Goal: Task Accomplishment & Management: Manage account settings

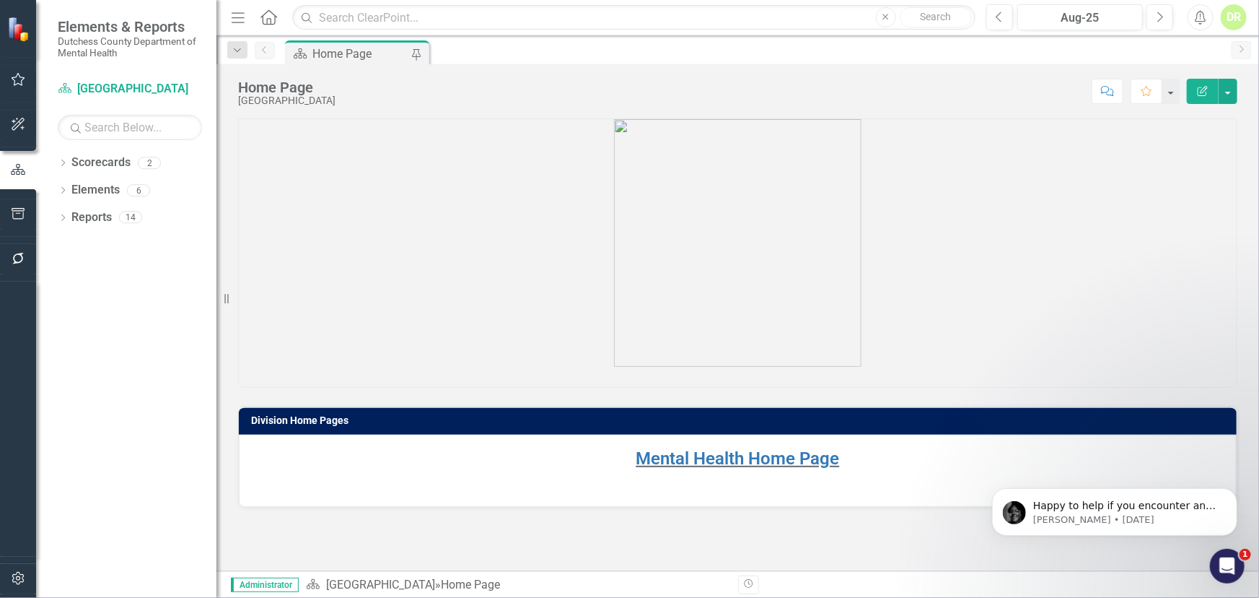
click at [243, 231] on p at bounding box center [738, 244] width 998 height 250
click at [789, 469] on p "Mental Health Home Page" at bounding box center [738, 459] width 968 height 27
click at [1020, 511] on img "message notification from Jeff, 2d ago. Happy to help if you encounter any othe…" at bounding box center [1013, 511] width 23 height 23
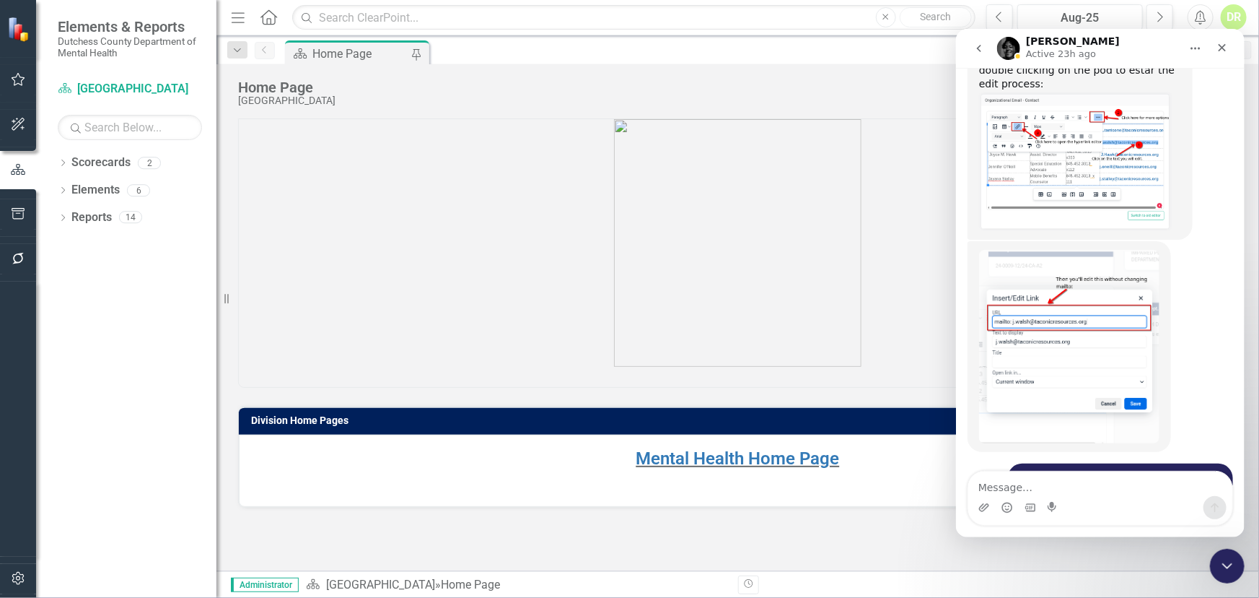
scroll to position [3246, 0]
click at [967, 79] on div "So you can follow this steps after double clicking on the pod to estar the edit…" at bounding box center [1079, 138] width 225 height 199
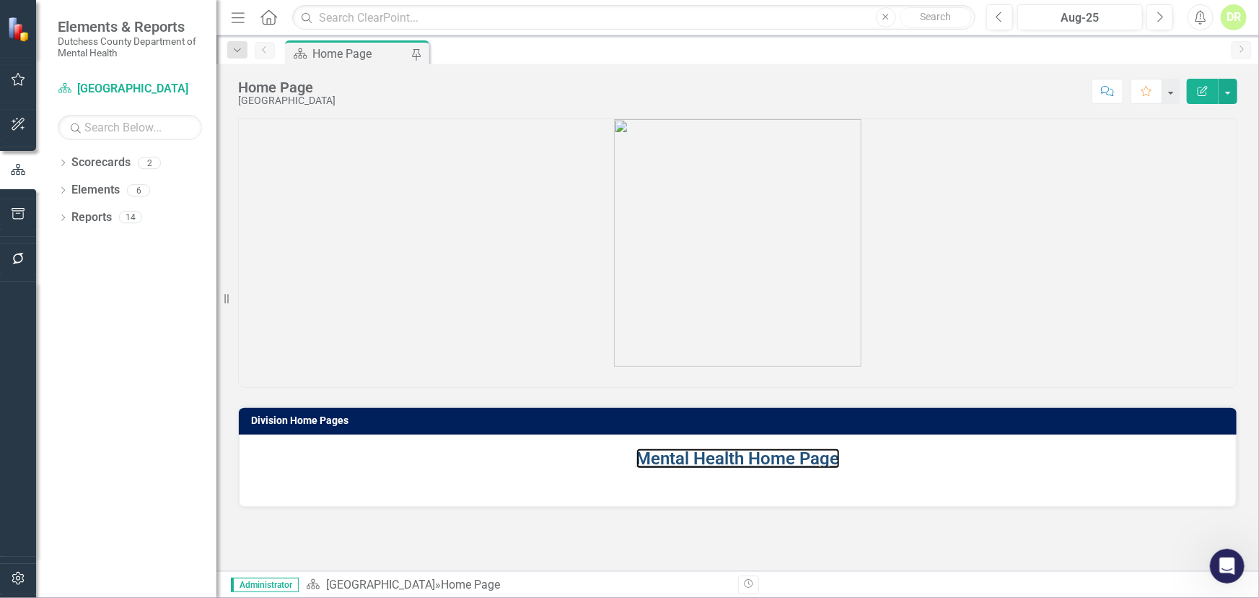
drag, startPoint x: 679, startPoint y: 455, endPoint x: 110, endPoint y: 373, distance: 574.6
click at [678, 455] on link "Mental Health Home Page" at bounding box center [739, 458] width 204 height 20
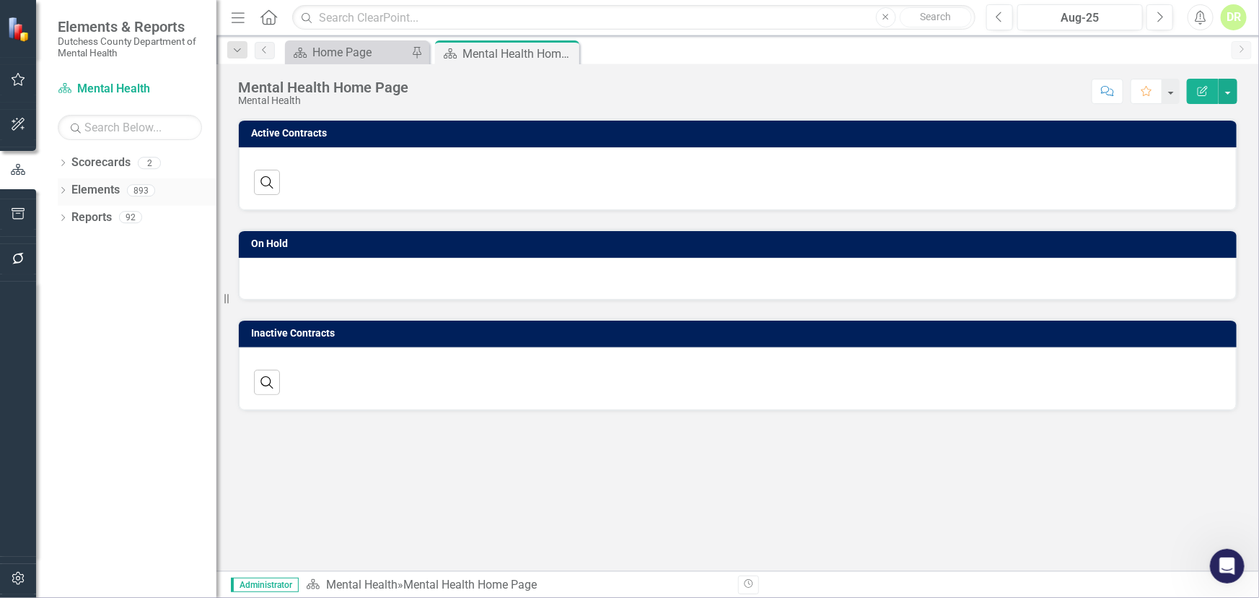
click at [82, 188] on link "Elements" at bounding box center [95, 190] width 48 height 17
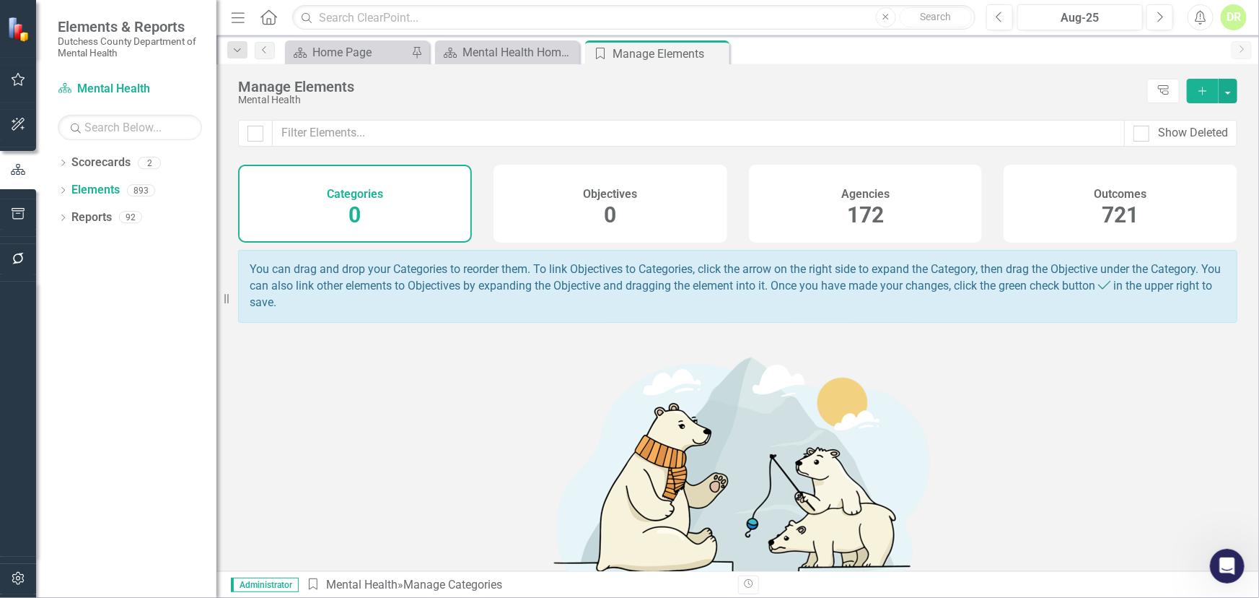
click at [860, 209] on span "172" at bounding box center [865, 214] width 37 height 25
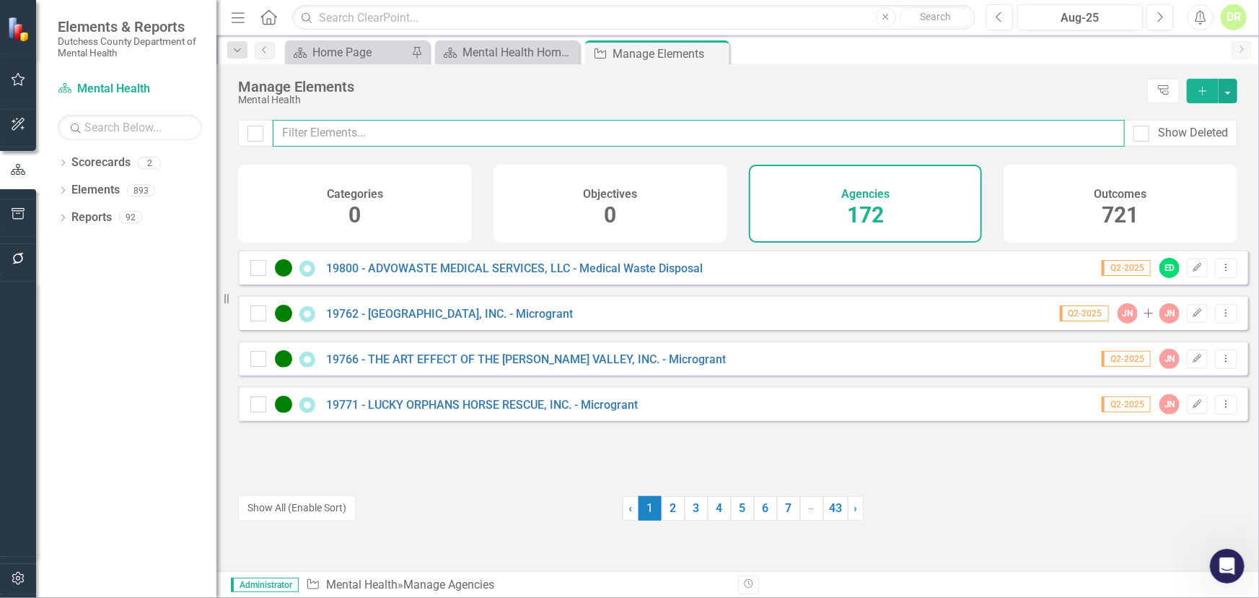
click at [310, 130] on input "text" at bounding box center [699, 133] width 852 height 27
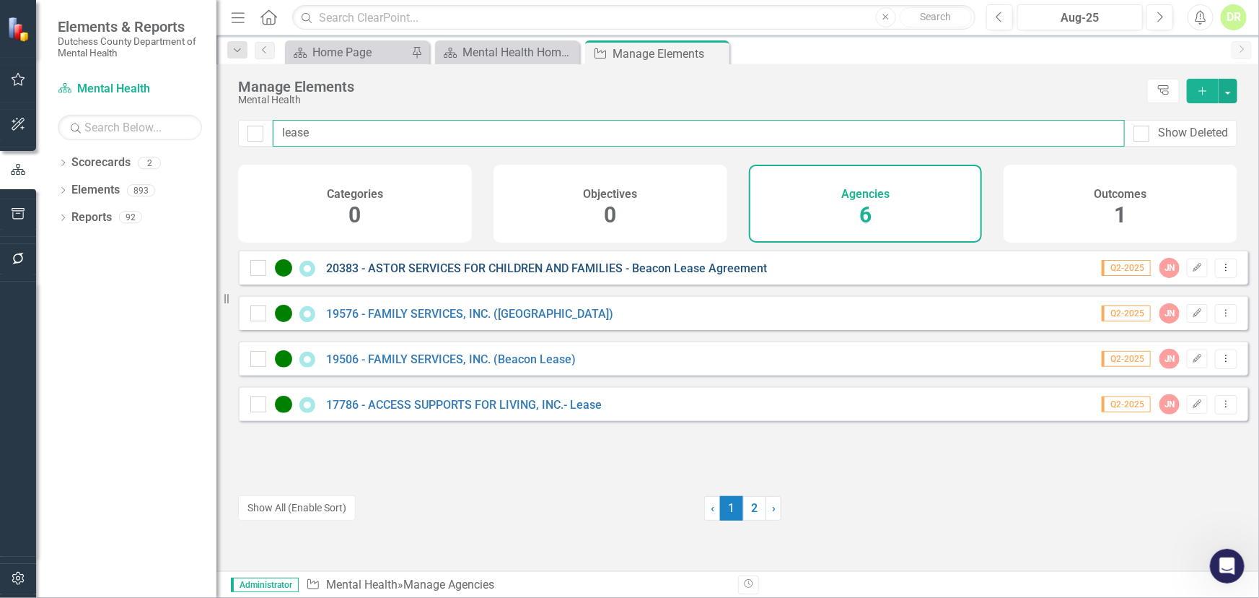
type input "lease"
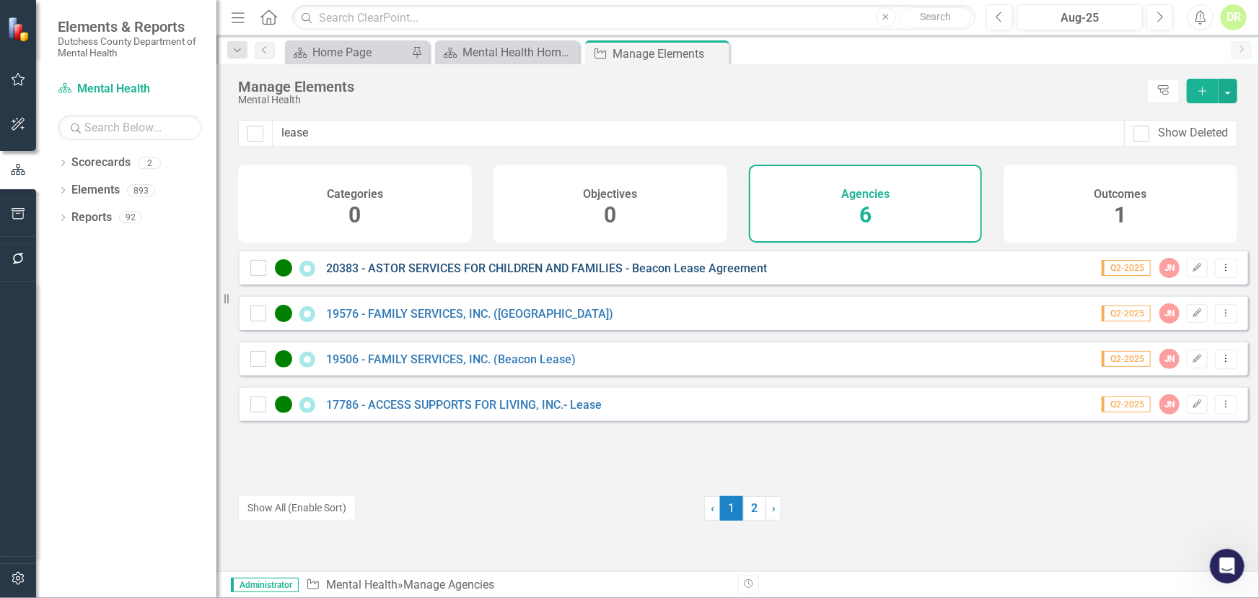
click at [432, 275] on link "20383 - ASTOR SERVICES FOR CHILDREN AND FAMILIES - Beacon Lease Agreement" at bounding box center [546, 268] width 441 height 14
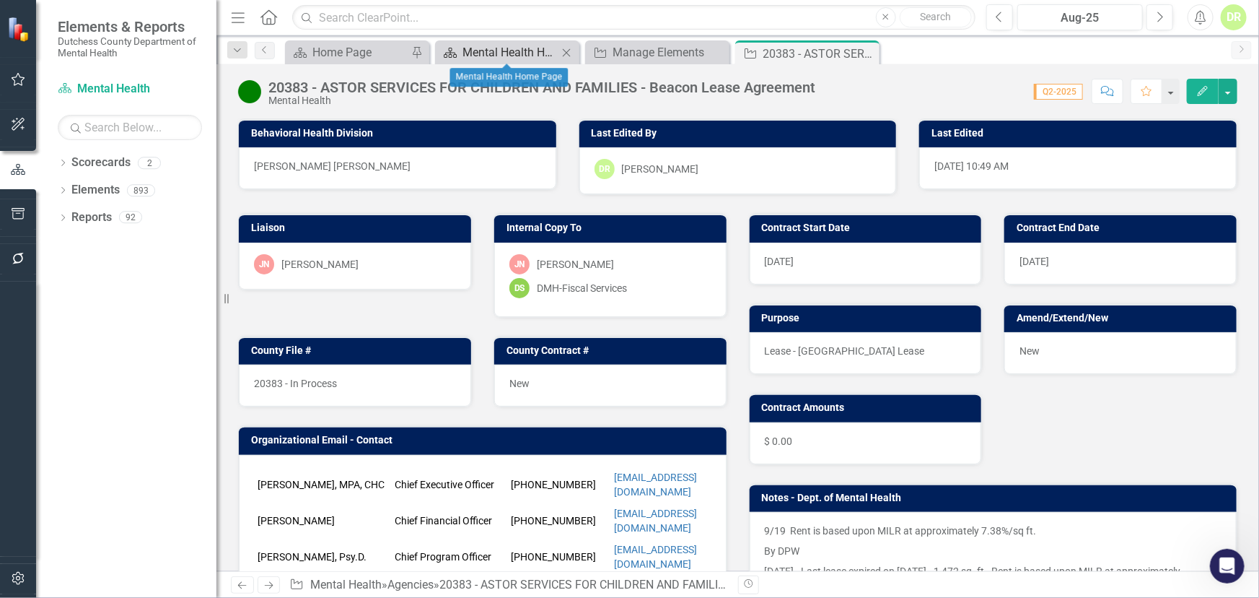
click at [513, 44] on div "Mental Health Home Page" at bounding box center [510, 52] width 95 height 18
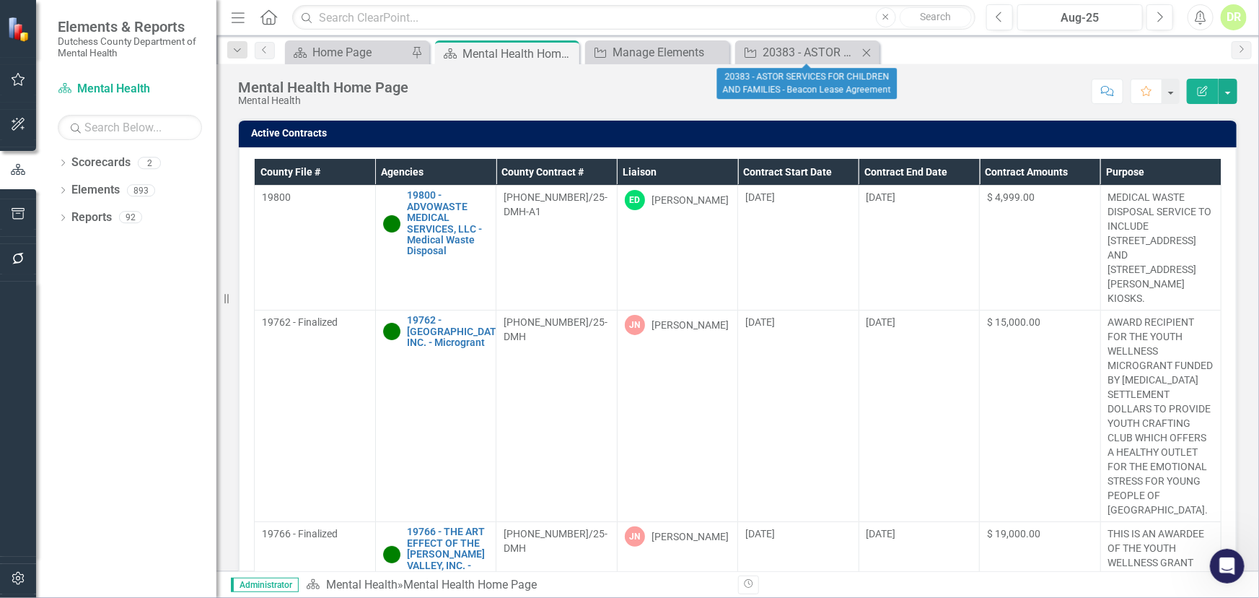
click at [868, 48] on icon "Close" at bounding box center [867, 53] width 14 height 12
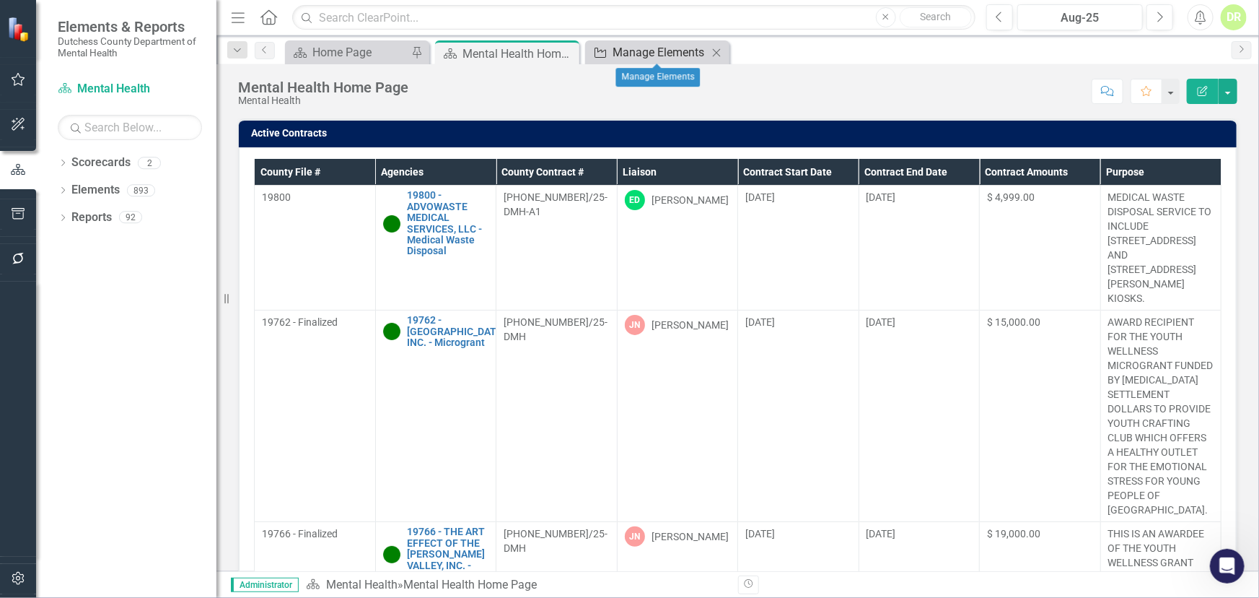
click at [634, 48] on div "Manage Elements" at bounding box center [660, 52] width 95 height 18
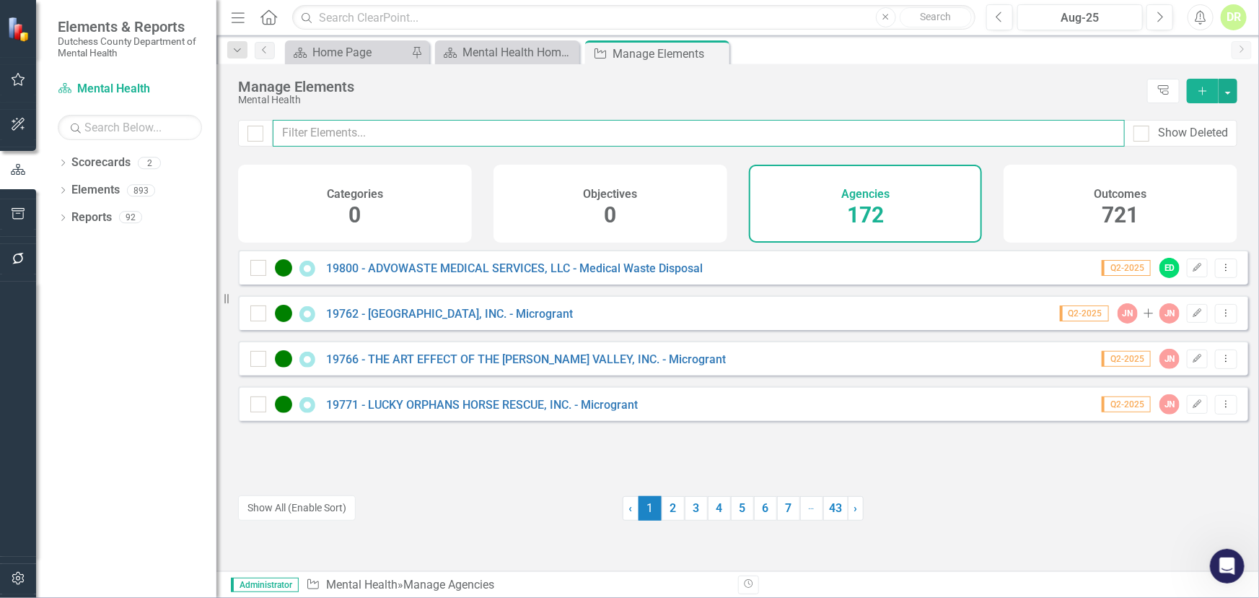
click at [344, 128] on input "text" at bounding box center [699, 133] width 852 height 27
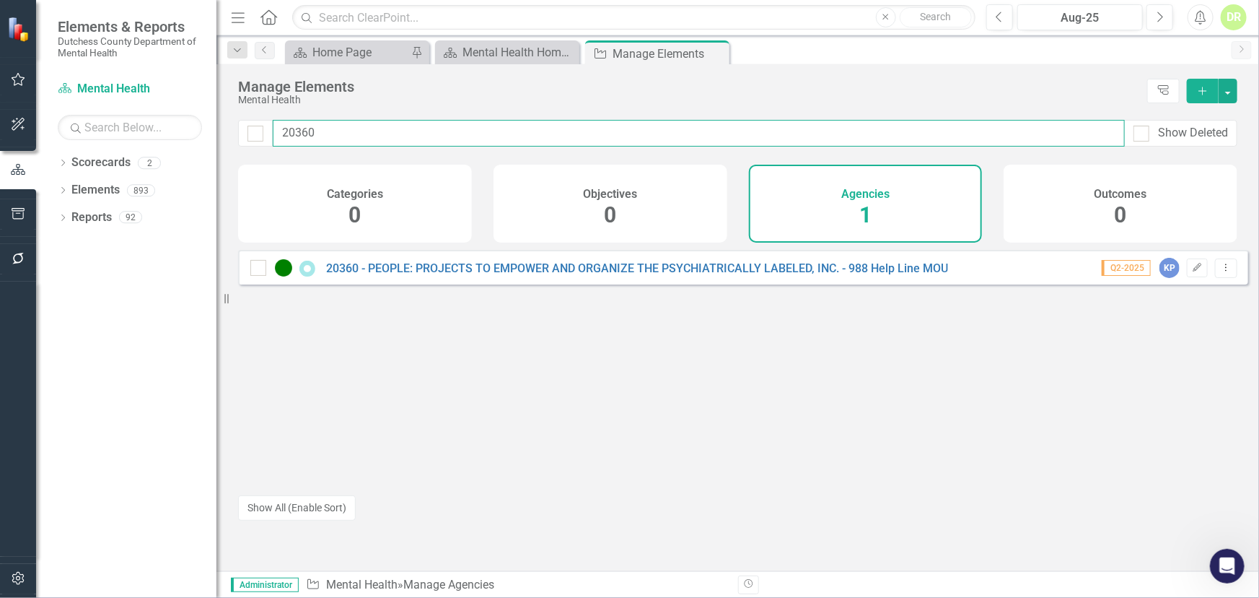
type input "20360"
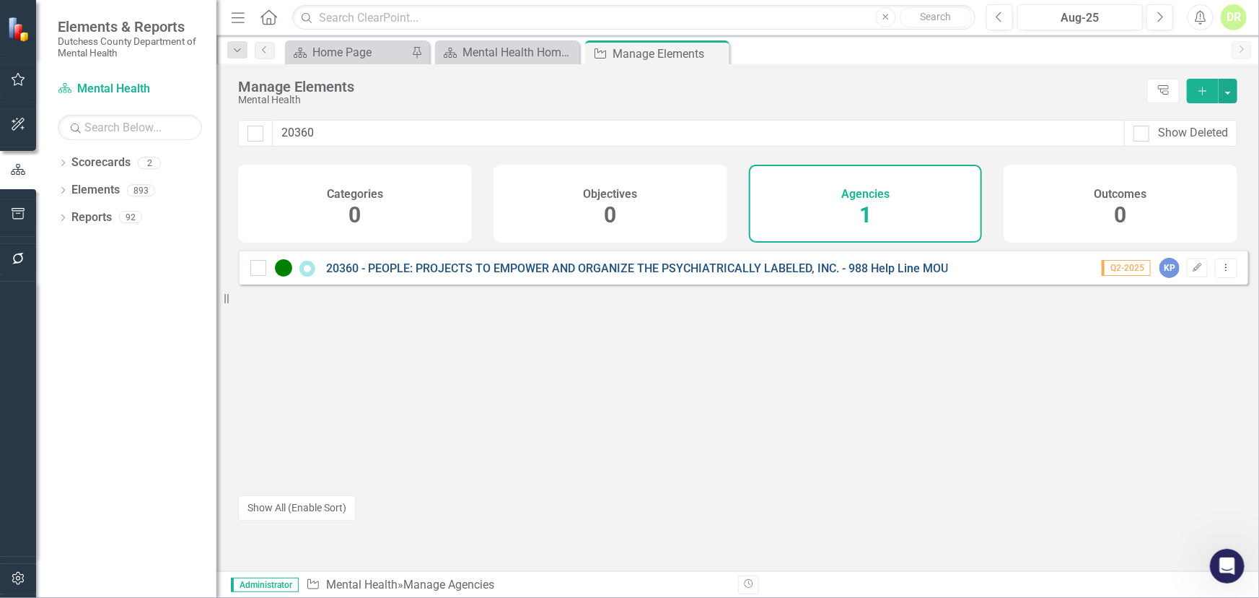
click at [687, 275] on link "20360 - PEOPLE: PROJECTS TO EMPOWER AND ORGANIZE THE PSYCHIATRICALLY LABELED, I…" at bounding box center [637, 268] width 622 height 14
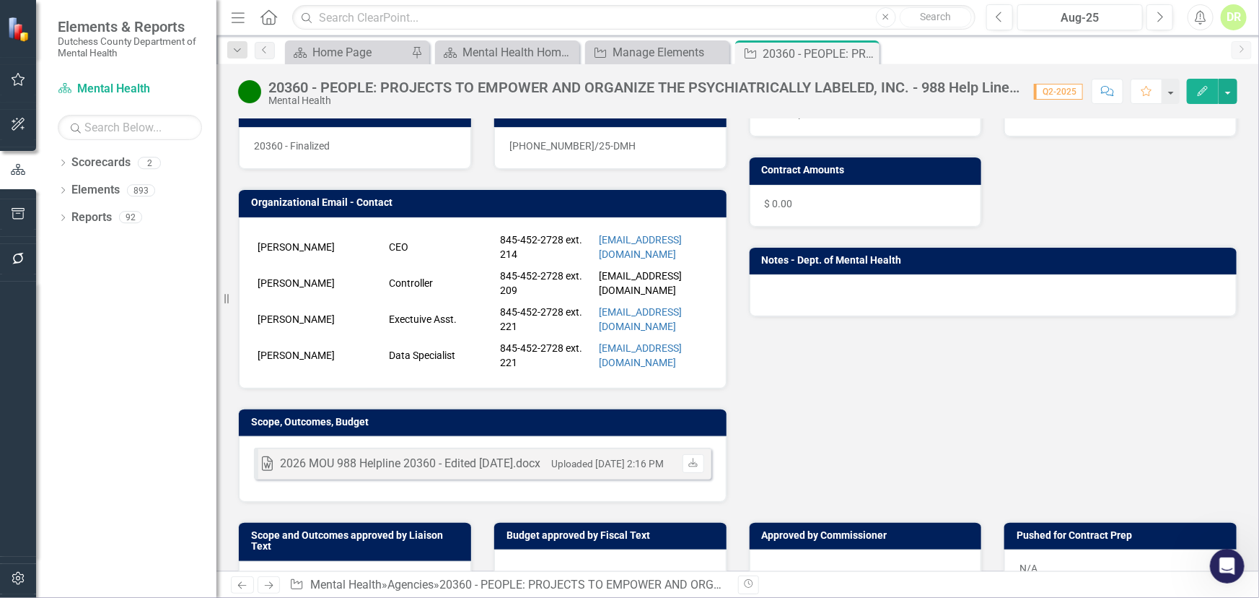
scroll to position [393, 0]
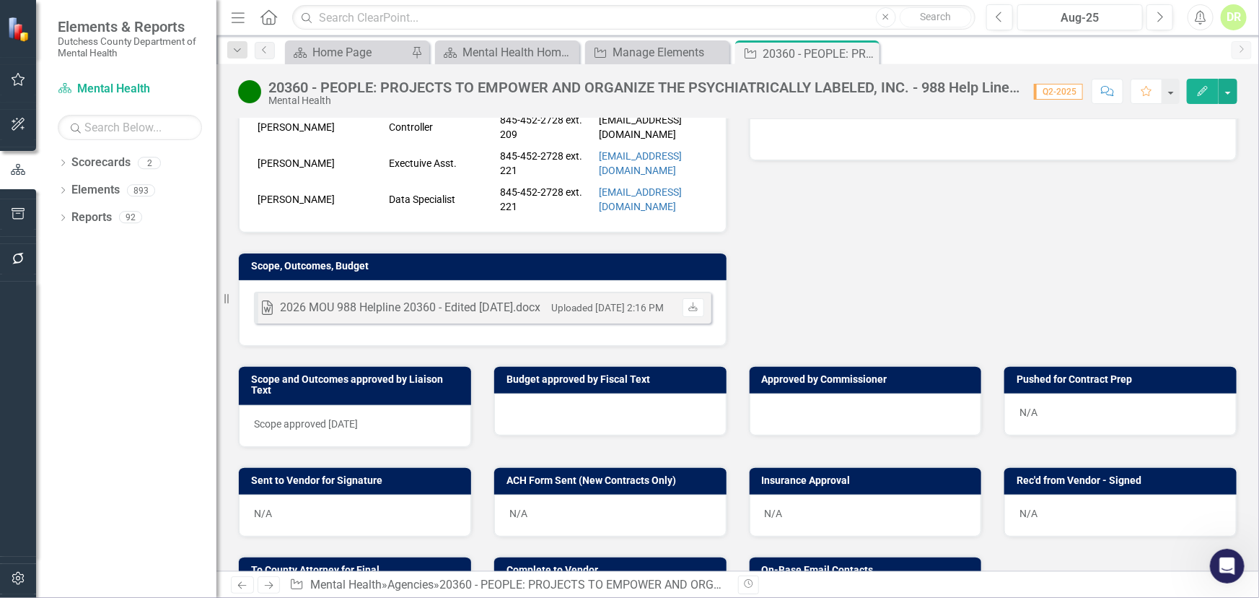
click at [549, 421] on div at bounding box center [610, 414] width 232 height 42
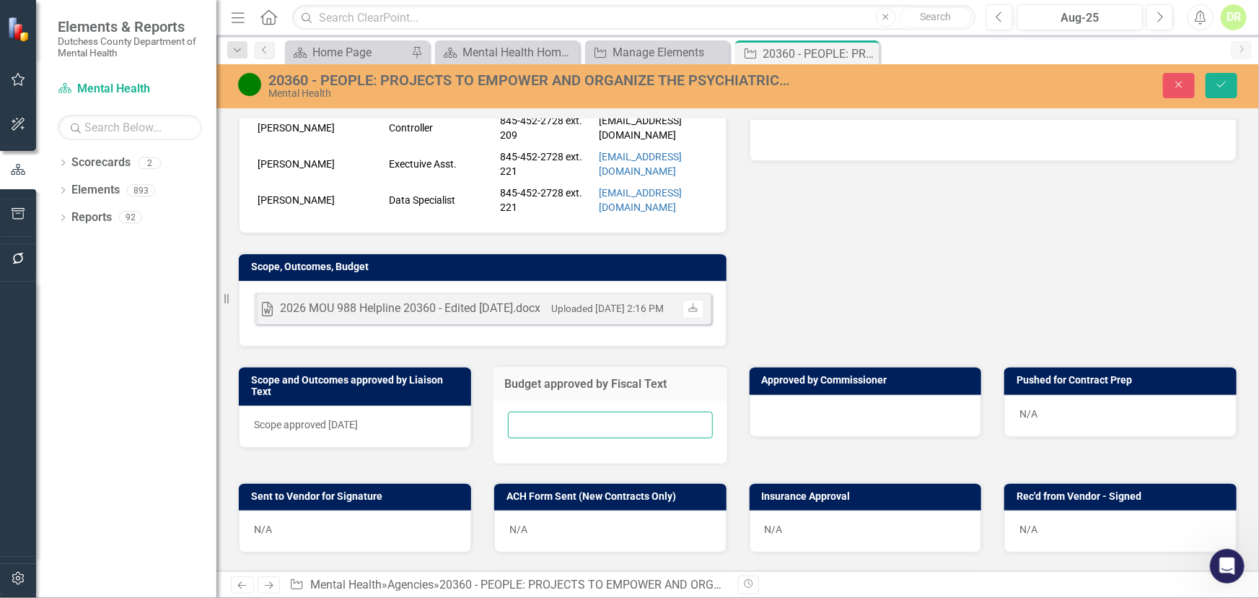
drag, startPoint x: 523, startPoint y: 433, endPoint x: 516, endPoint y: 432, distance: 7.4
click at [523, 433] on input "text" at bounding box center [610, 424] width 205 height 27
type input "N/A"
click at [1225, 85] on icon "Save" at bounding box center [1221, 84] width 13 height 10
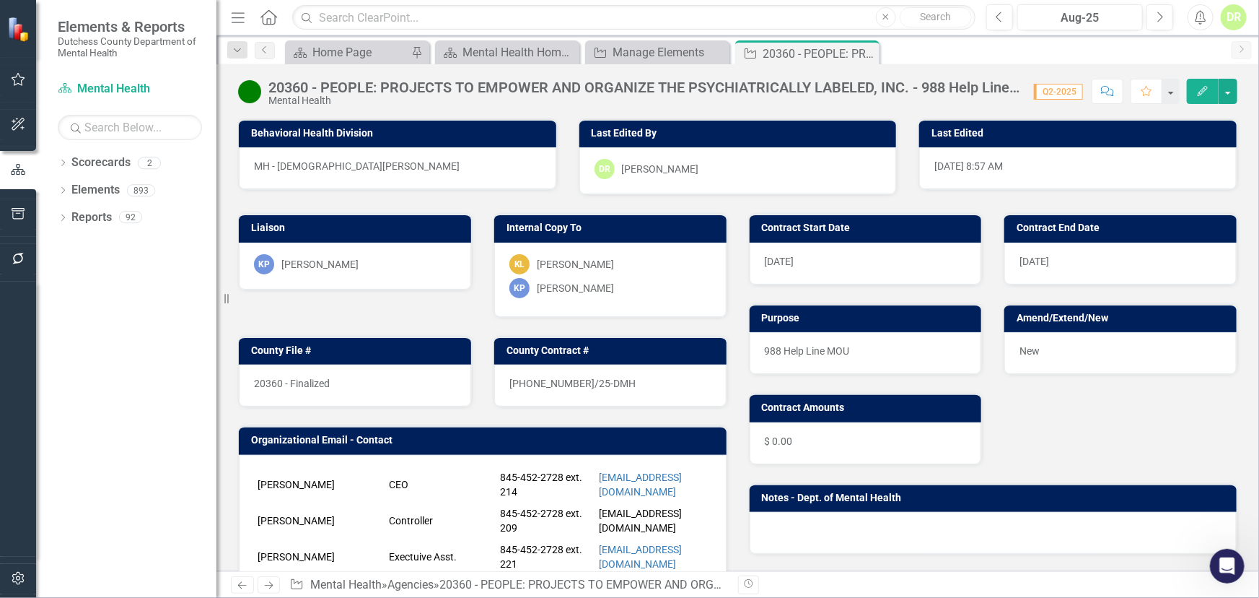
click at [1118, 93] on button "Comment" at bounding box center [1108, 91] width 32 height 25
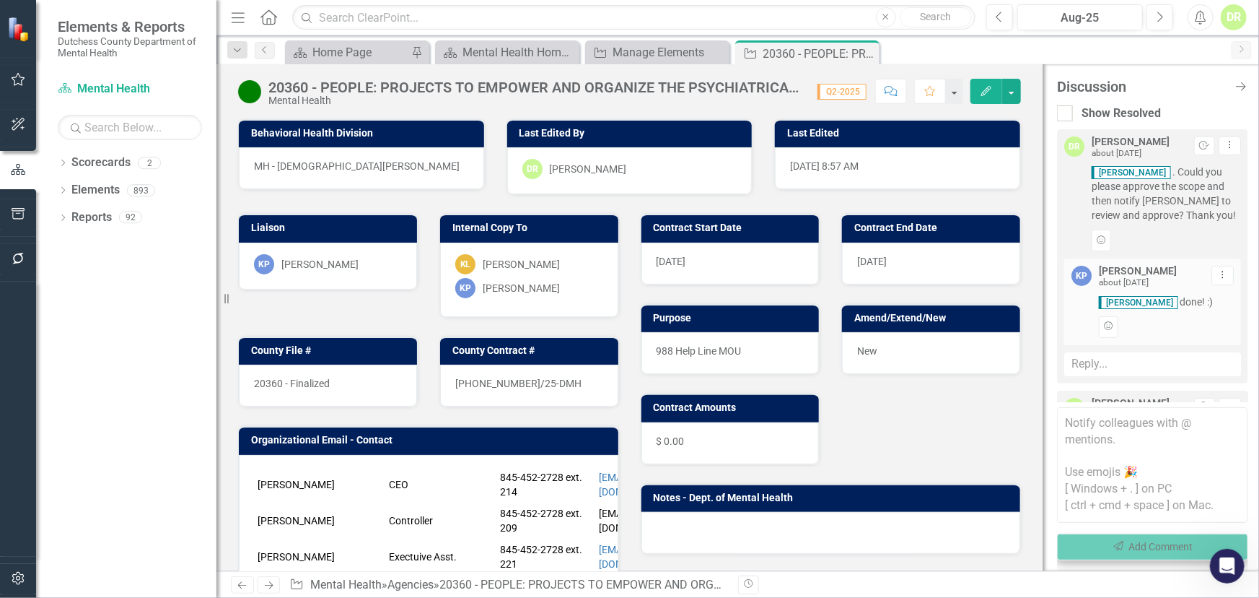
scroll to position [598, 0]
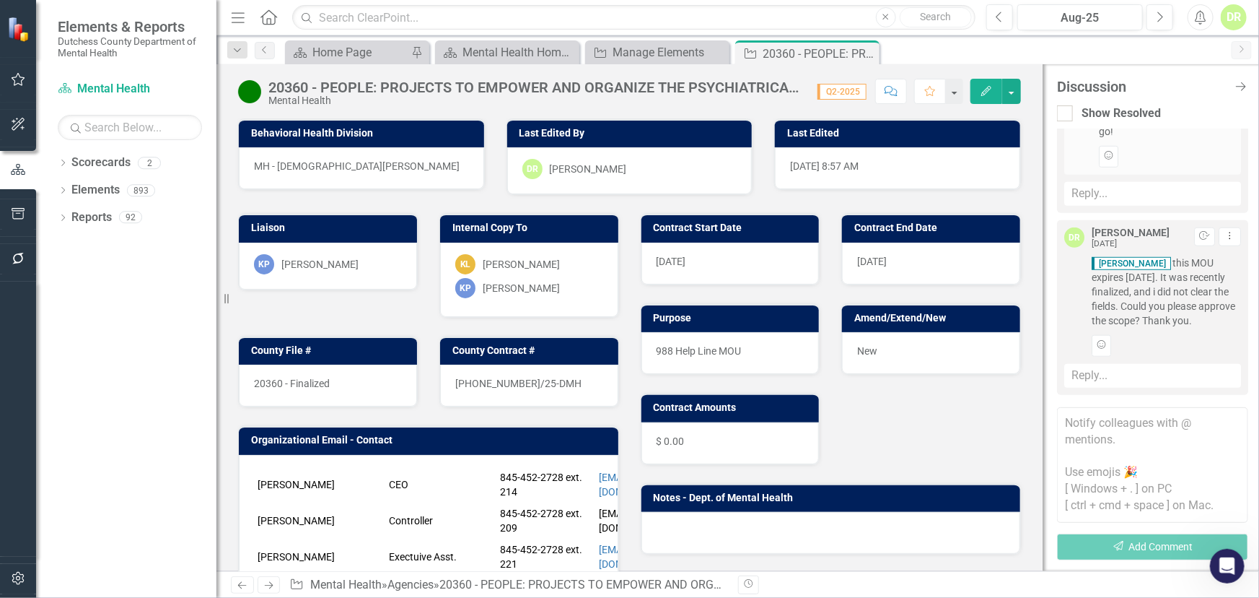
click at [1072, 420] on textarea at bounding box center [1152, 464] width 191 height 115
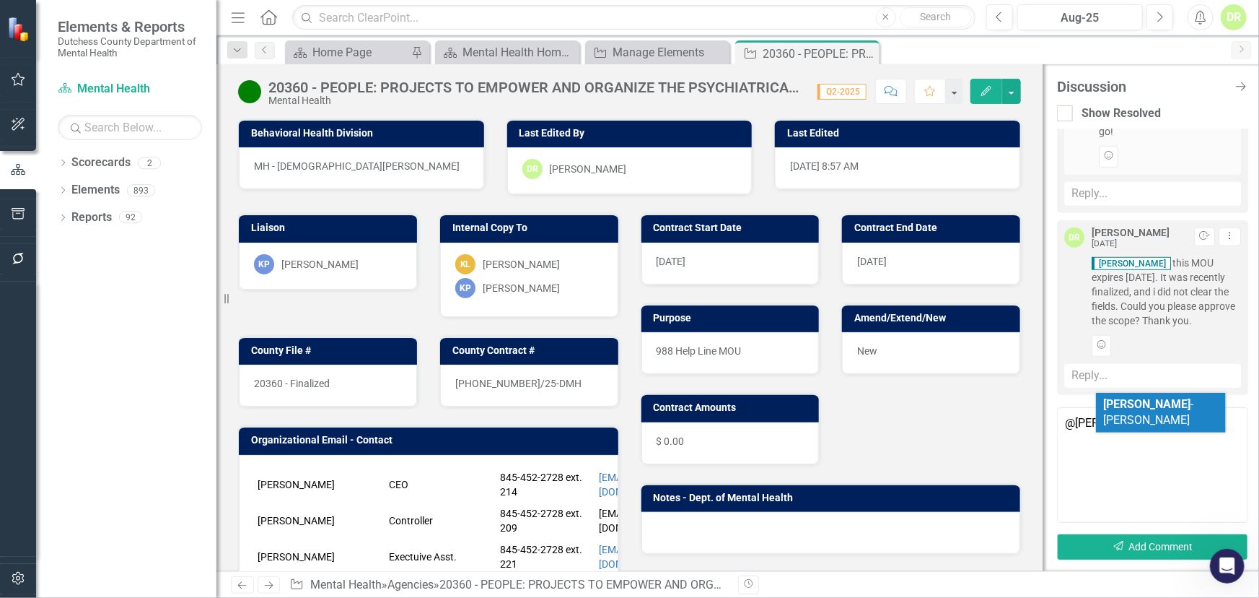
click at [1184, 401] on span "[PERSON_NAME]" at bounding box center [1148, 412] width 90 height 30
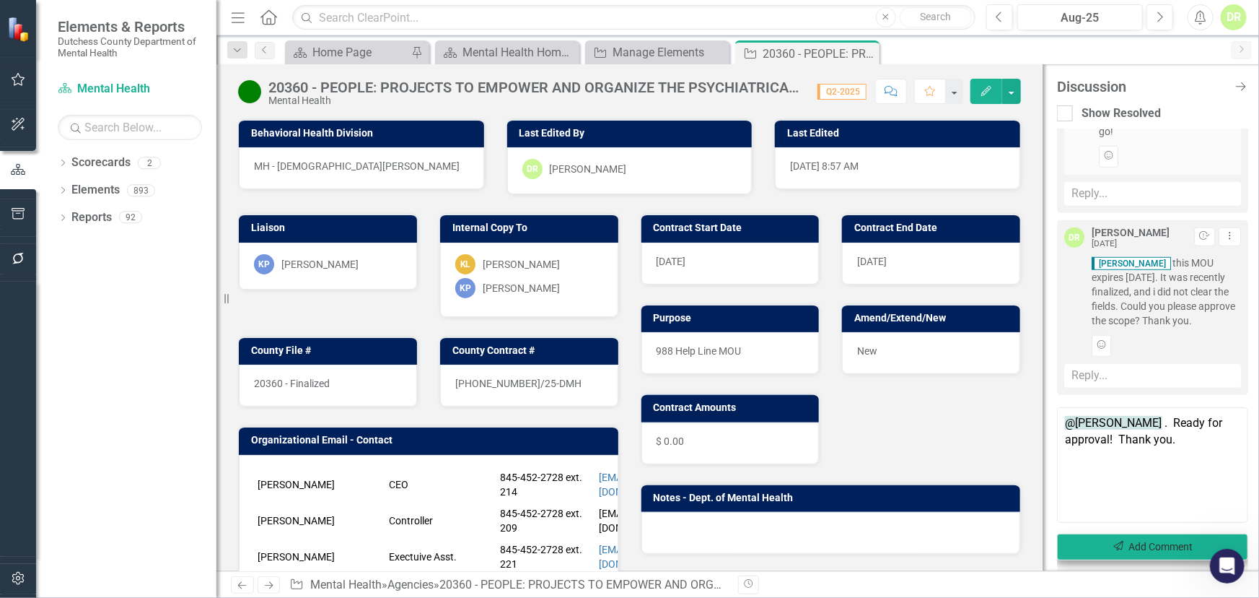
type textarea "@[PERSON_NAME] . Ready for approval! Thank you."
click at [1160, 543] on button "Send Add Comment" at bounding box center [1152, 546] width 191 height 27
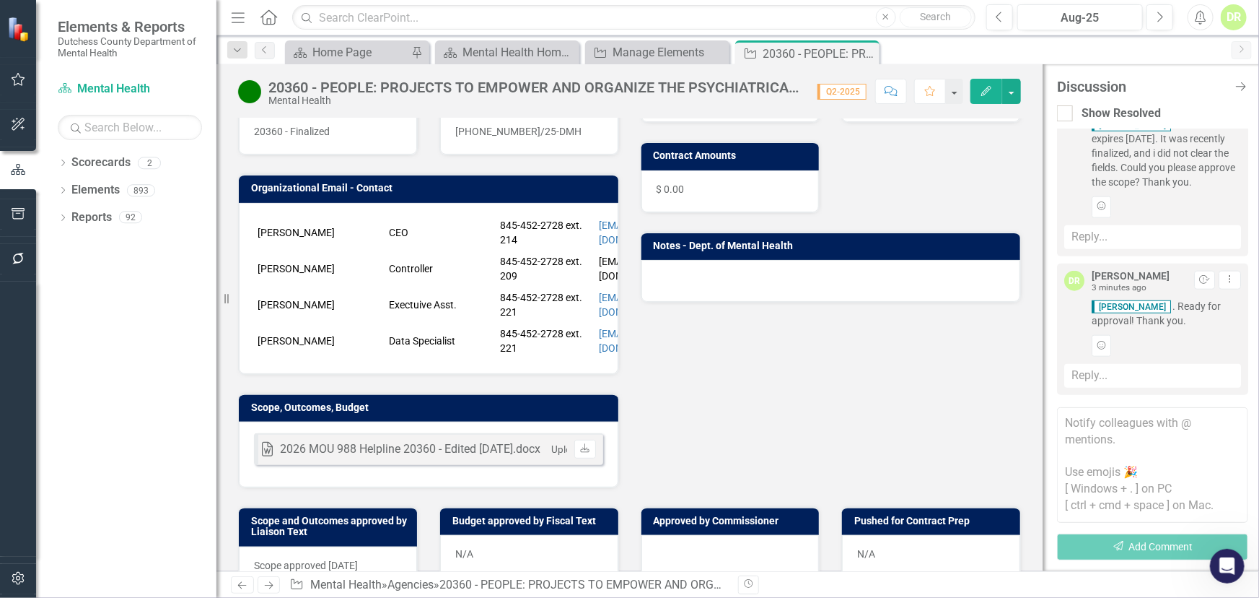
scroll to position [262, 0]
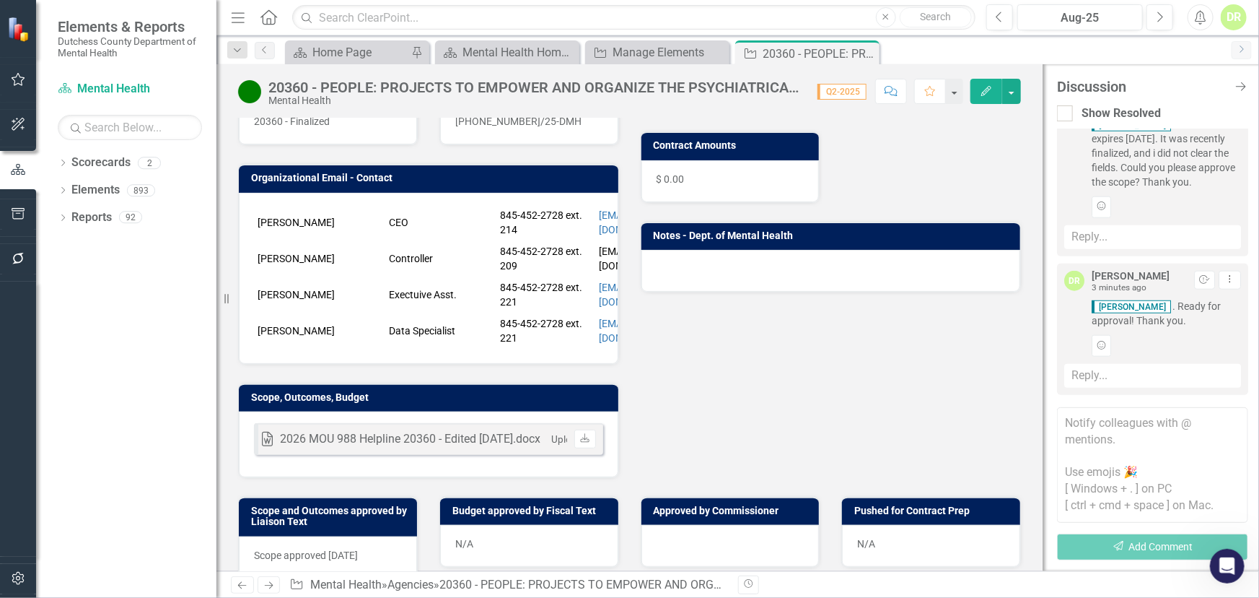
drag, startPoint x: 1243, startPoint y: 51, endPoint x: 1198, endPoint y: 65, distance: 47.5
click at [1243, 51] on icon "Next" at bounding box center [1242, 49] width 12 height 9
drag, startPoint x: 1246, startPoint y: 86, endPoint x: 1140, endPoint y: 102, distance: 106.7
click at [1244, 86] on icon at bounding box center [1241, 86] width 10 height 9
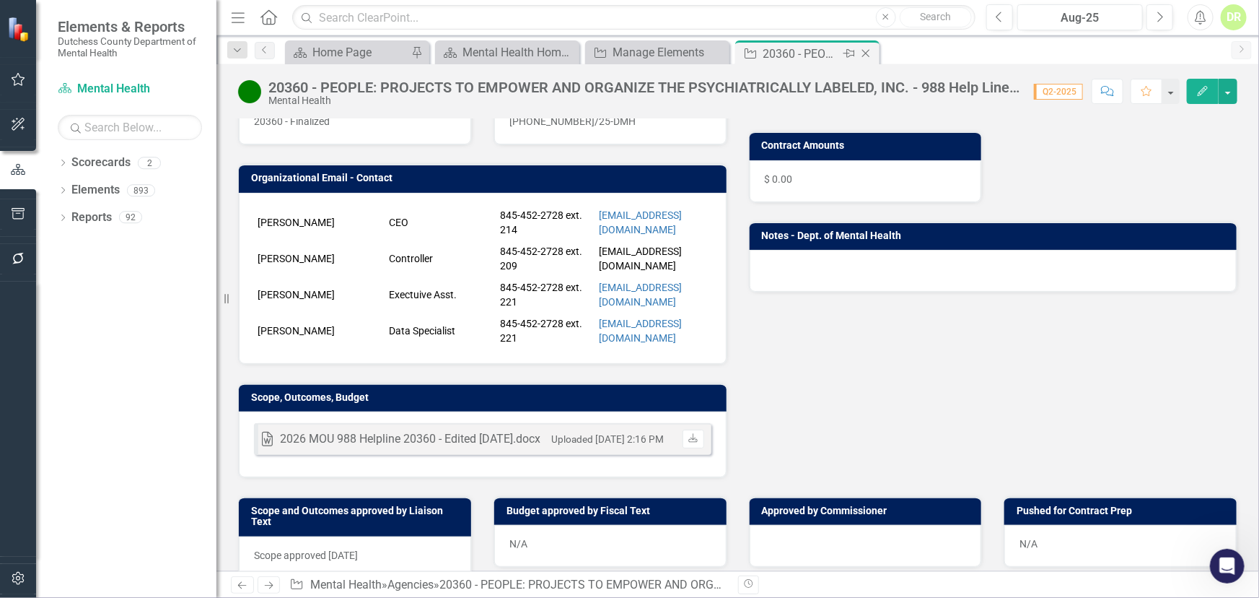
click at [867, 45] on div "Close" at bounding box center [867, 54] width 18 height 18
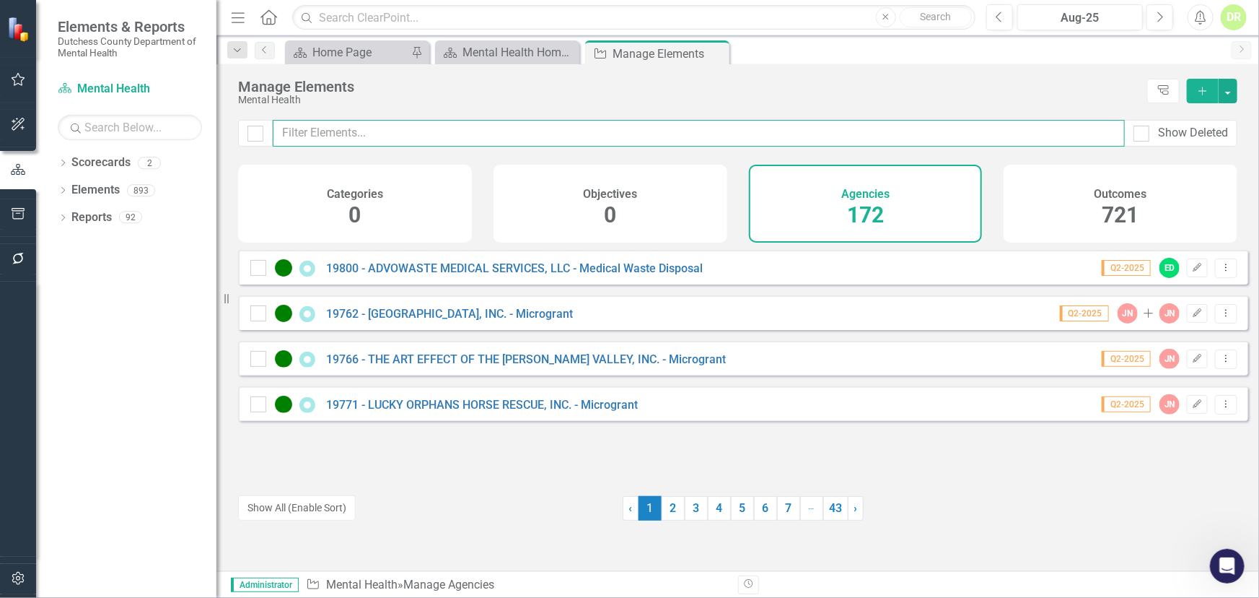
click at [438, 123] on input "text" at bounding box center [699, 133] width 852 height 27
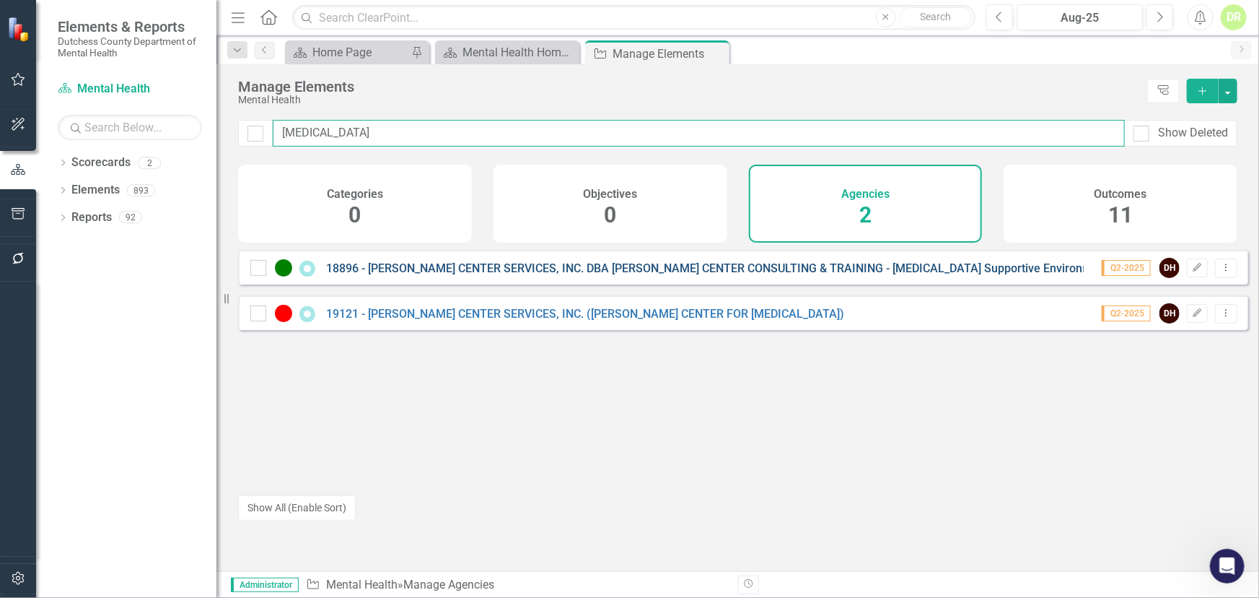
type input "[MEDICAL_DATA]"
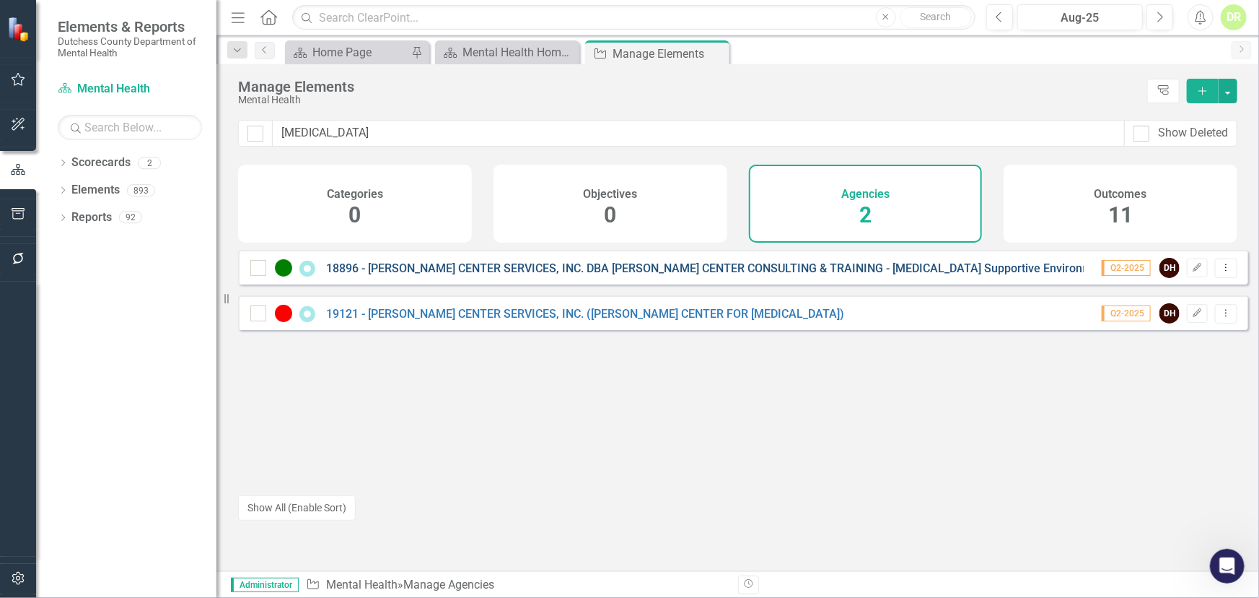
click at [499, 275] on link "18896 - [PERSON_NAME] CENTER SERVICES, INC. DBA [PERSON_NAME] CENTER CONSULTING…" at bounding box center [717, 268] width 783 height 14
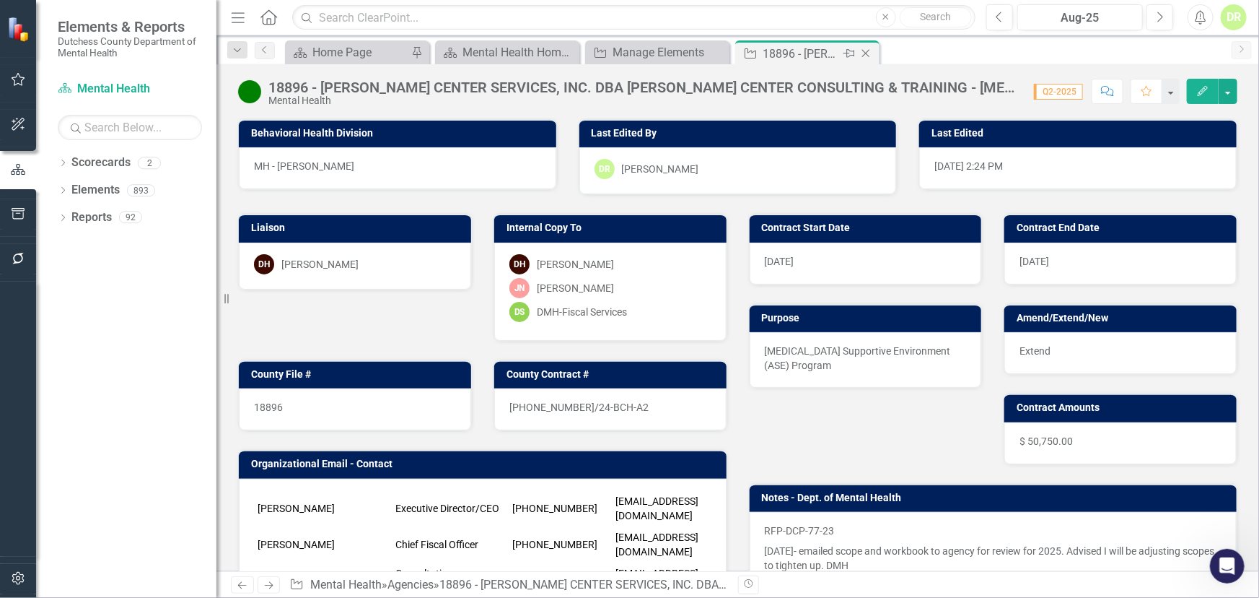
click at [866, 52] on icon at bounding box center [866, 54] width 8 height 8
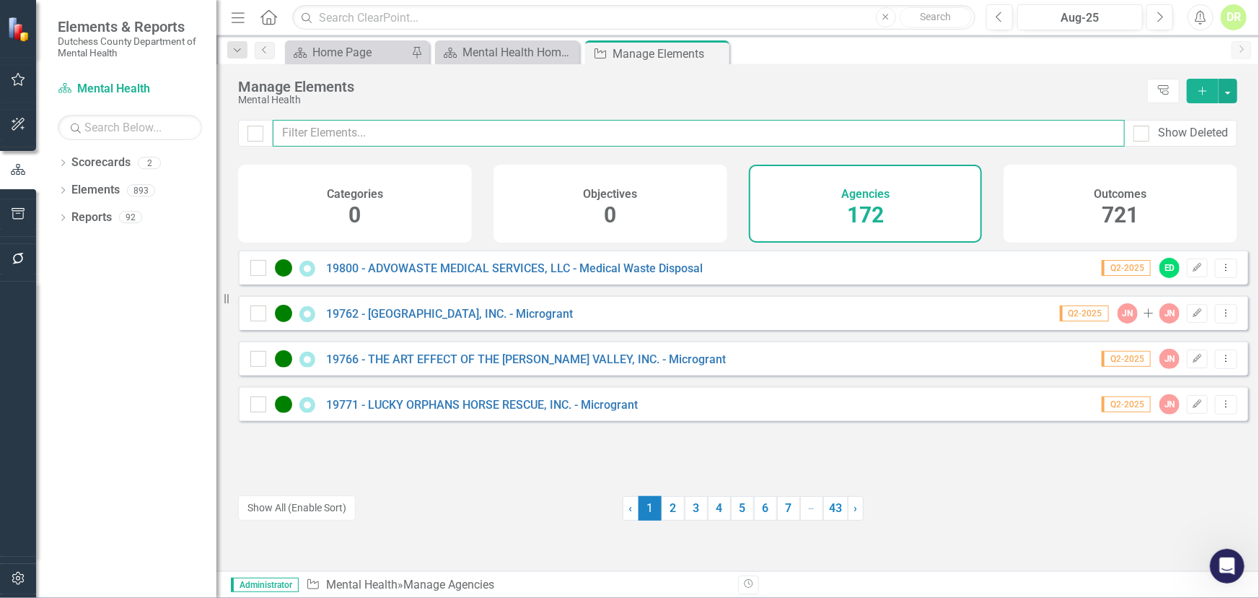
click at [522, 136] on input "text" at bounding box center [699, 133] width 852 height 27
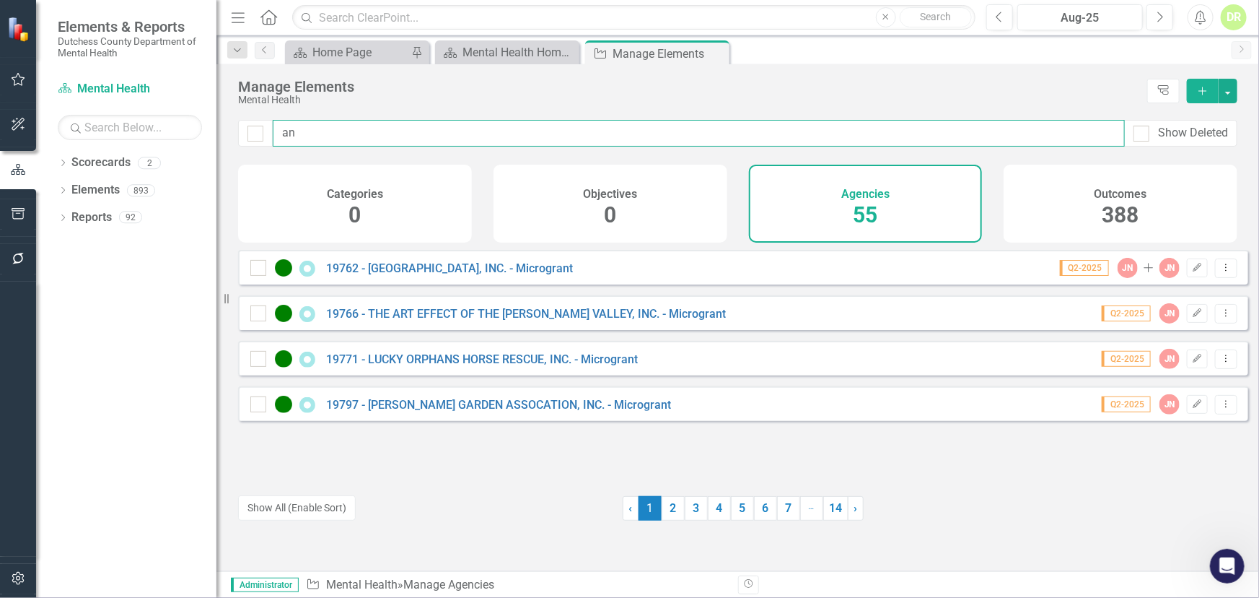
type input "a"
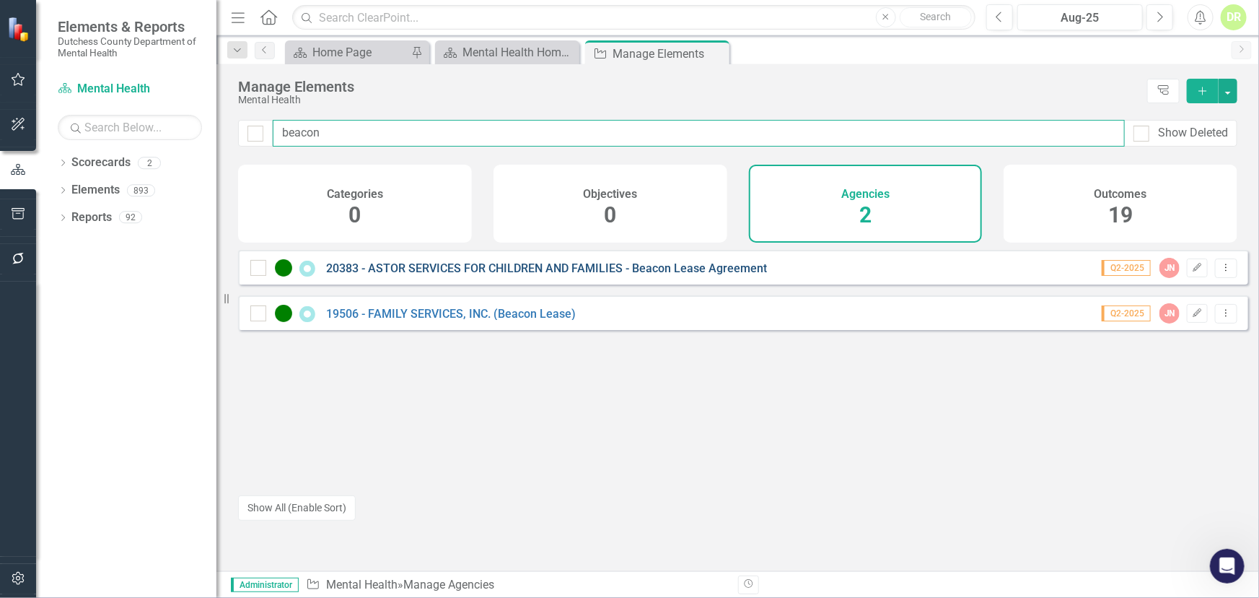
type input "beacon"
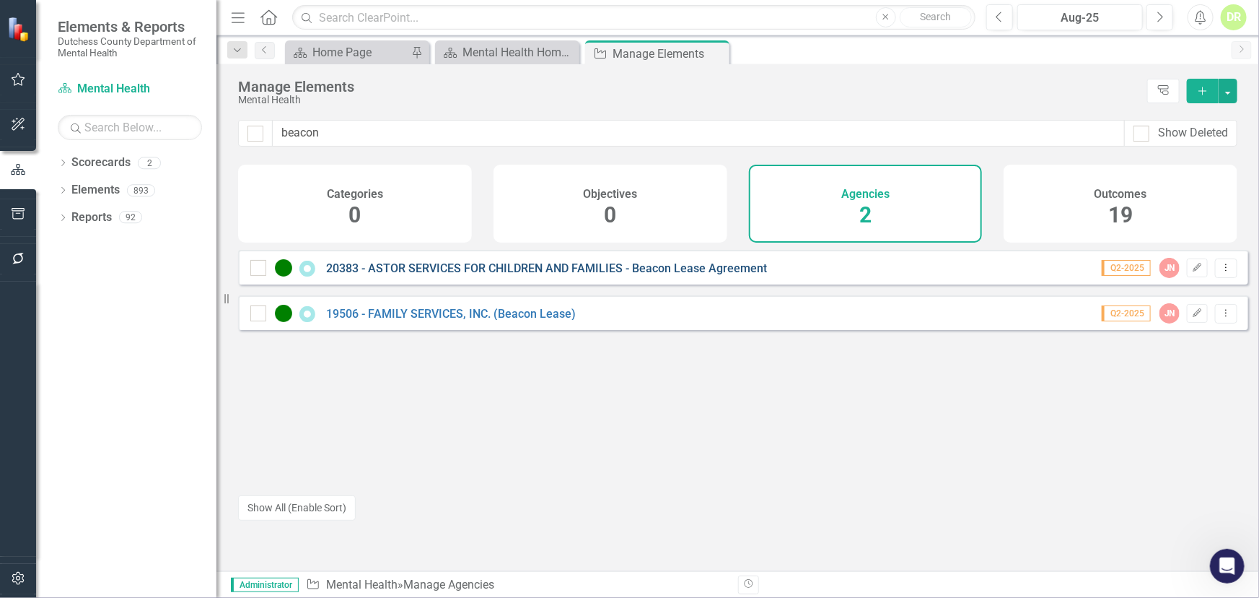
click at [465, 275] on link "20383 - ASTOR SERVICES FOR CHILDREN AND FAMILIES - Beacon Lease Agreement" at bounding box center [546, 268] width 441 height 14
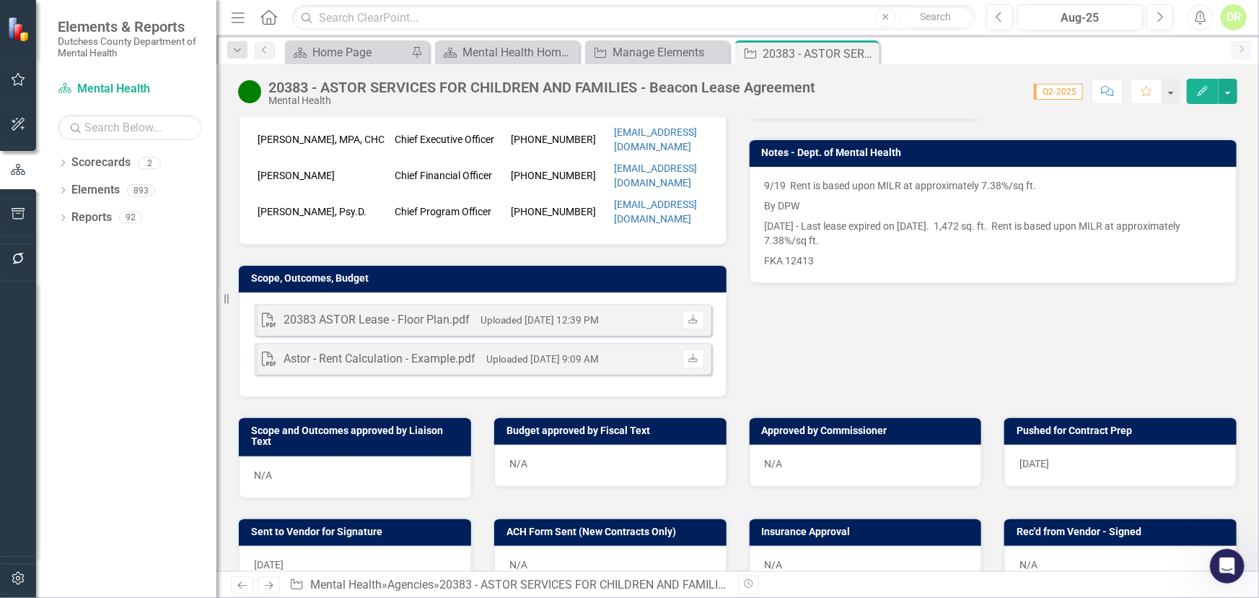
scroll to position [393, 0]
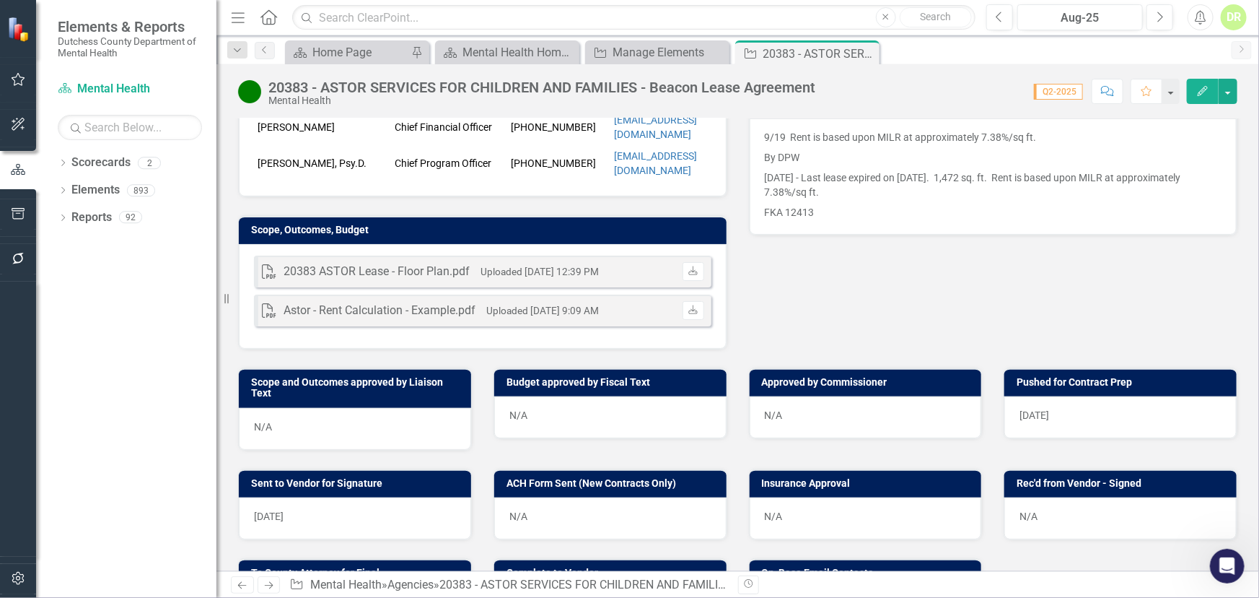
click at [1023, 497] on div "N/A" at bounding box center [1121, 518] width 232 height 42
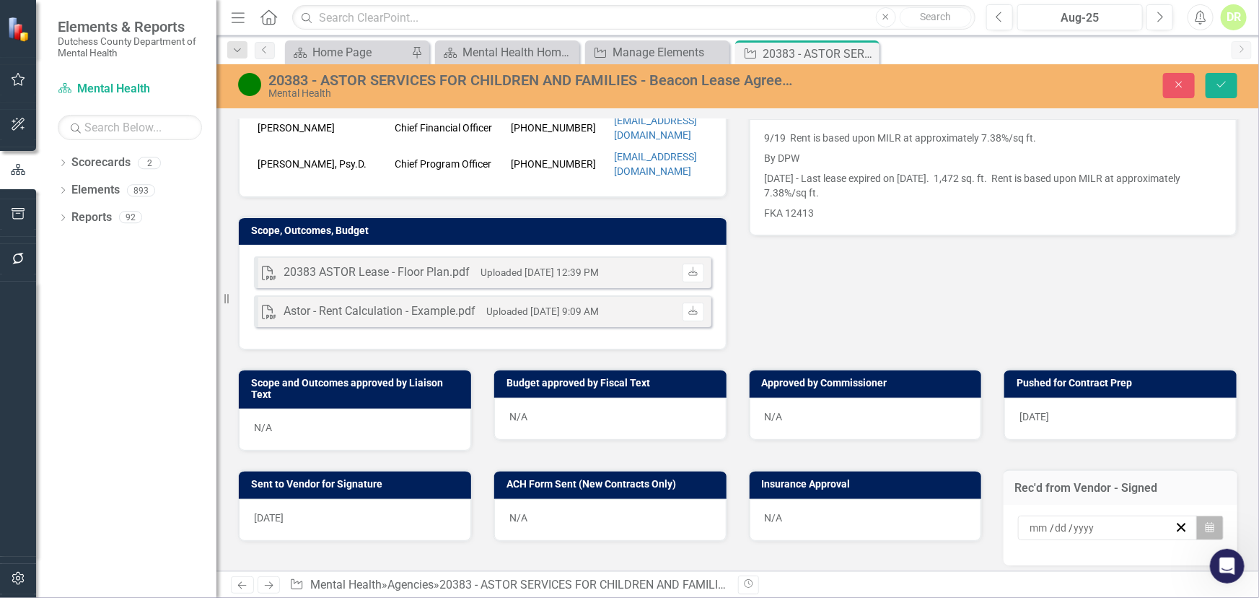
click at [1197, 515] on button "Calendar" at bounding box center [1210, 527] width 27 height 25
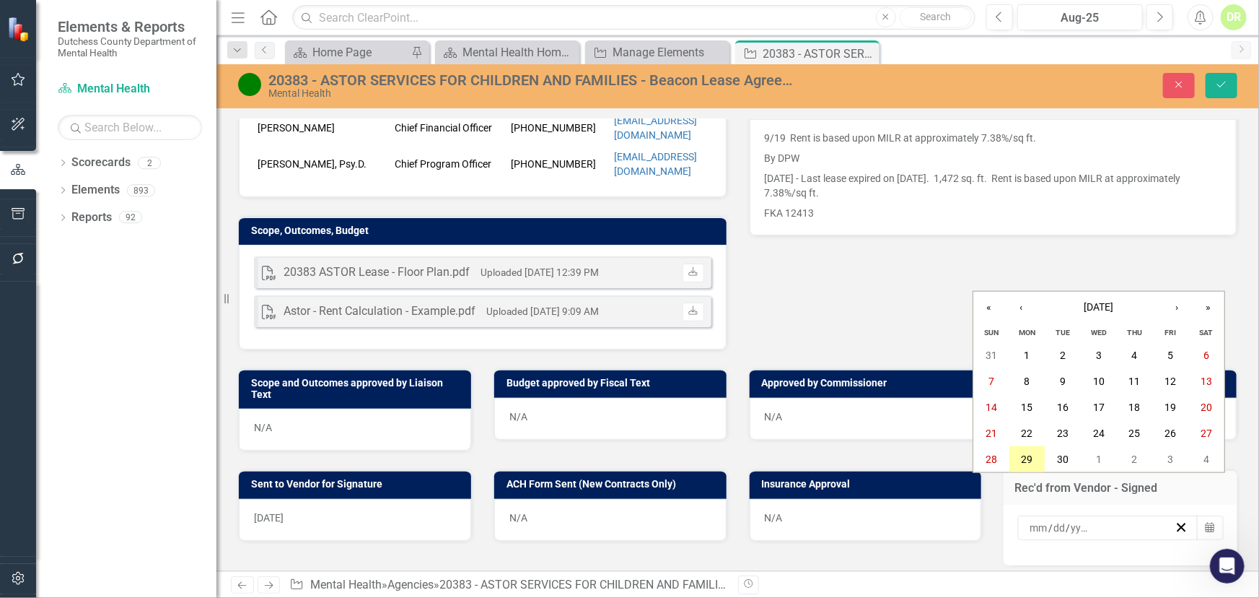
click at [1026, 455] on abbr "29" at bounding box center [1028, 459] width 12 height 12
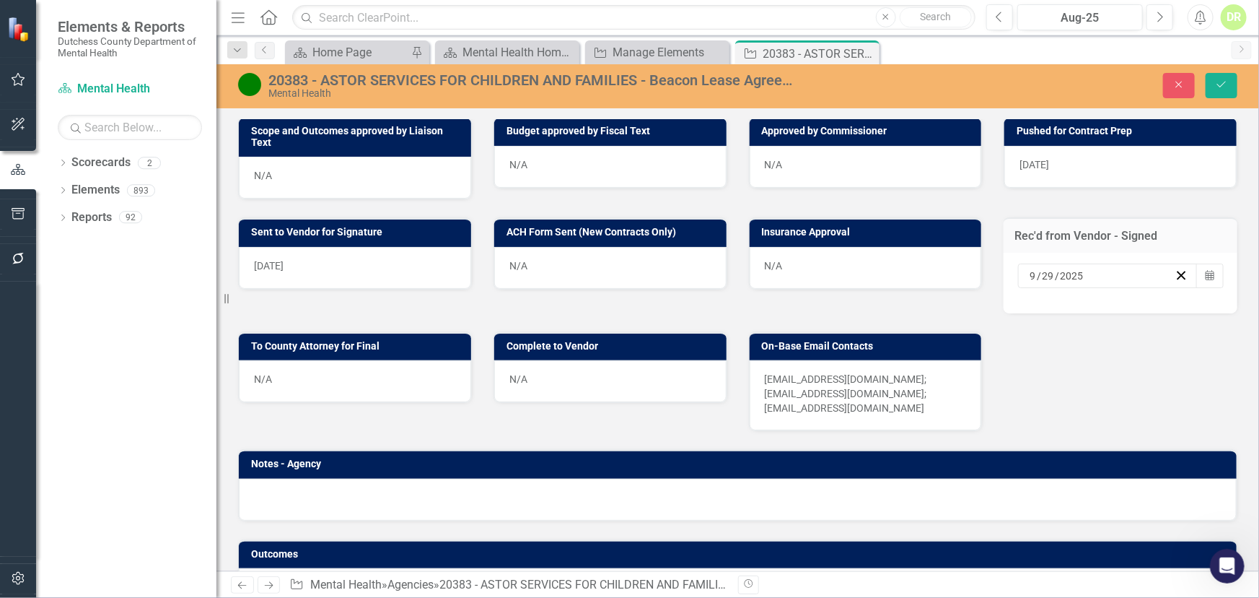
scroll to position [656, 0]
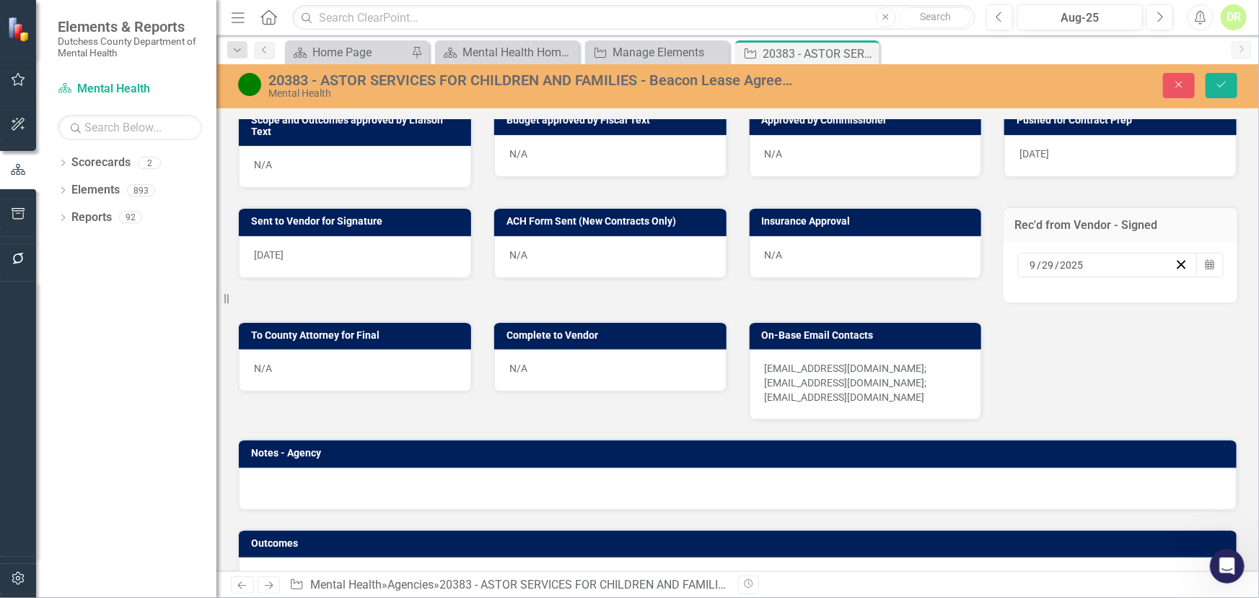
click at [294, 349] on div "N/A" at bounding box center [355, 370] width 232 height 42
click at [292, 349] on div "N/A" at bounding box center [355, 370] width 232 height 42
click at [338, 349] on div "N/A" at bounding box center [355, 370] width 232 height 42
drag, startPoint x: 354, startPoint y: 337, endPoint x: 284, endPoint y: 338, distance: 69.3
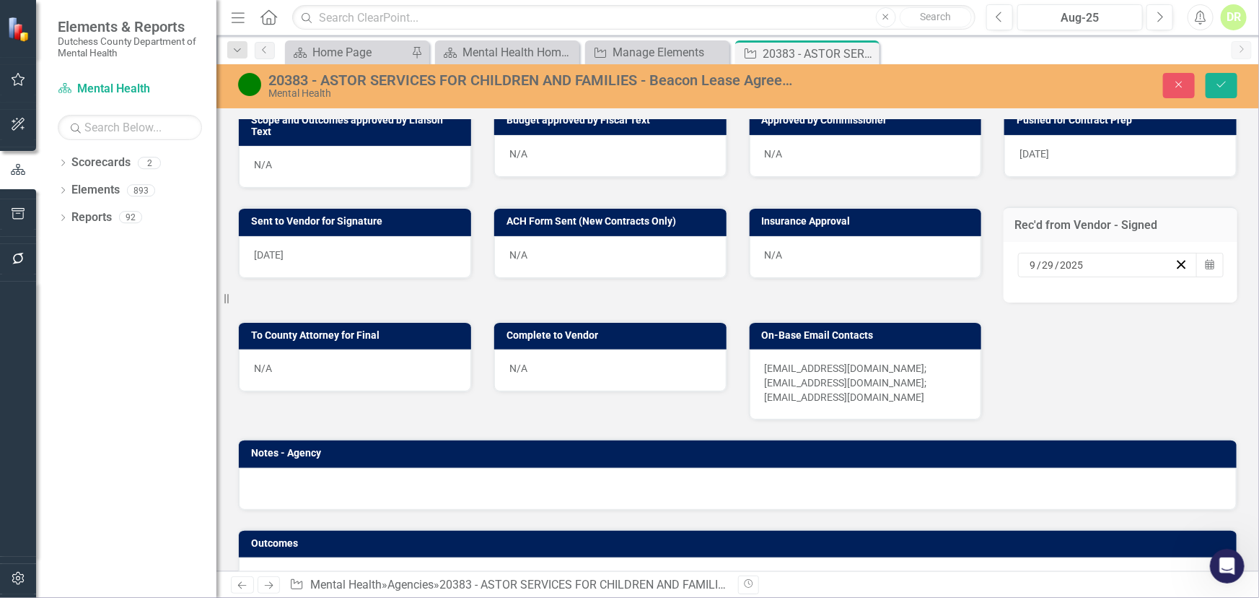
click at [348, 349] on div "N/A" at bounding box center [355, 370] width 232 height 42
drag, startPoint x: 284, startPoint y: 338, endPoint x: 264, endPoint y: 336, distance: 20.3
click at [264, 349] on div "N/A" at bounding box center [355, 370] width 232 height 42
click at [260, 349] on div "N/A" at bounding box center [355, 370] width 232 height 42
click at [258, 349] on div "N/A" at bounding box center [355, 370] width 232 height 42
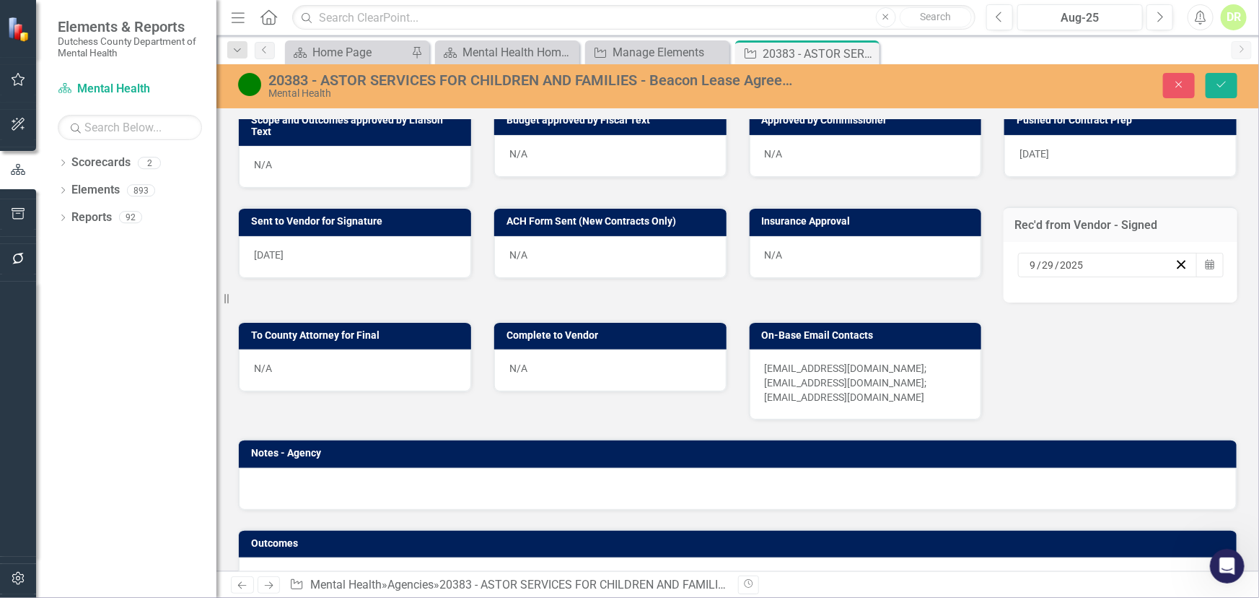
click at [257, 349] on div "N/A" at bounding box center [355, 370] width 232 height 42
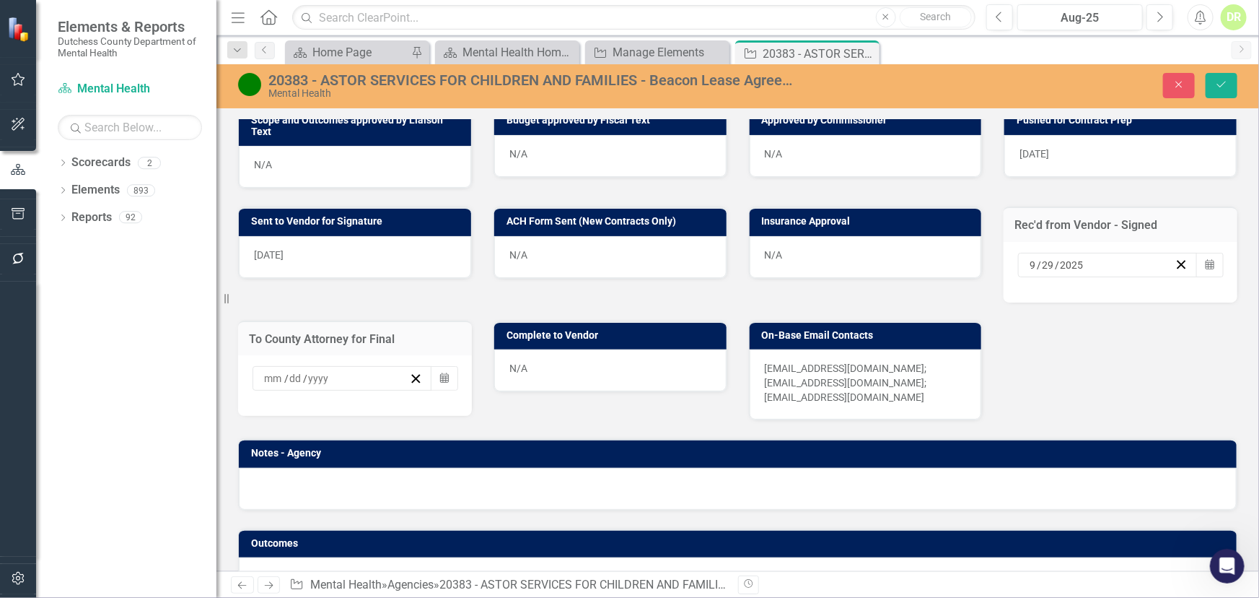
click at [255, 366] on div "/ / Calendar" at bounding box center [355, 378] width 205 height 25
click at [254, 355] on div "/ / Calendar" at bounding box center [355, 385] width 234 height 61
click at [440, 373] on icon "Calendar" at bounding box center [444, 378] width 9 height 10
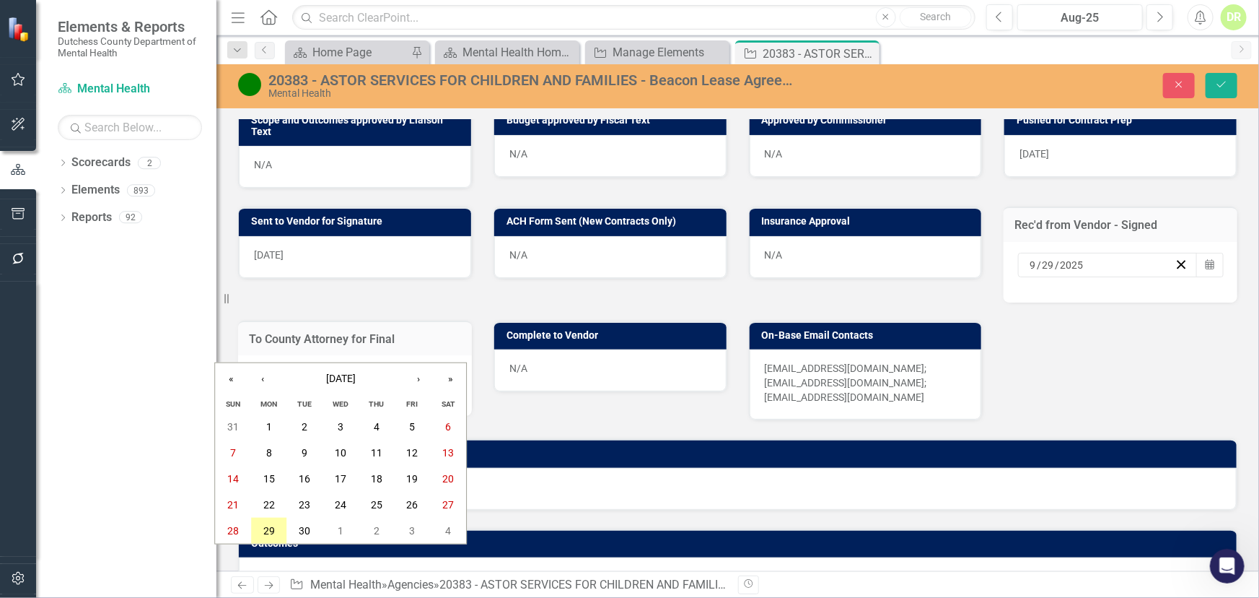
drag, startPoint x: 269, startPoint y: 527, endPoint x: 294, endPoint y: 491, distance: 44.0
click at [269, 525] on abbr "29" at bounding box center [269, 531] width 12 height 12
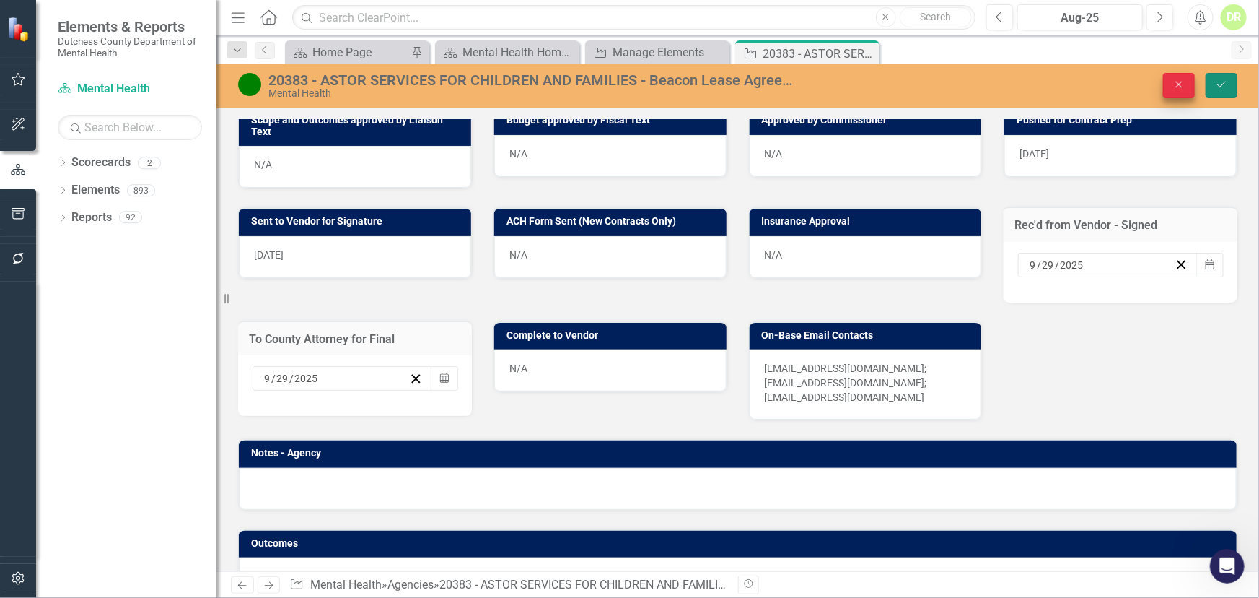
drag, startPoint x: 1220, startPoint y: 79, endPoint x: 1119, endPoint y: 90, distance: 101.7
click at [1220, 79] on icon "Save" at bounding box center [1221, 84] width 13 height 10
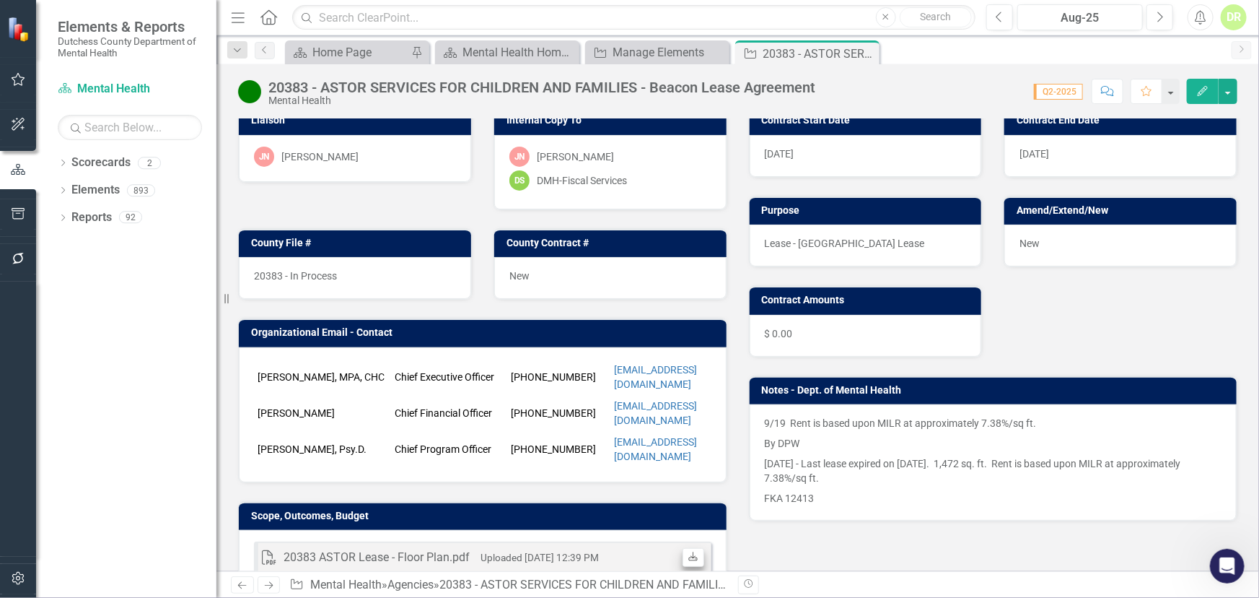
scroll to position [131, 0]
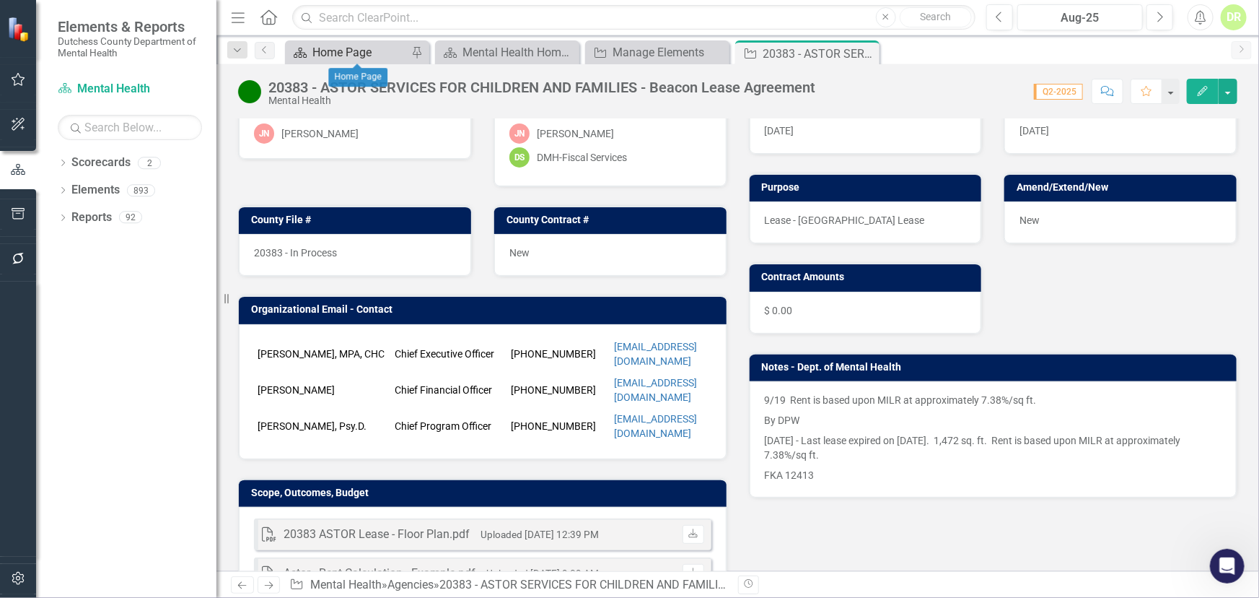
click at [349, 45] on div "Home Page" at bounding box center [359, 52] width 95 height 18
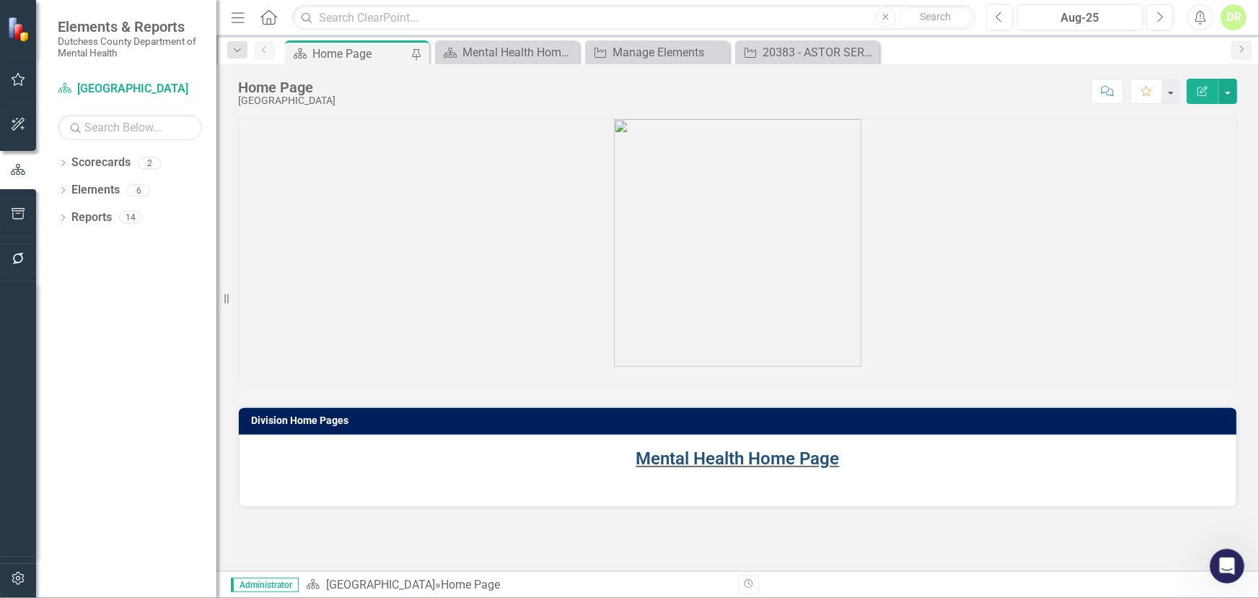
click at [777, 460] on link "Mental Health Home Page" at bounding box center [739, 458] width 204 height 20
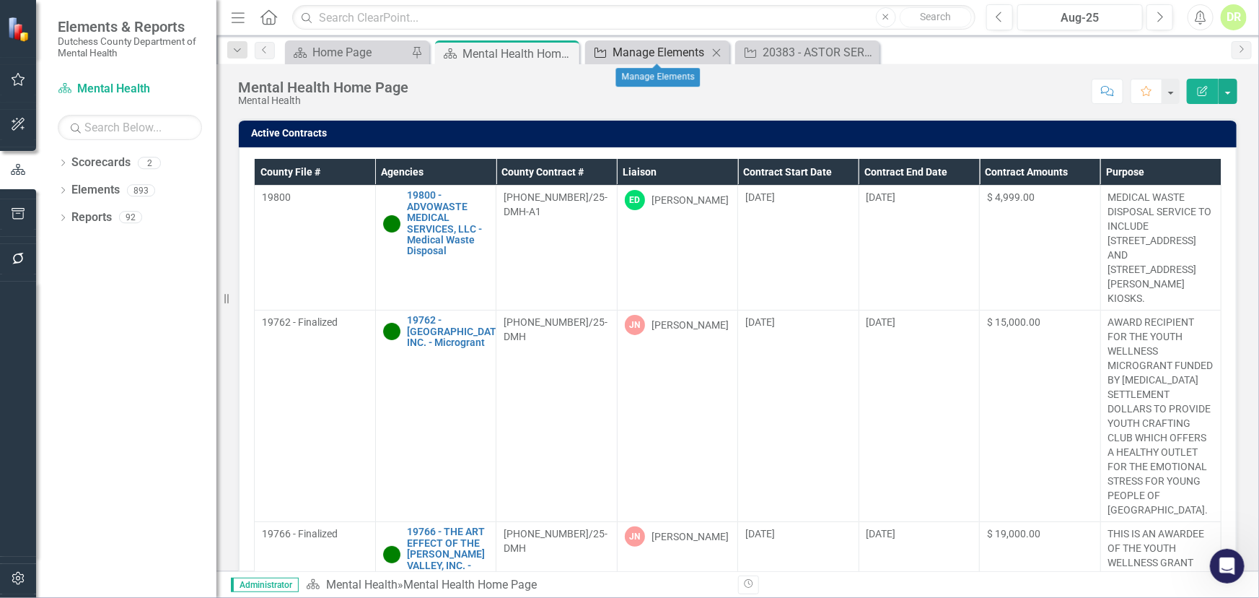
click at [631, 55] on div "Manage Elements" at bounding box center [660, 52] width 95 height 18
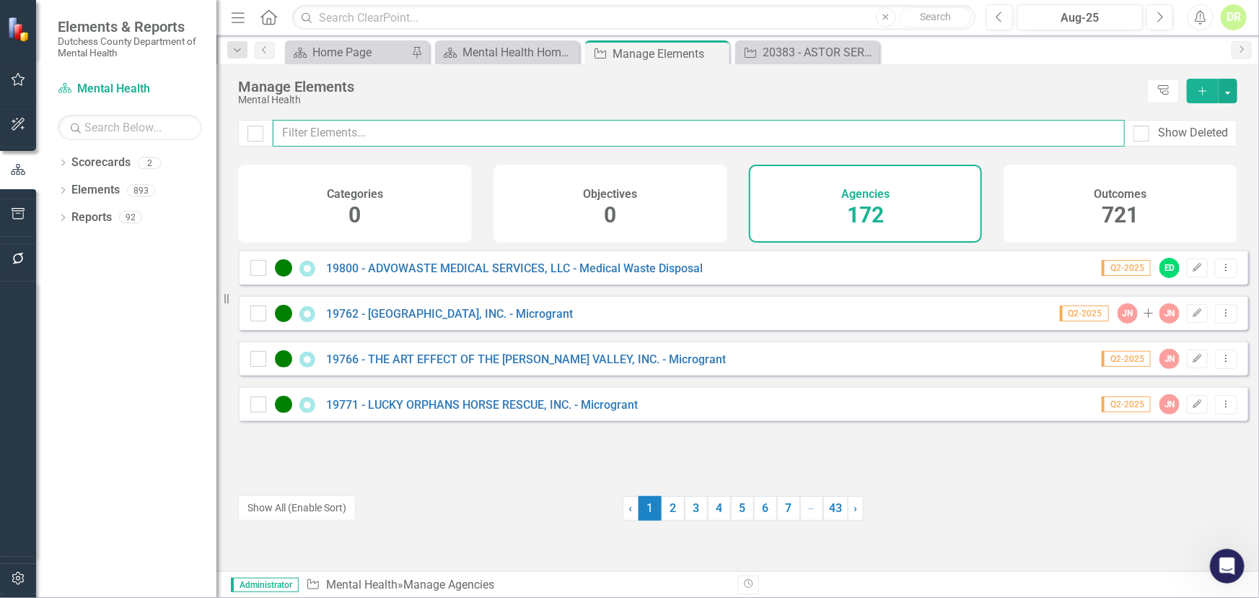
click at [430, 126] on input "text" at bounding box center [699, 133] width 852 height 27
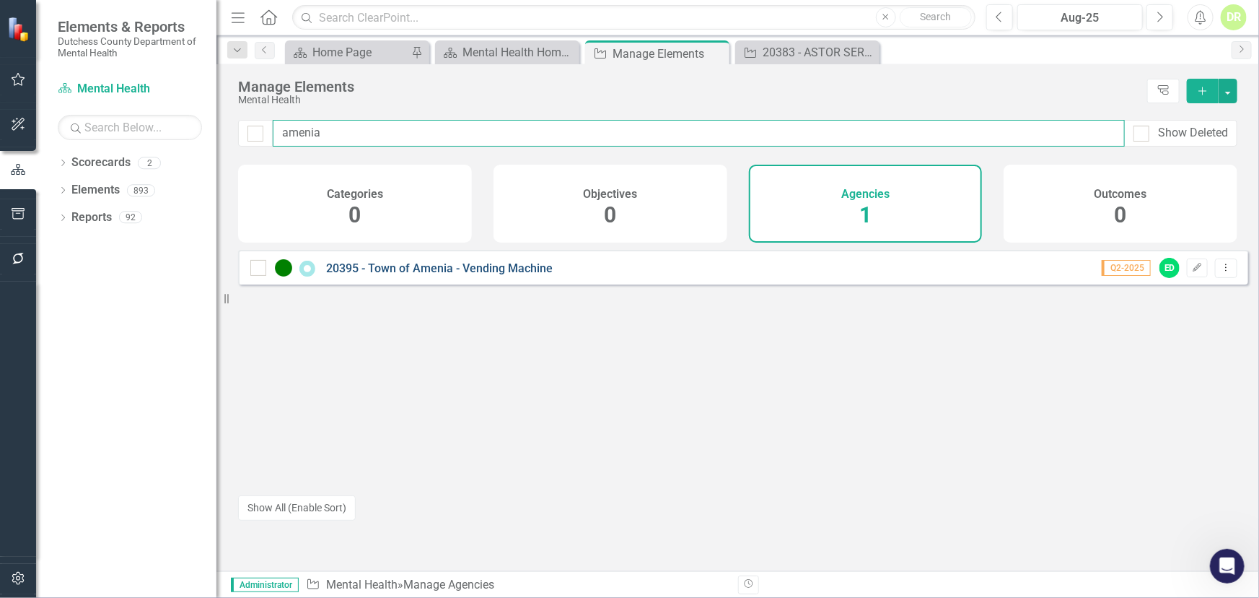
type input "amenia"
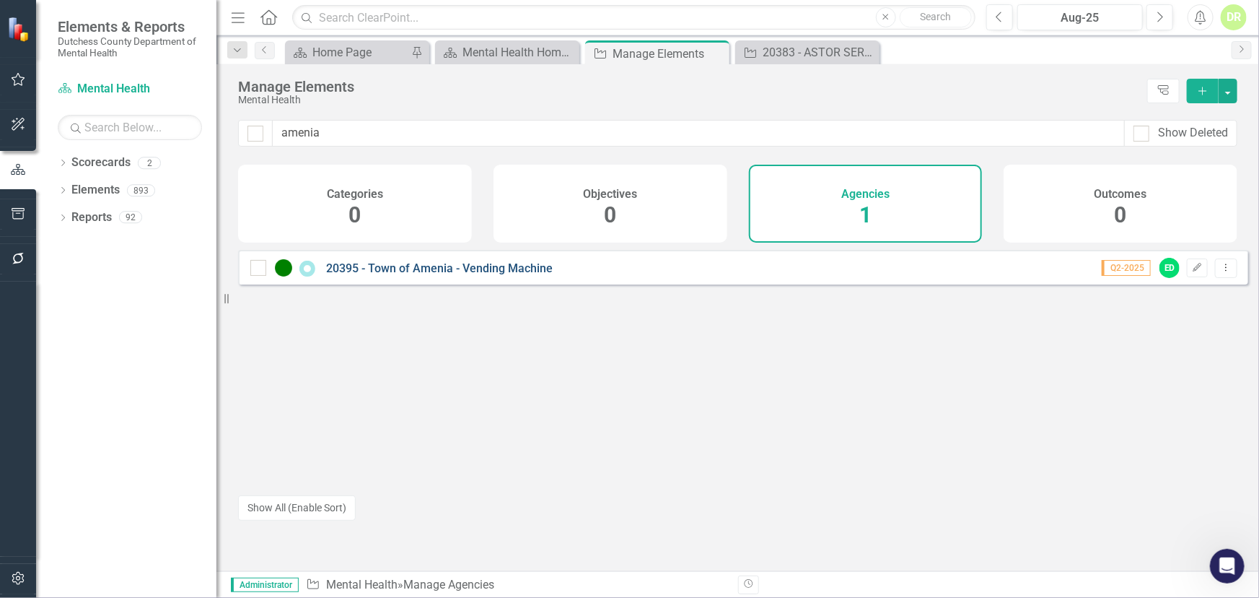
click at [367, 274] on link "20395 - Town of Amenia - Vending Machine" at bounding box center [439, 268] width 227 height 14
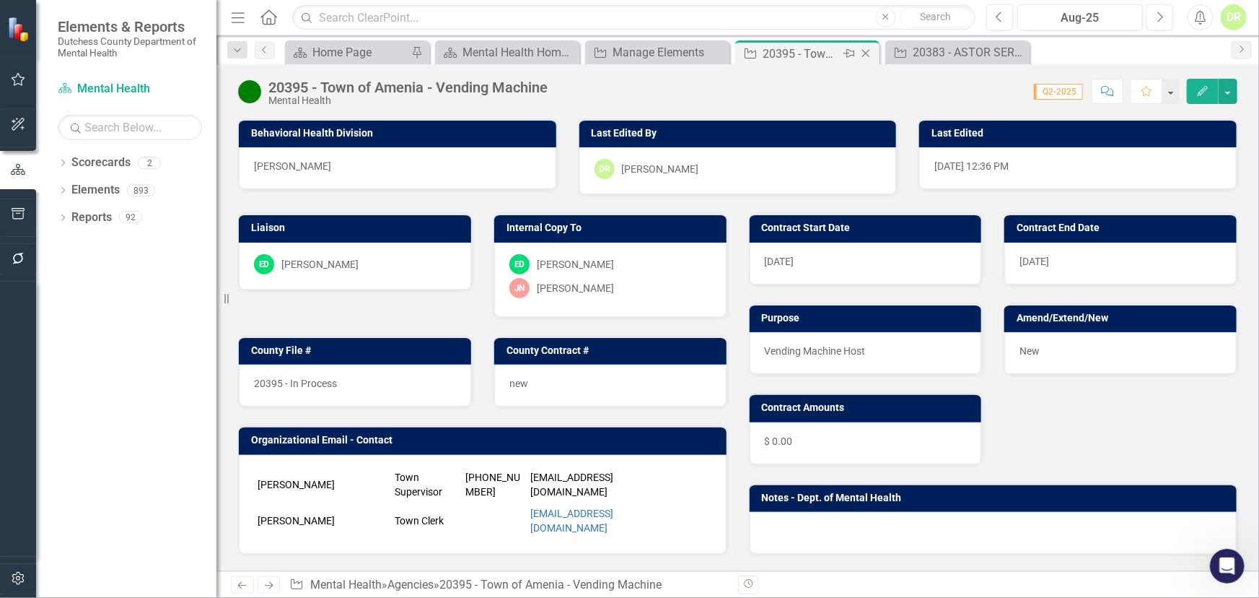
click at [869, 52] on icon "Close" at bounding box center [866, 54] width 14 height 12
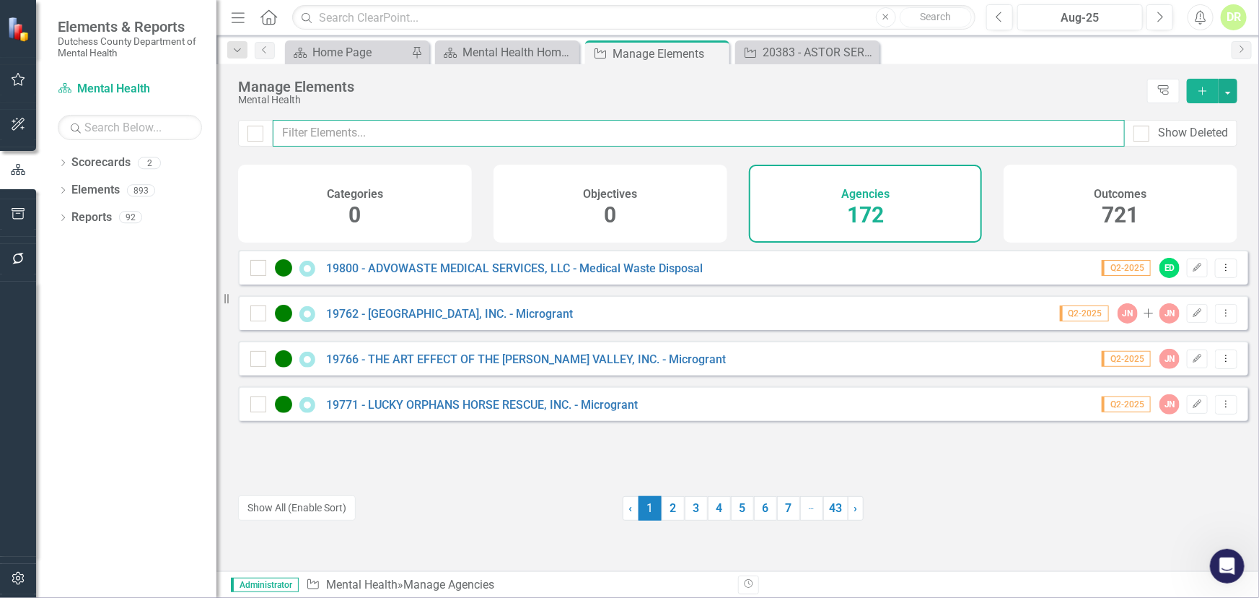
click at [416, 141] on input "text" at bounding box center [699, 133] width 852 height 27
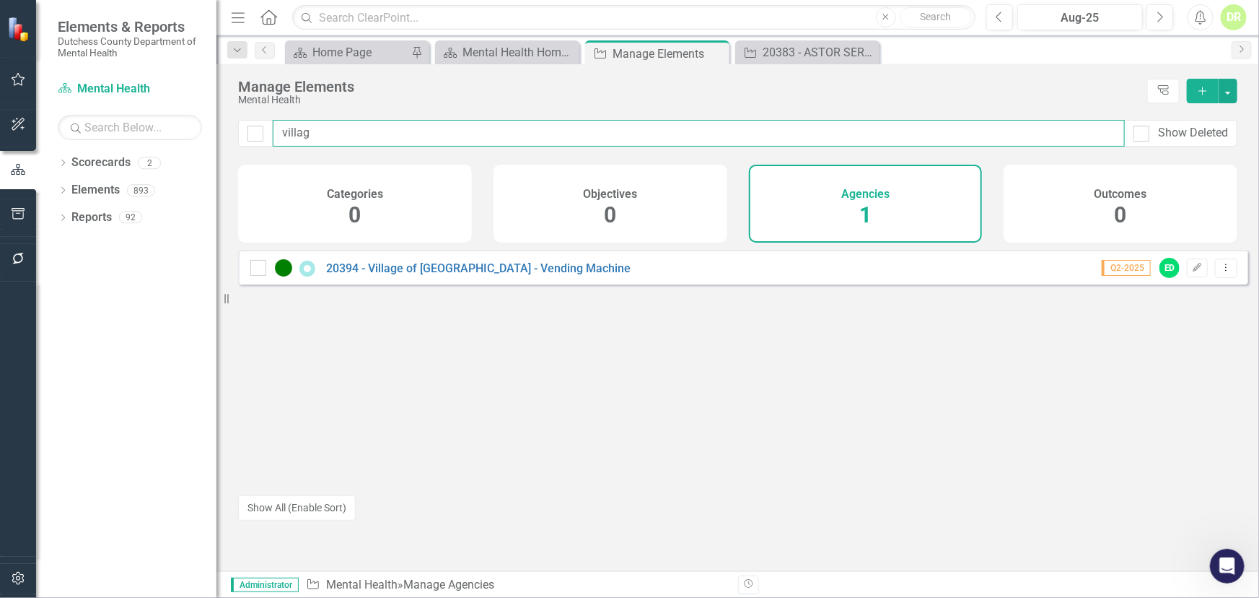
type input "villag"
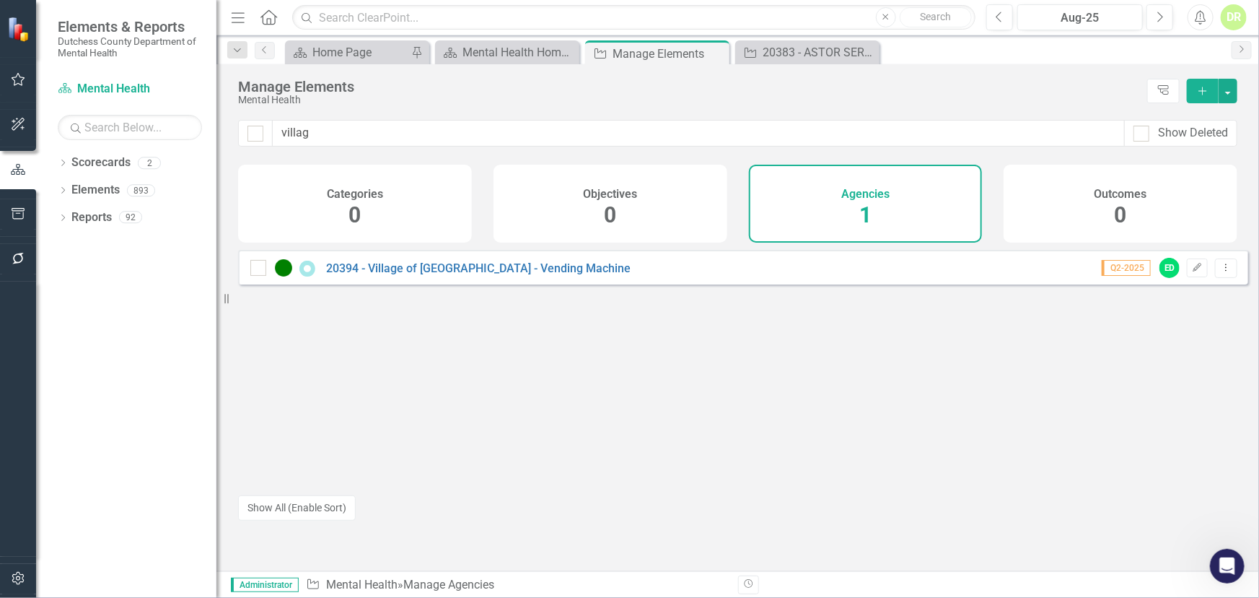
click at [444, 266] on div "20394 - Village of Red Hook - Vending Machine Q2-2025 ED Edit Dropdown Menu" at bounding box center [743, 267] width 1010 height 35
click at [442, 275] on link "20394 - Village of [GEOGRAPHIC_DATA] - Vending Machine" at bounding box center [478, 268] width 305 height 14
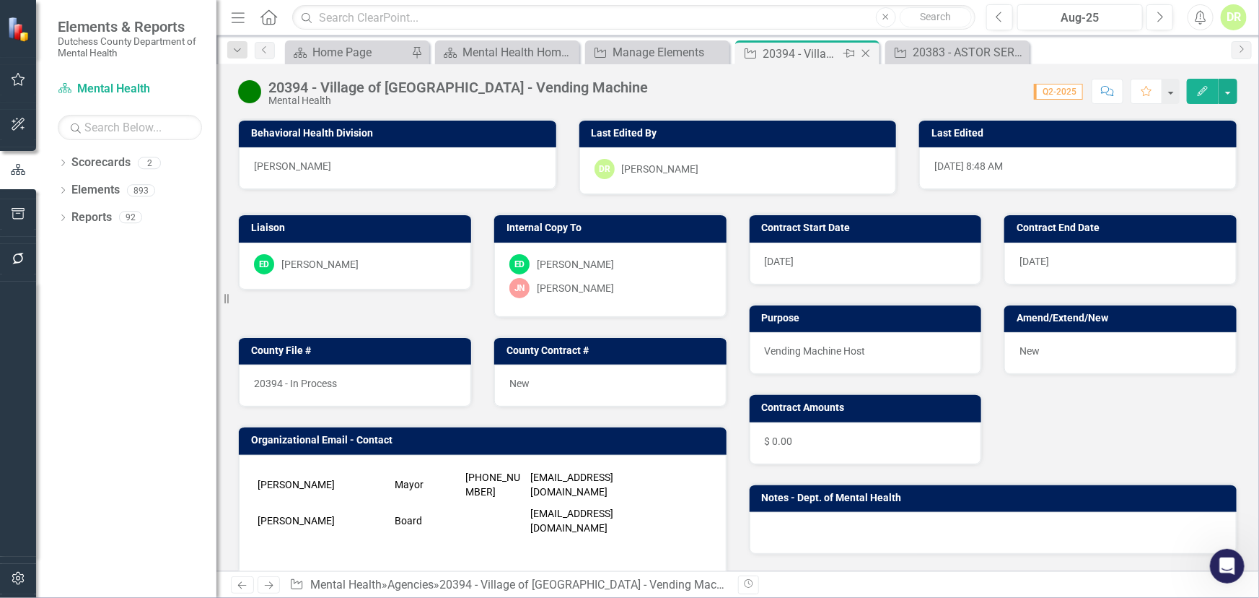
click at [867, 53] on icon "Close" at bounding box center [866, 54] width 14 height 12
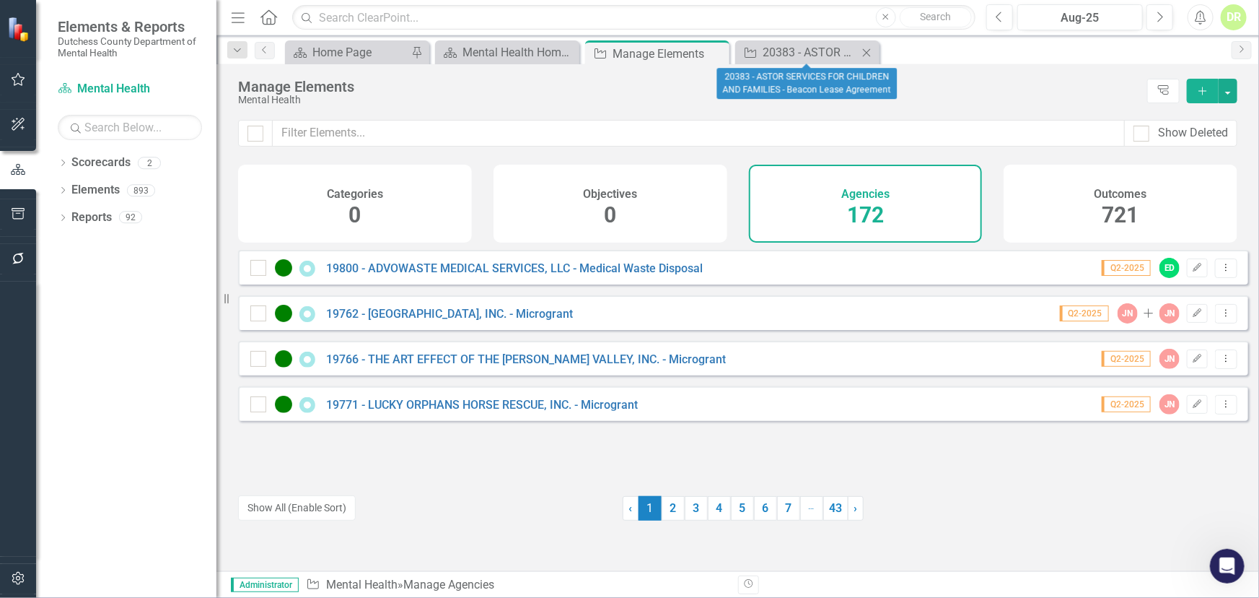
click at [869, 51] on icon "Close" at bounding box center [867, 53] width 14 height 12
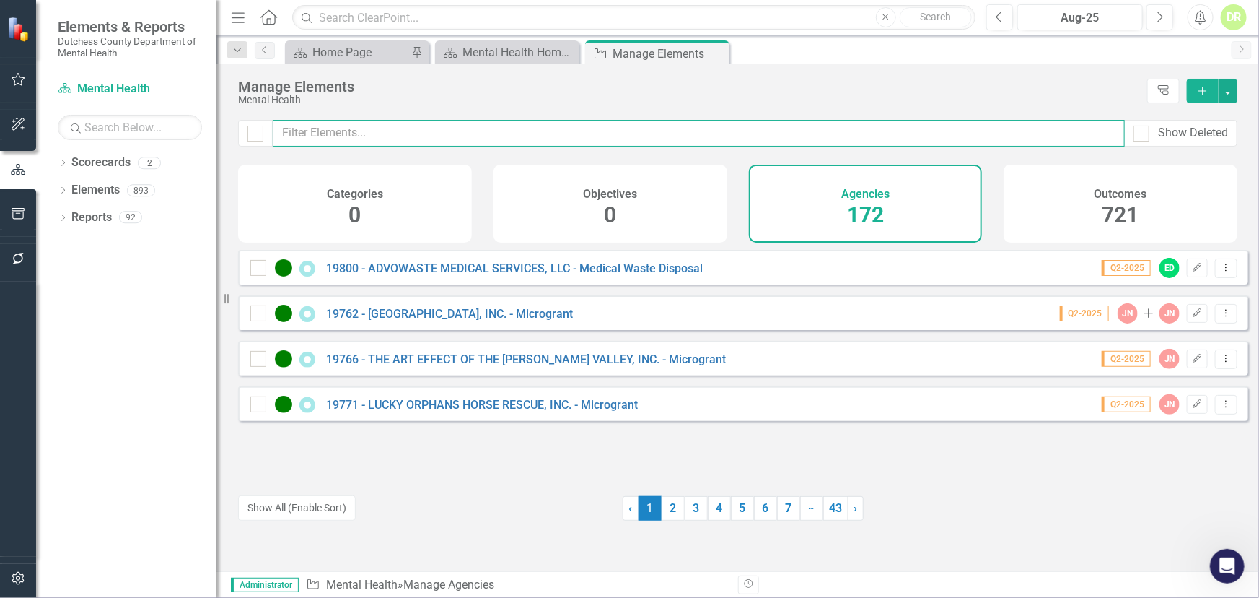
click at [395, 136] on input "text" at bounding box center [699, 133] width 852 height 27
click at [377, 130] on input "text" at bounding box center [699, 133] width 852 height 27
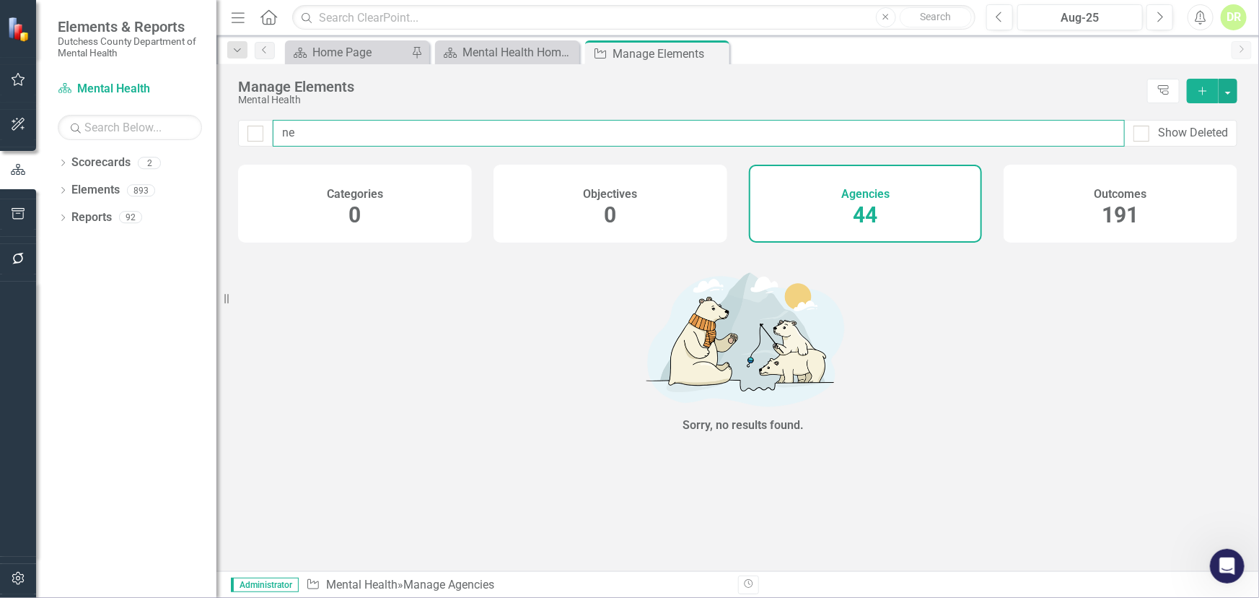
type input "n"
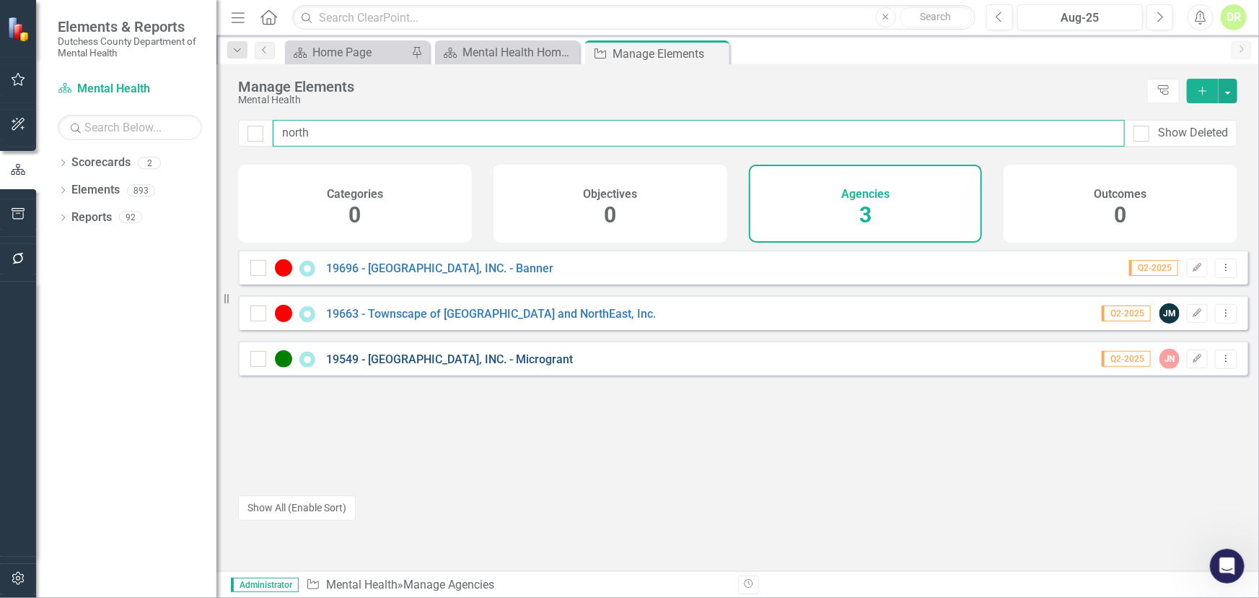
type input "north"
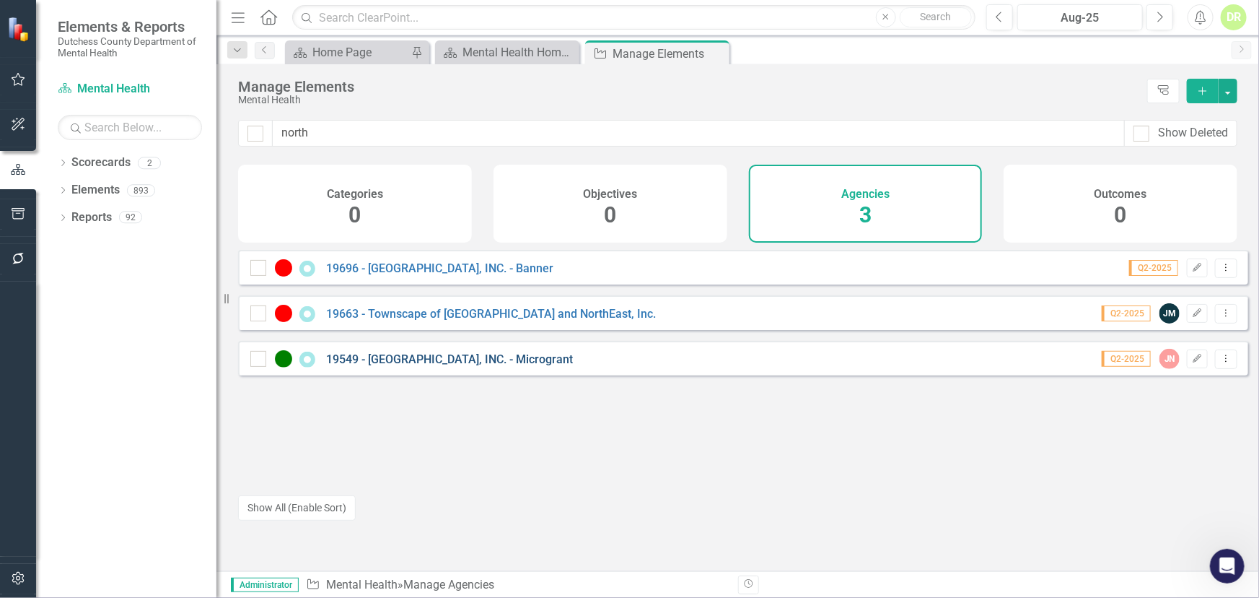
click at [528, 366] on link "19549 - [GEOGRAPHIC_DATA], INC. - Microgrant" at bounding box center [449, 359] width 247 height 14
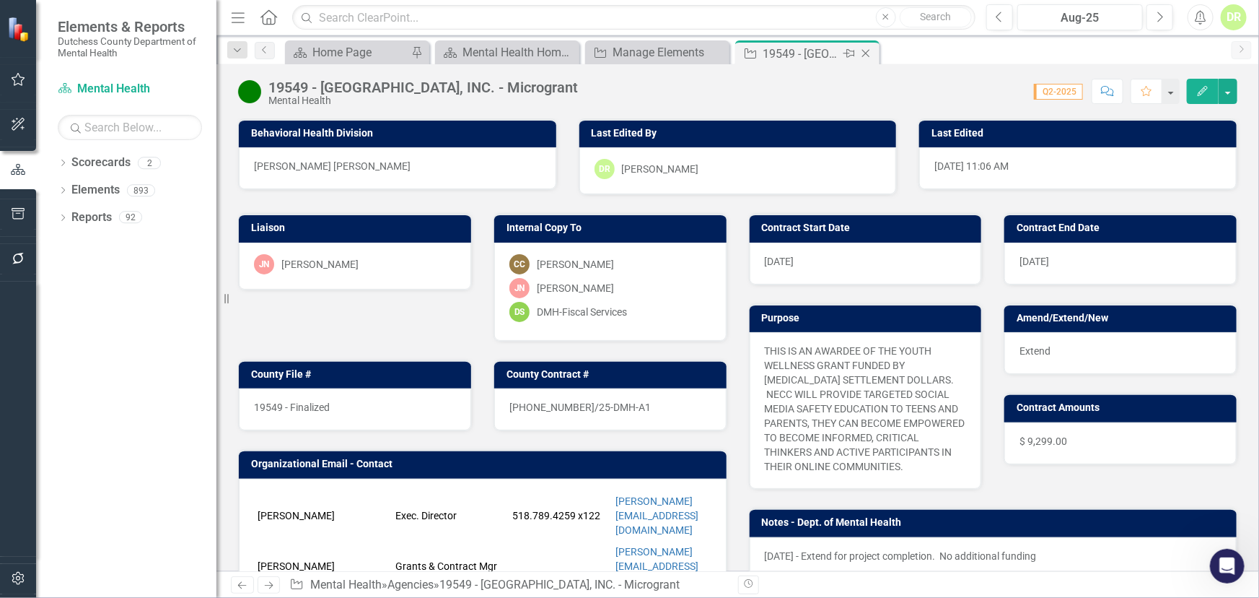
click at [870, 49] on icon "Close" at bounding box center [866, 54] width 14 height 12
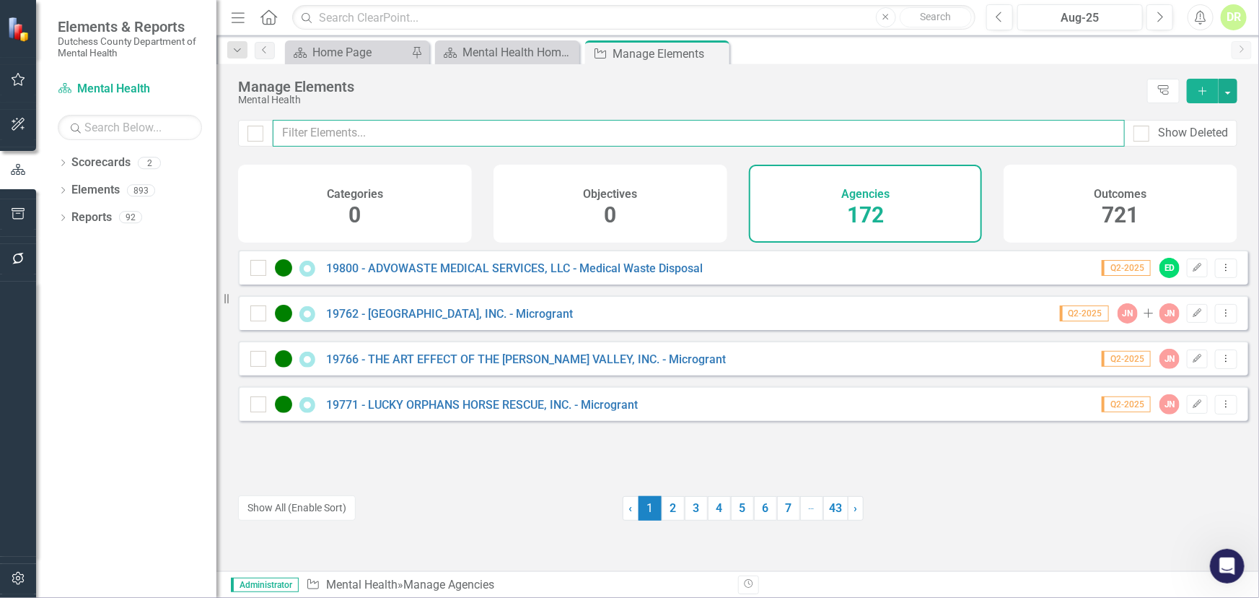
click at [606, 134] on input "text" at bounding box center [699, 133] width 852 height 27
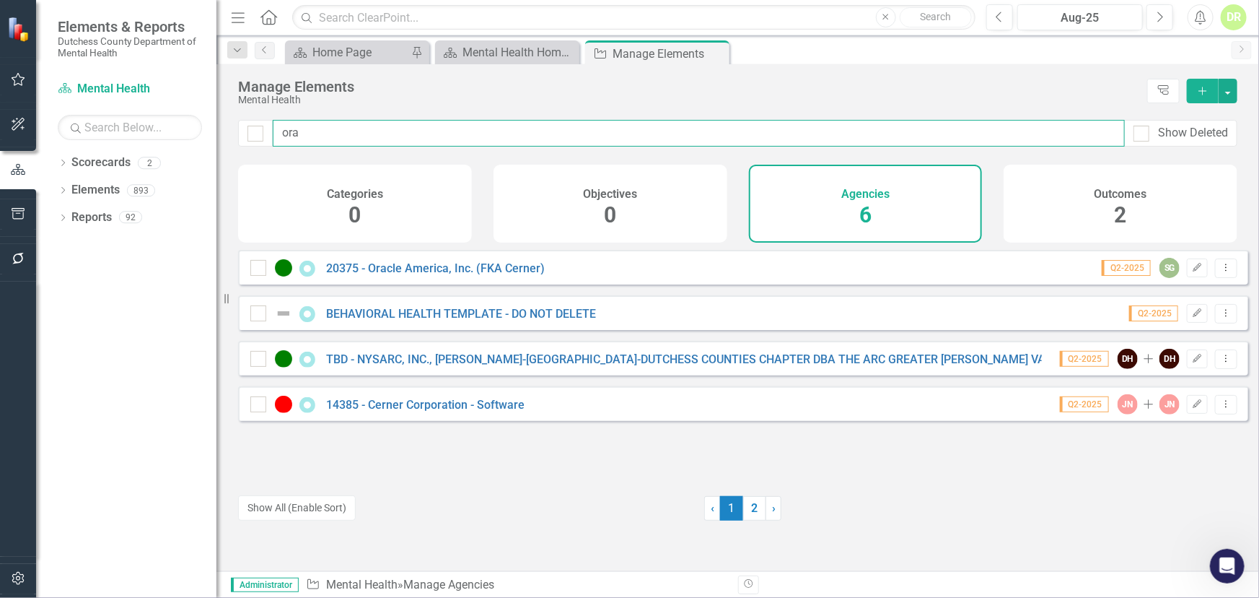
type input "ora"
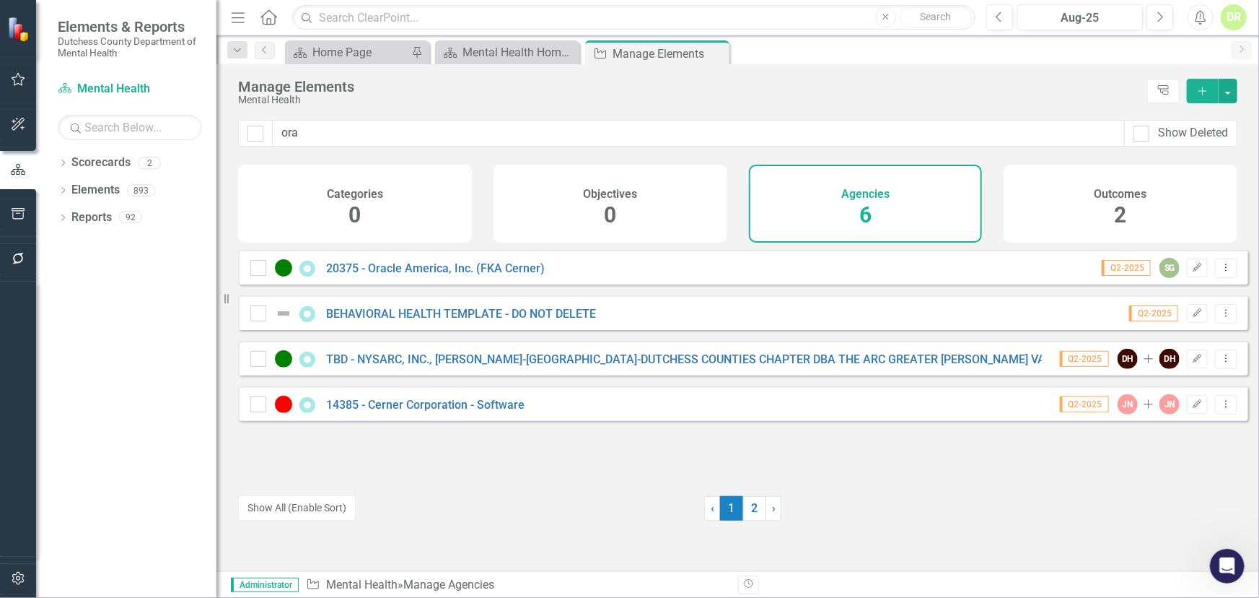
click at [512, 271] on div "20375 - Oracle America, Inc. (FKA Cerner)" at bounding box center [399, 267] width 298 height 17
click at [505, 275] on link "20375 - Oracle America, Inc. (FKA Cerner)" at bounding box center [435, 268] width 219 height 14
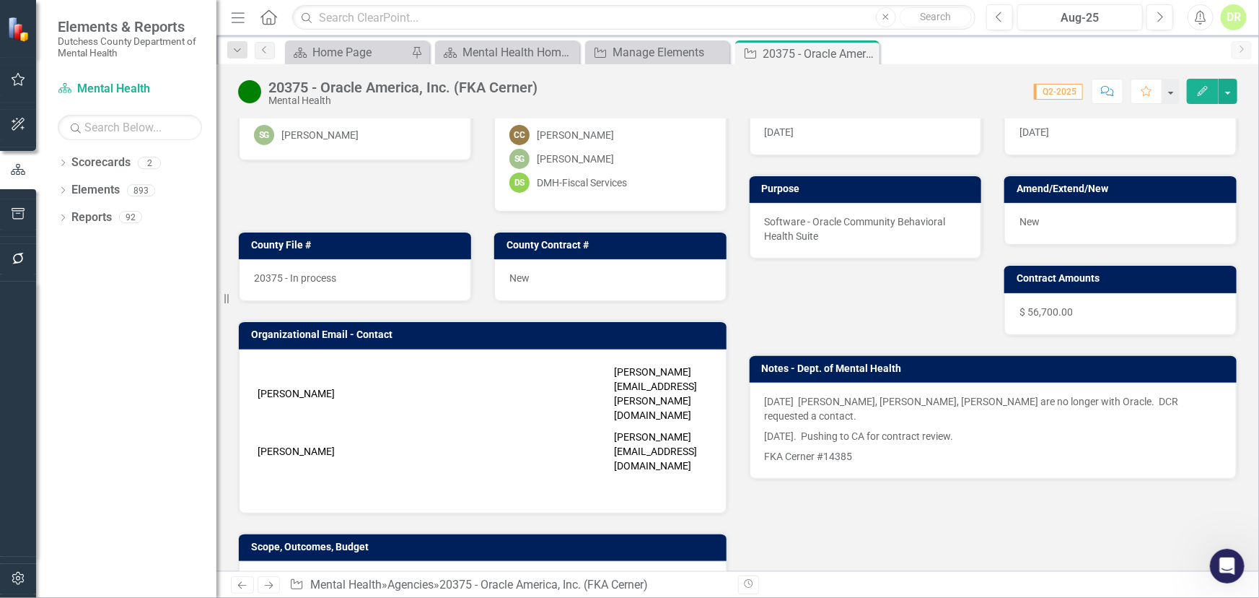
scroll to position [131, 0]
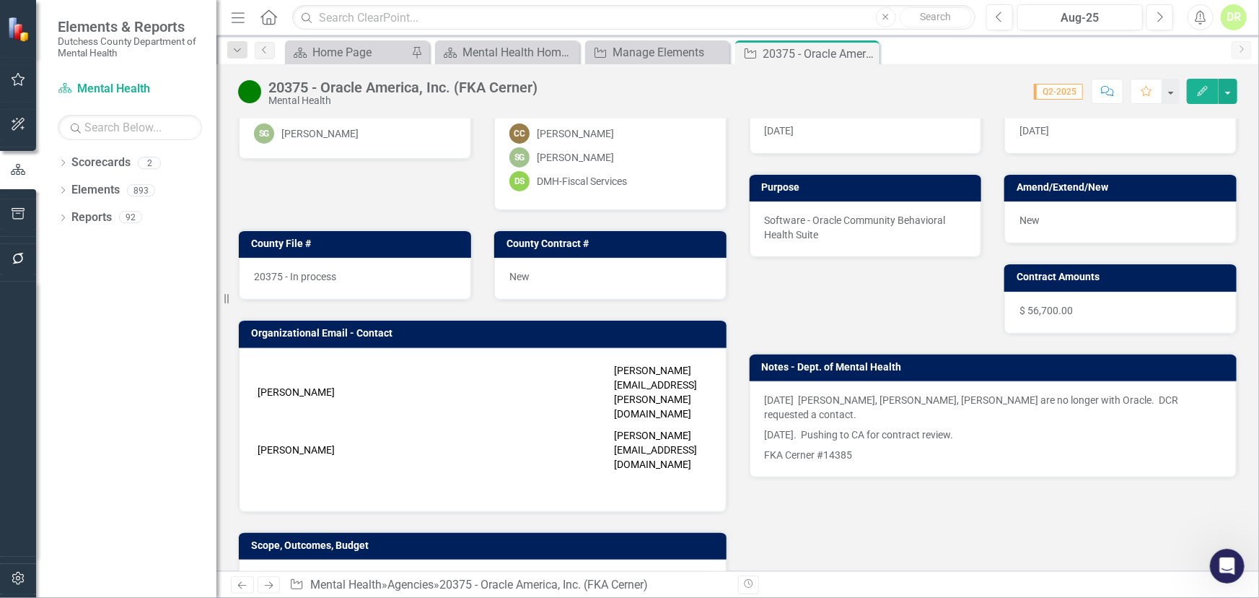
click at [425, 367] on td at bounding box center [445, 391] width 110 height 65
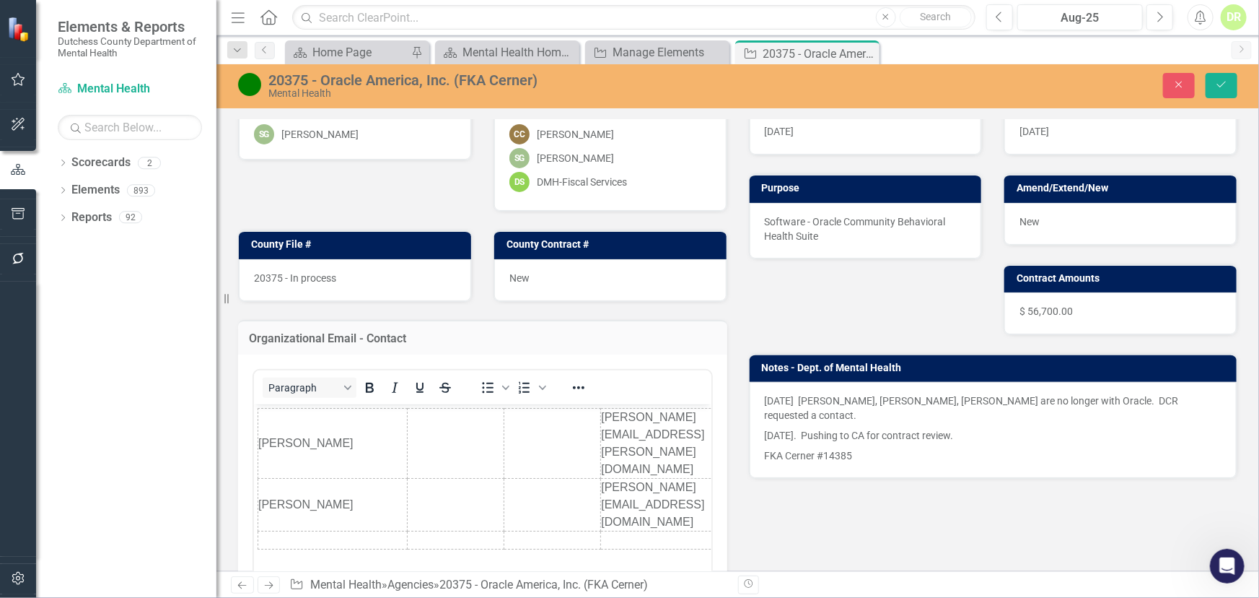
scroll to position [0, 0]
drag, startPoint x: 349, startPoint y: 416, endPoint x: 188, endPoint y: 411, distance: 161.8
click at [253, 411] on html "[PERSON_NAME] [PERSON_NAME][EMAIL_ADDRESS][PERSON_NAME][DOMAIN_NAME] [PERSON_NA…" at bounding box center [482, 512] width 458 height 217
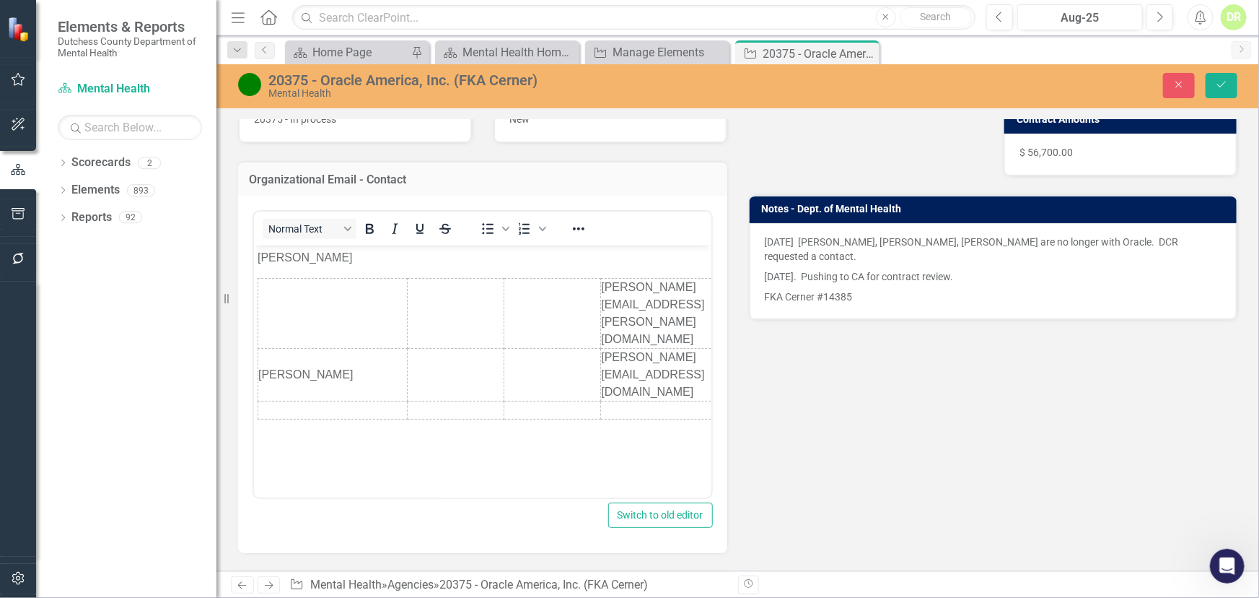
scroll to position [261, 0]
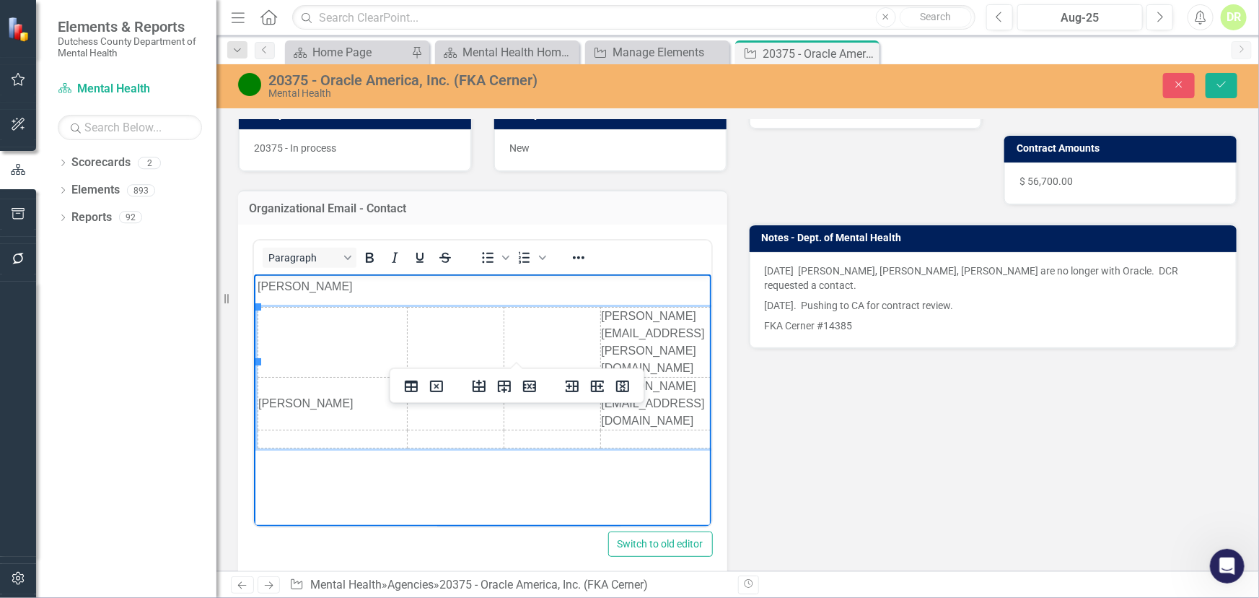
click at [344, 317] on td "Rich Text Area. Press ALT-0 for help." at bounding box center [332, 342] width 149 height 70
drag, startPoint x: 587, startPoint y: 316, endPoint x: 634, endPoint y: 320, distance: 47.1
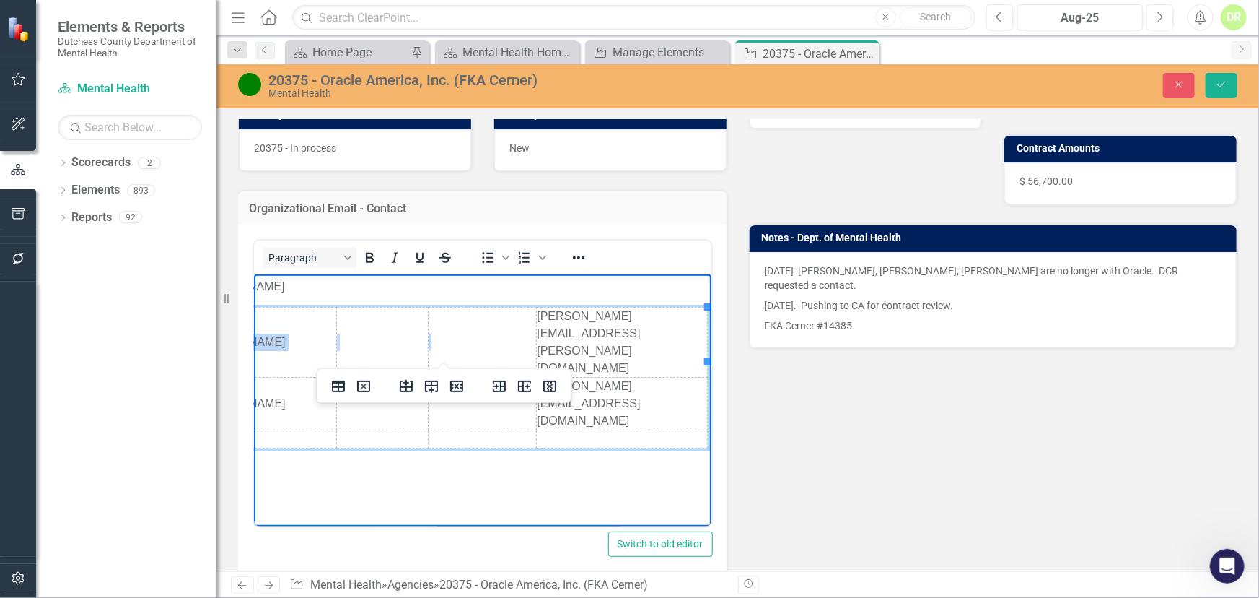
drag, startPoint x: 592, startPoint y: 316, endPoint x: 966, endPoint y: 580, distance: 457.9
click at [643, 307] on html "[PERSON_NAME] [PERSON_NAME] Fischer [EMAIL_ADDRESS][PERSON_NAME][DOMAIN_NAME] […" at bounding box center [414, 382] width 458 height 217
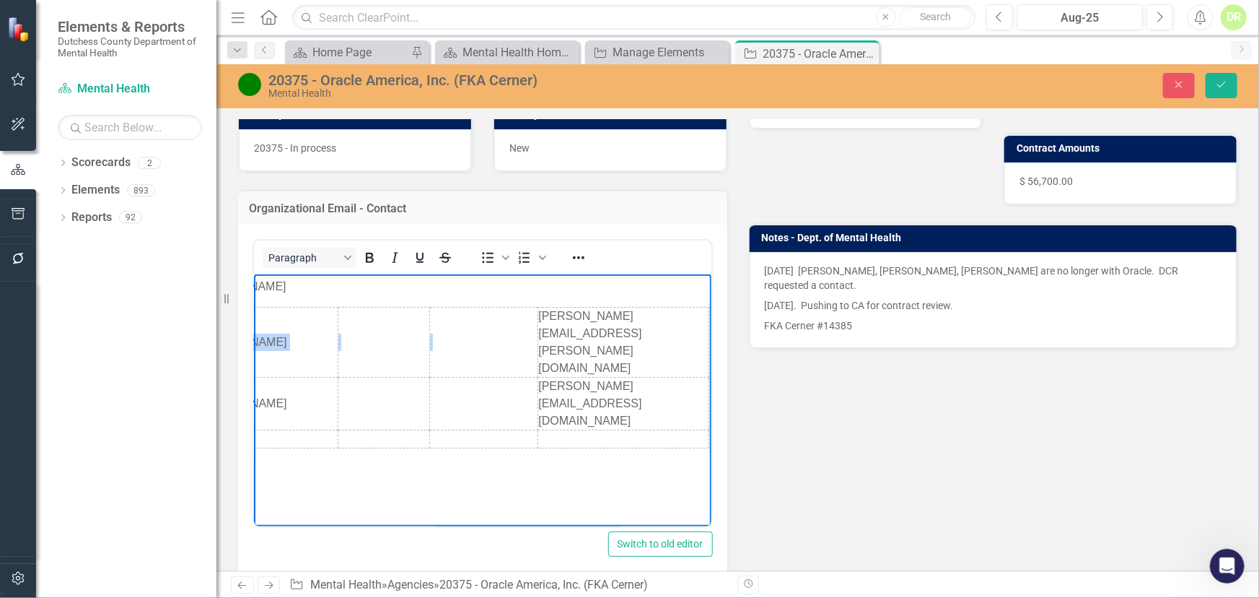
scroll to position [0, 69]
click at [667, 308] on td "[PERSON_NAME][EMAIL_ADDRESS][PERSON_NAME][DOMAIN_NAME]" at bounding box center [623, 342] width 171 height 70
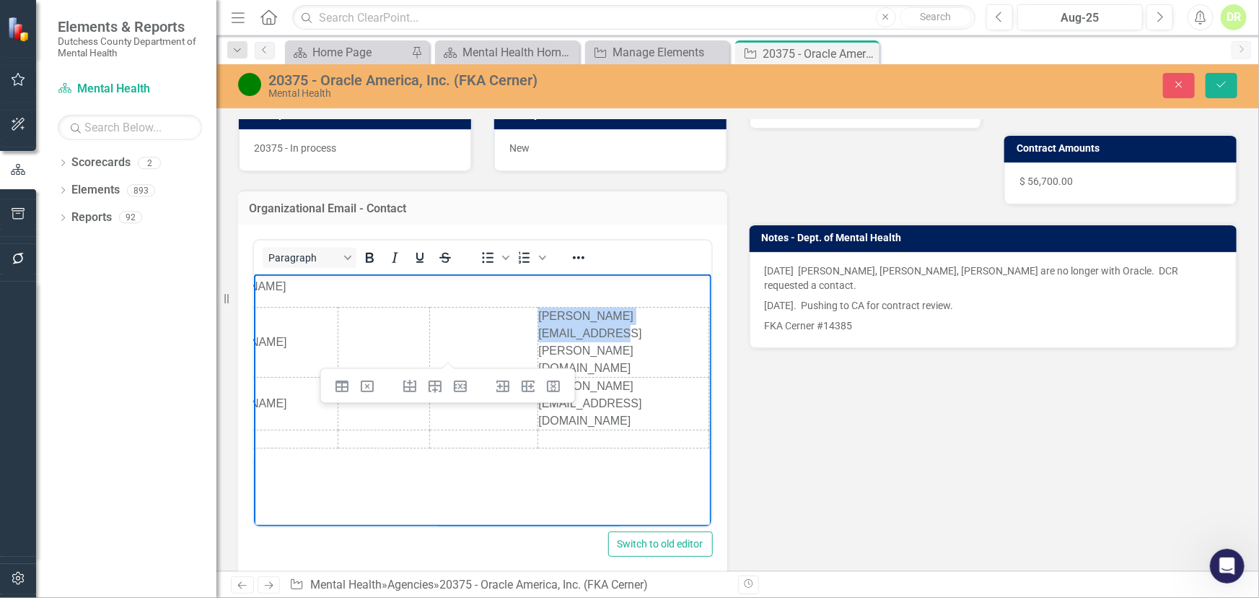
drag, startPoint x: 671, startPoint y: 314, endPoint x: 522, endPoint y: 310, distance: 148.7
click at [538, 310] on td "[PERSON_NAME][EMAIL_ADDRESS][PERSON_NAME][DOMAIN_NAME]" at bounding box center [623, 342] width 171 height 70
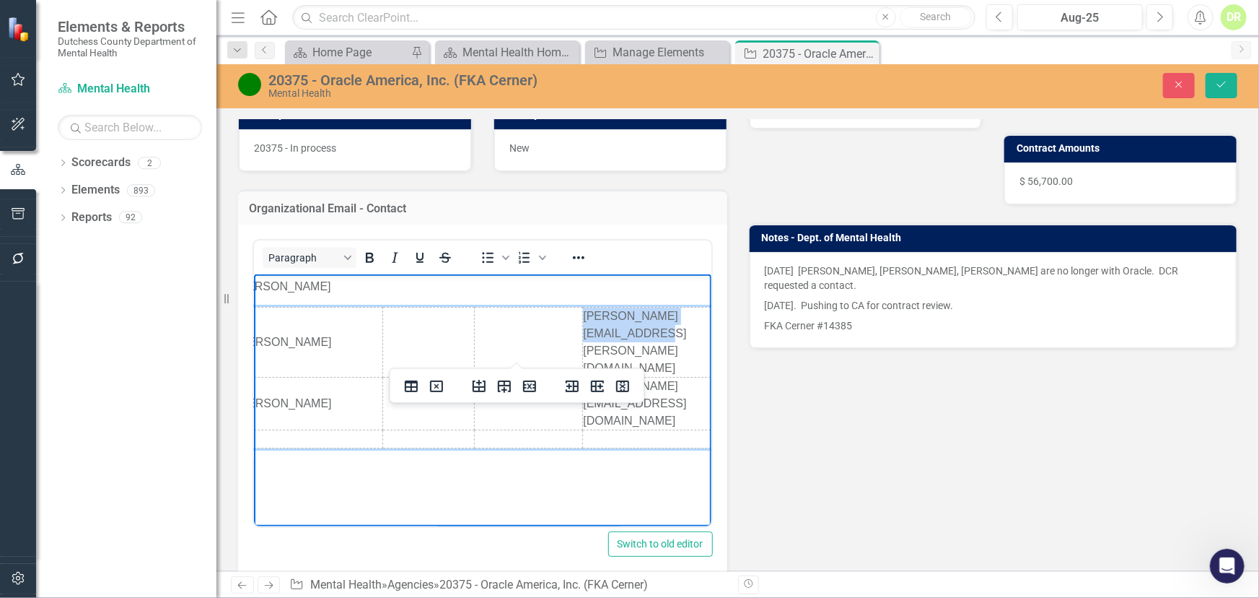
scroll to position [0, 0]
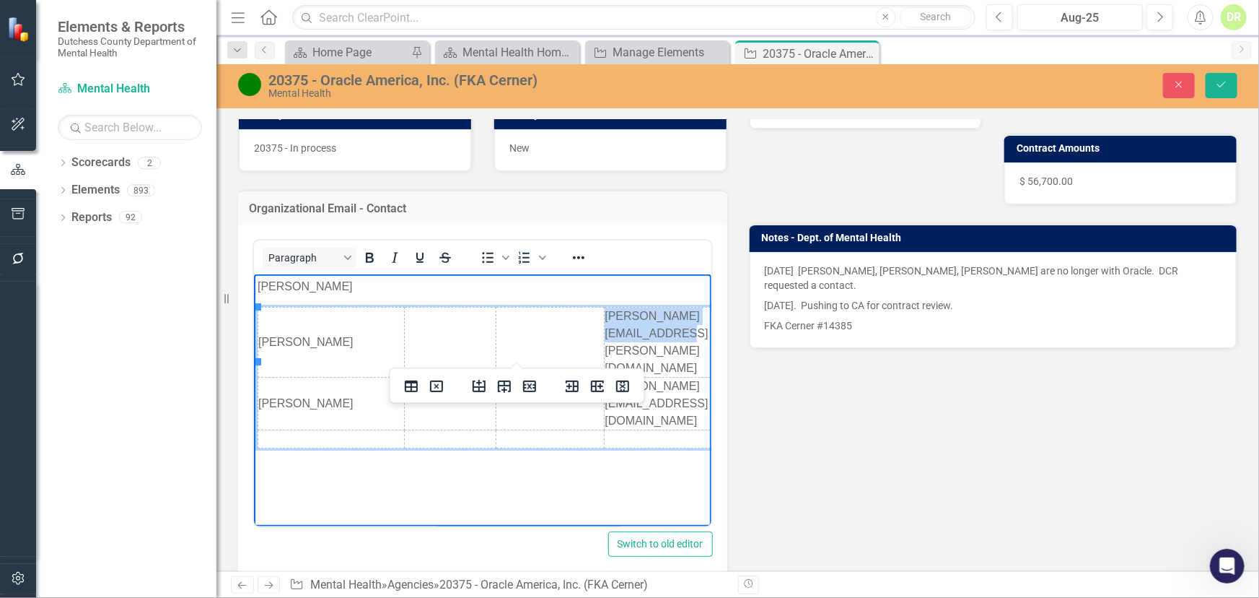
drag, startPoint x: 512, startPoint y: 519, endPoint x: 497, endPoint y: 707, distance: 189.0
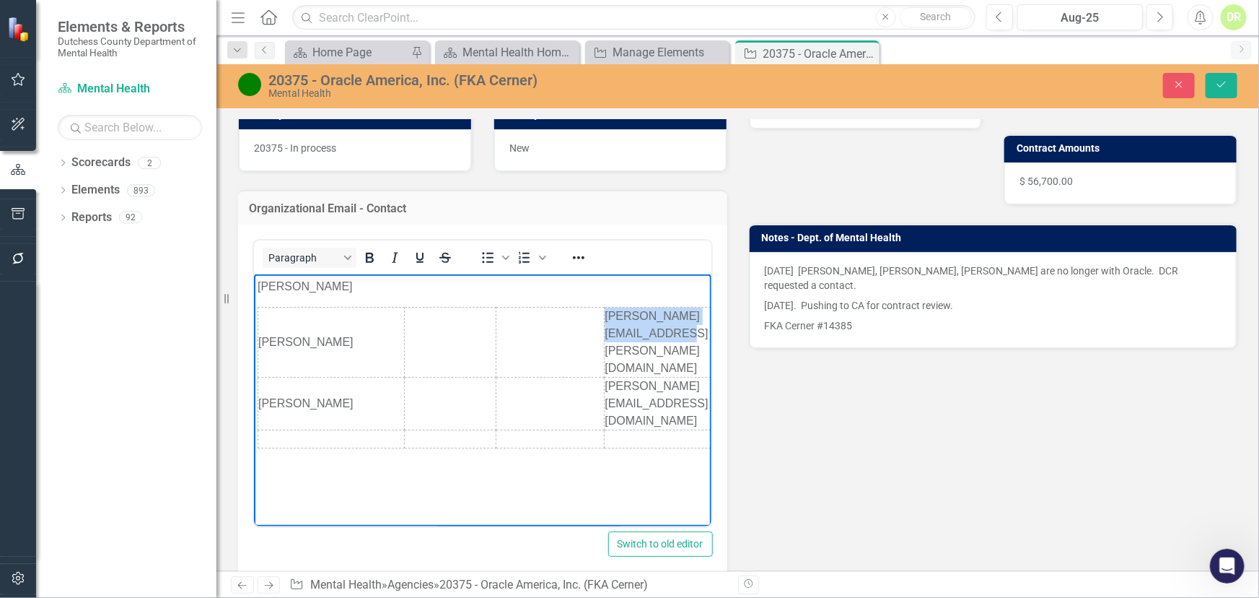
drag, startPoint x: 335, startPoint y: 320, endPoint x: 502, endPoint y: 584, distance: 312.3
click at [253, 311] on html "[PERSON_NAME] [PERSON_NAME] Fischer [EMAIL_ADDRESS][PERSON_NAME][DOMAIN_NAME] […" at bounding box center [482, 382] width 458 height 217
click at [609, 318] on td "[PERSON_NAME][EMAIL_ADDRESS][PERSON_NAME][DOMAIN_NAME]" at bounding box center [689, 342] width 171 height 70
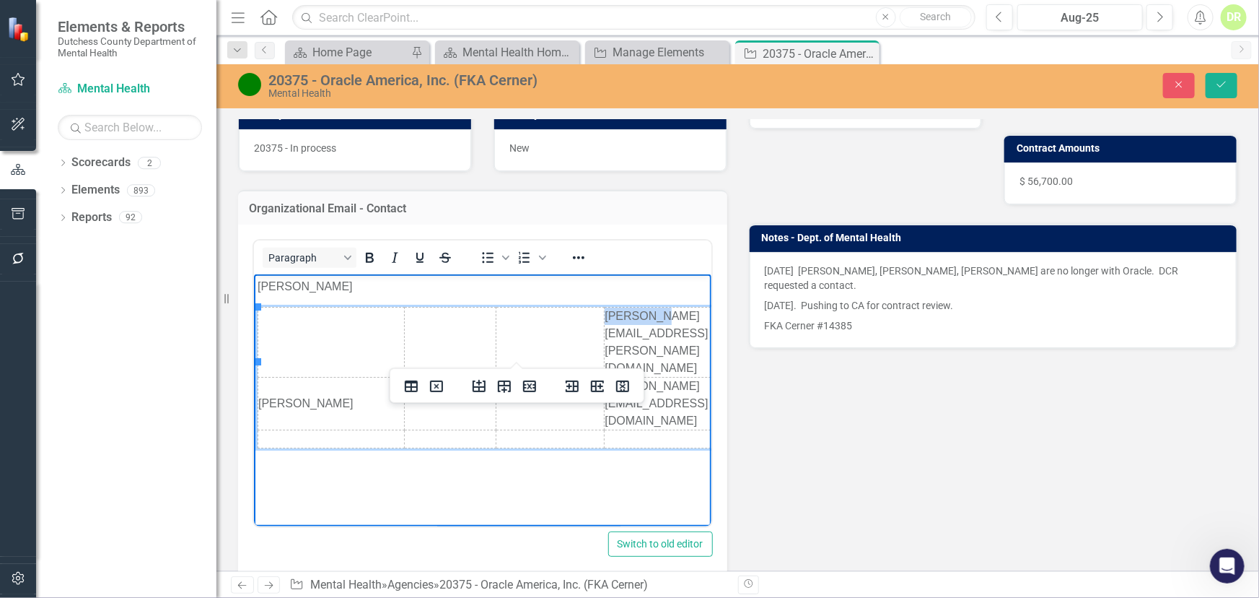
scroll to position [0, 71]
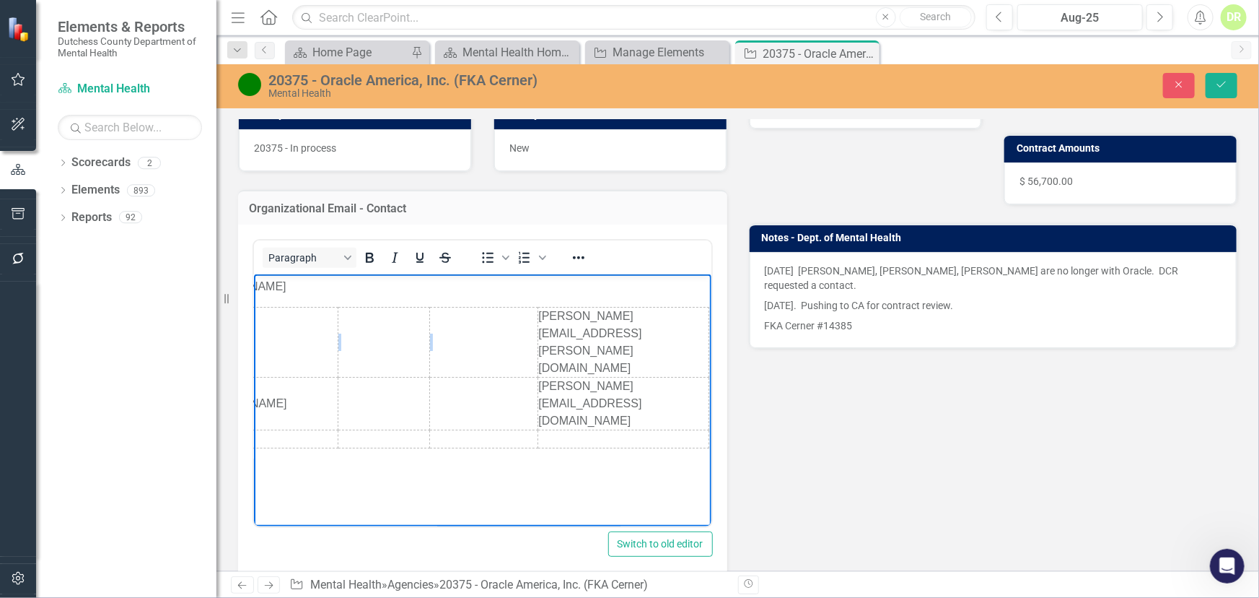
drag, startPoint x: 592, startPoint y: 315, endPoint x: 980, endPoint y: 572, distance: 465.2
click at [644, 299] on html "[PERSON_NAME] Fischer [EMAIL_ADDRESS][PERSON_NAME][DOMAIN_NAME] [PERSON_NAME] […" at bounding box center [416, 382] width 458 height 217
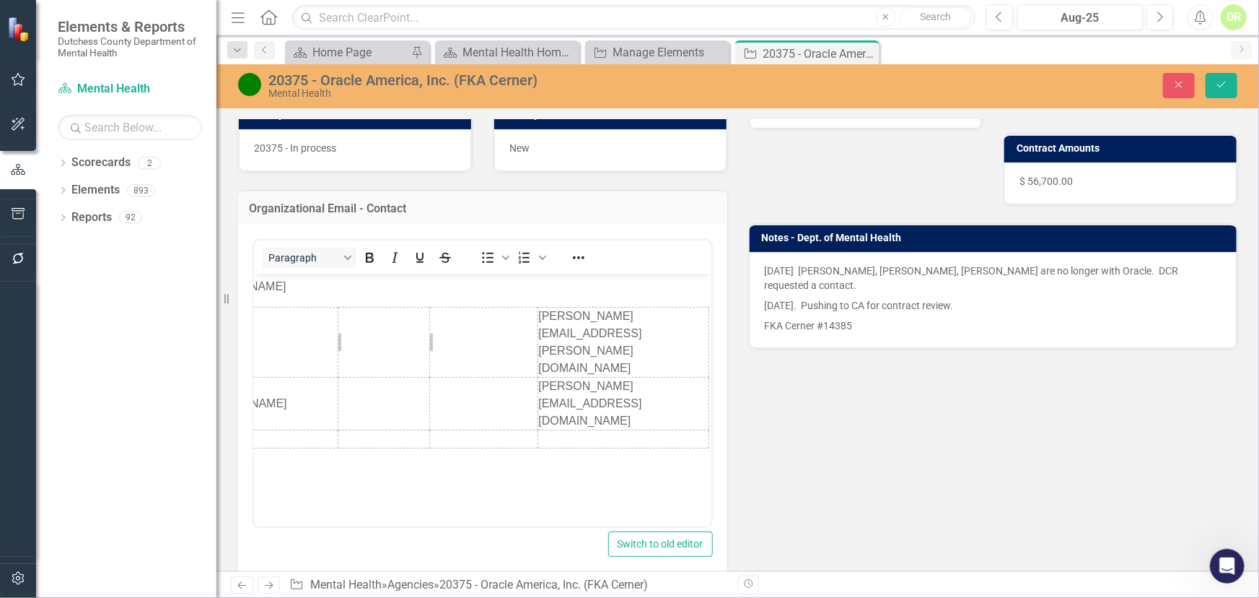
click at [722, 302] on div "Organizational Email - Contact <table border="0" width="718" cellspacing="0" ce…" at bounding box center [482, 377] width 511 height 411
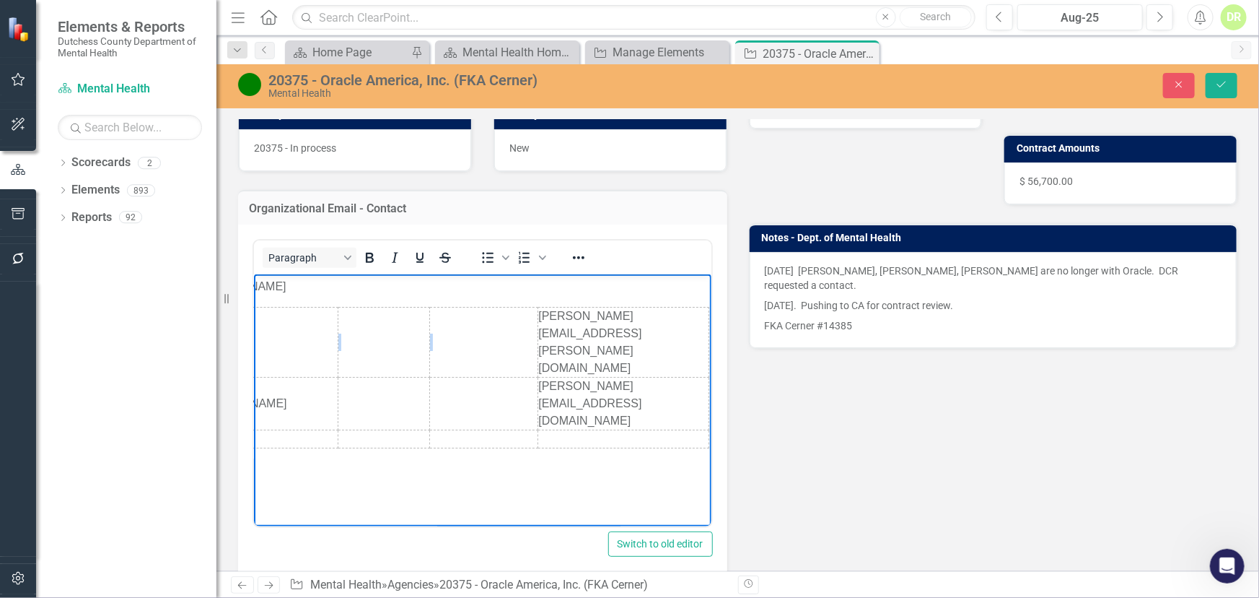
click at [680, 315] on td "[PERSON_NAME][EMAIL_ADDRESS][PERSON_NAME][DOMAIN_NAME]" at bounding box center [623, 342] width 171 height 70
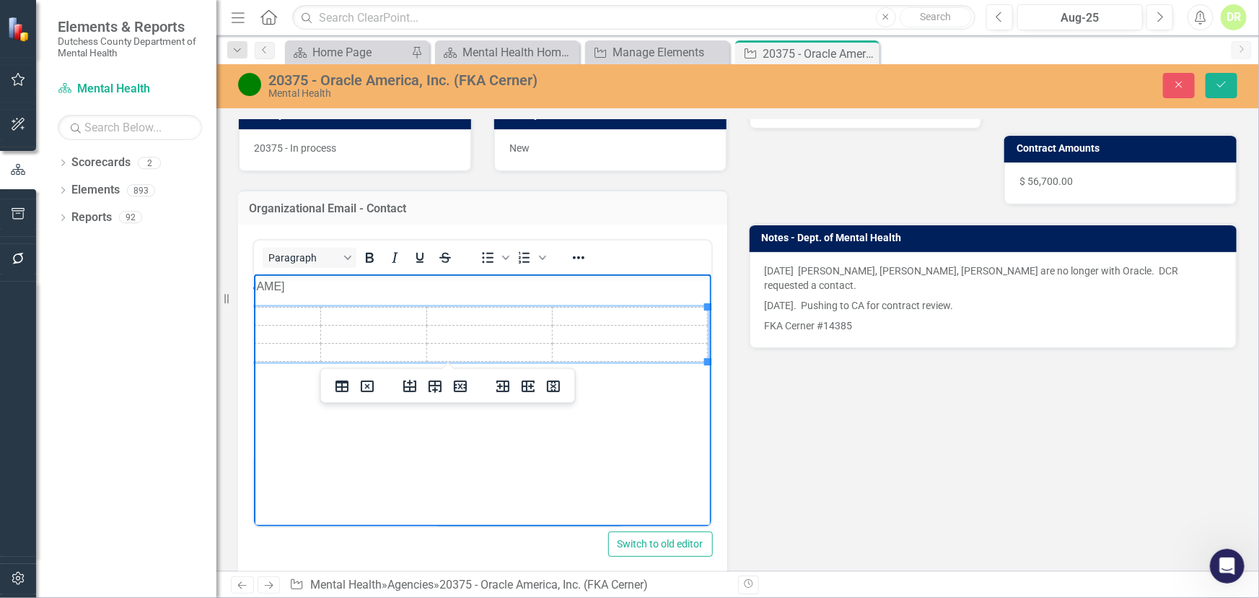
click at [292, 351] on td "Rich Text Area. Press ALT-0 for help." at bounding box center [255, 353] width 131 height 18
click at [281, 351] on td "Rich Text Area. Press ALT-0 for help." at bounding box center [255, 353] width 131 height 18
click at [282, 353] on td "Rich Text Area. Press ALT-0 for help." at bounding box center [255, 353] width 131 height 18
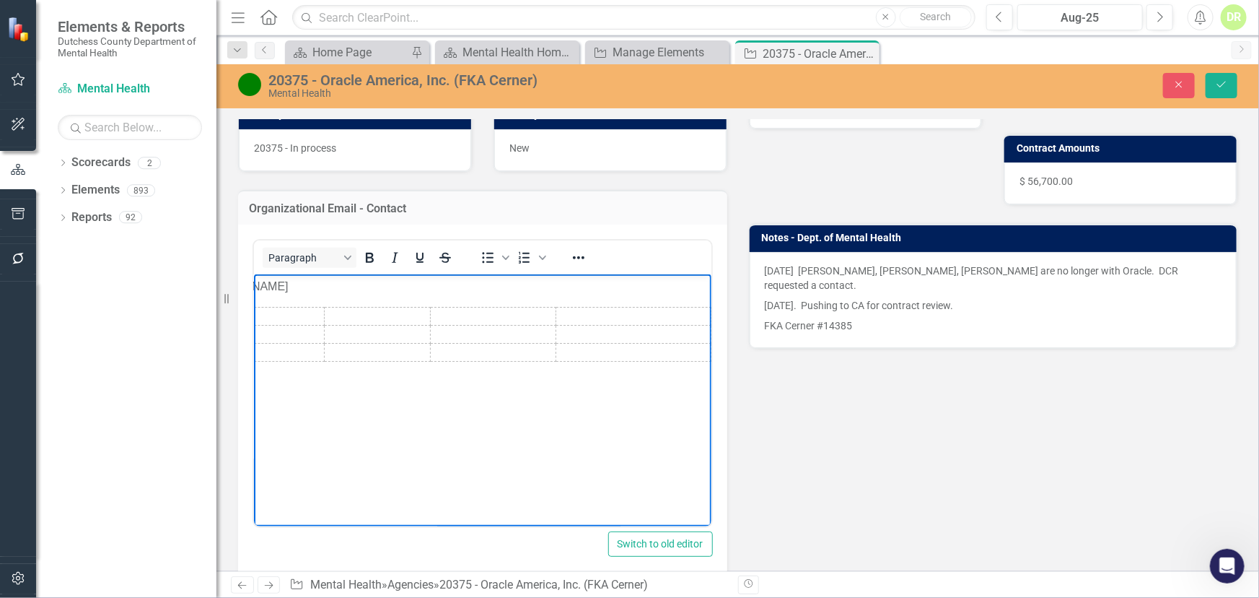
drag, startPoint x: 405, startPoint y: 513, endPoint x: 305, endPoint y: 515, distance: 99.6
click at [292, 491] on html "[PERSON_NAME]" at bounding box center [418, 382] width 458 height 217
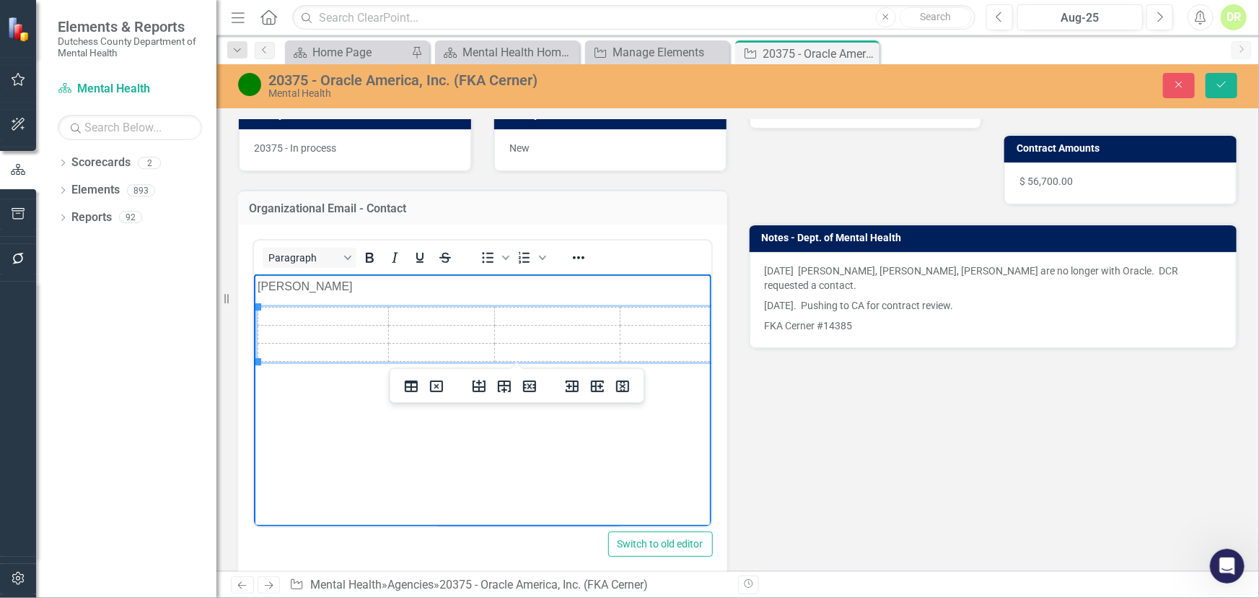
click at [313, 350] on td "Rich Text Area. Press ALT-0 for help." at bounding box center [323, 353] width 131 height 18
click at [474, 382] on icon "Insert row before" at bounding box center [479, 385] width 17 height 17
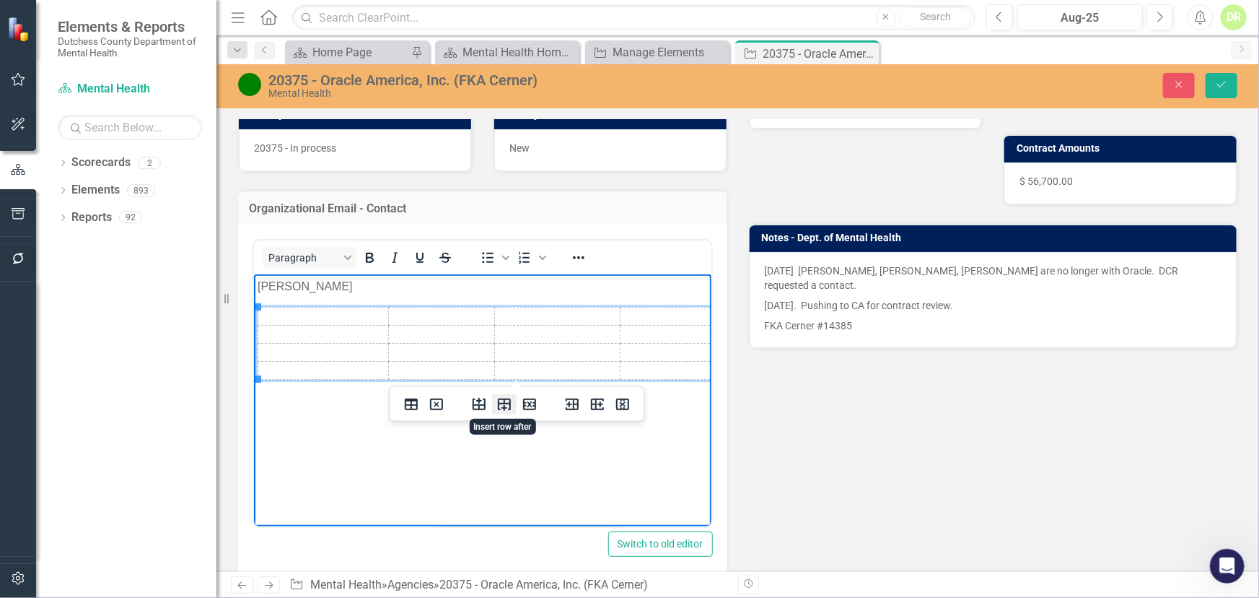
click at [505, 403] on icon "Insert row after" at bounding box center [504, 404] width 13 height 12
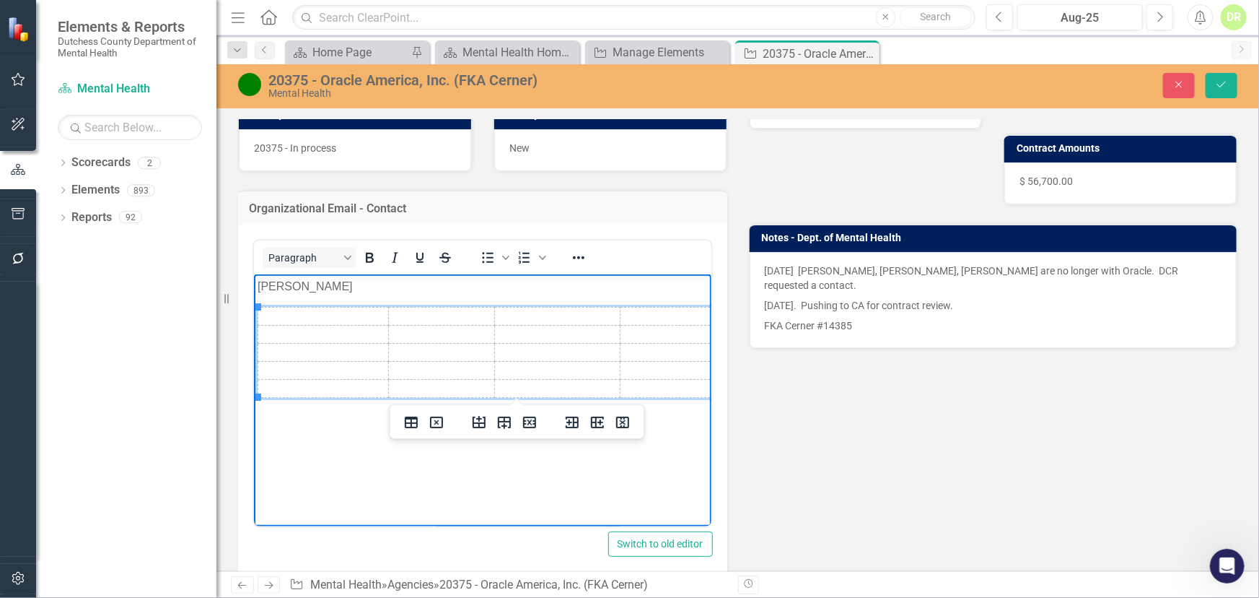
click at [284, 352] on td "Rich Text Area. Press ALT-0 for help." at bounding box center [323, 353] width 131 height 18
click at [639, 349] on td "Rich Text Area. Press ALT-0 for help." at bounding box center [701, 353] width 147 height 18
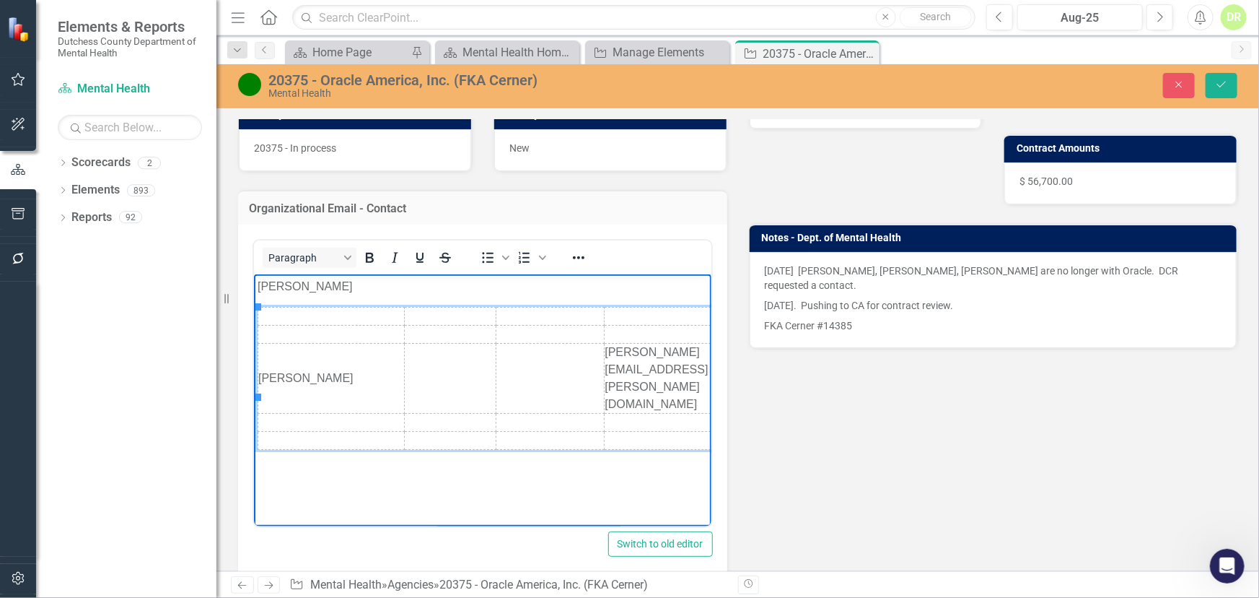
click at [268, 414] on td "Rich Text Area. Press ALT-0 for help." at bounding box center [331, 423] width 147 height 18
click at [604, 414] on td "Rich Text Area. Press ALT-0 for help." at bounding box center [689, 423] width 171 height 18
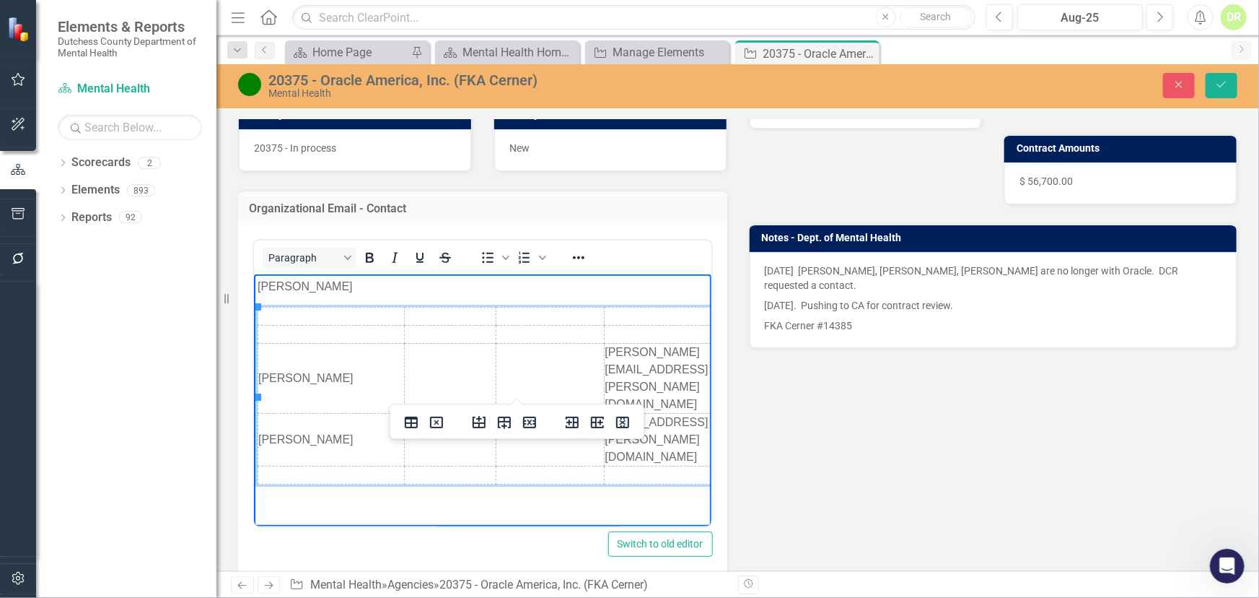
click at [264, 313] on td "Rich Text Area. Press ALT-0 for help." at bounding box center [331, 316] width 147 height 18
click at [521, 426] on icon "Delete row" at bounding box center [529, 422] width 17 height 17
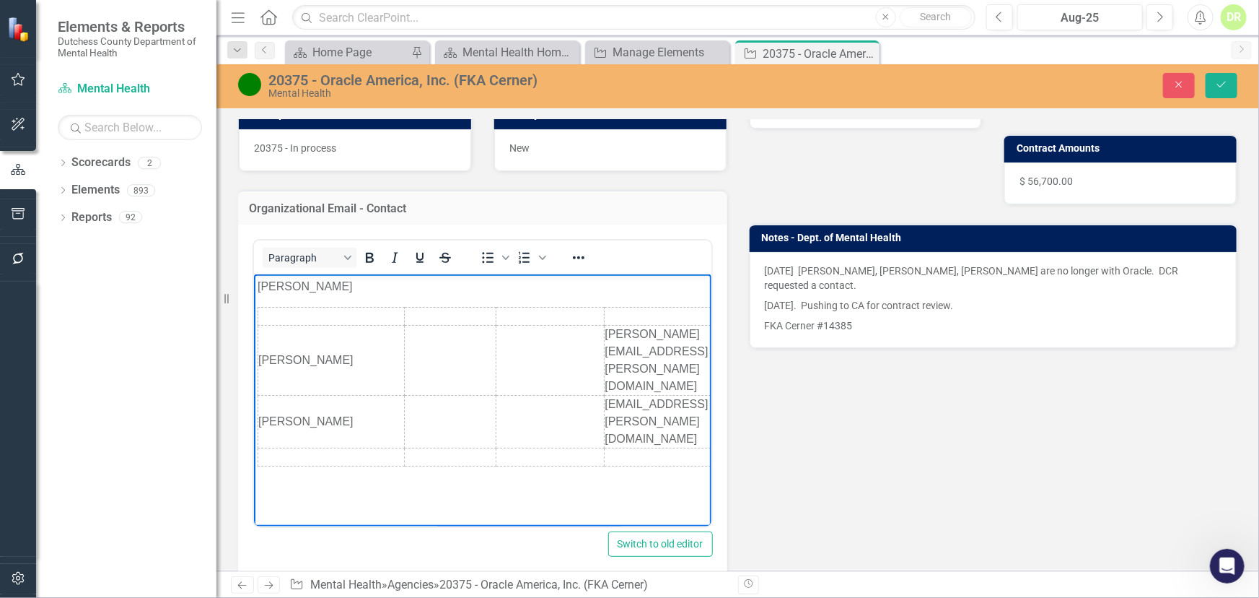
click at [520, 427] on body "[PERSON_NAME] Garrett Fischer [EMAIL_ADDRESS][PERSON_NAME][DOMAIN_NAME] [PERSON…" at bounding box center [482, 382] width 458 height 217
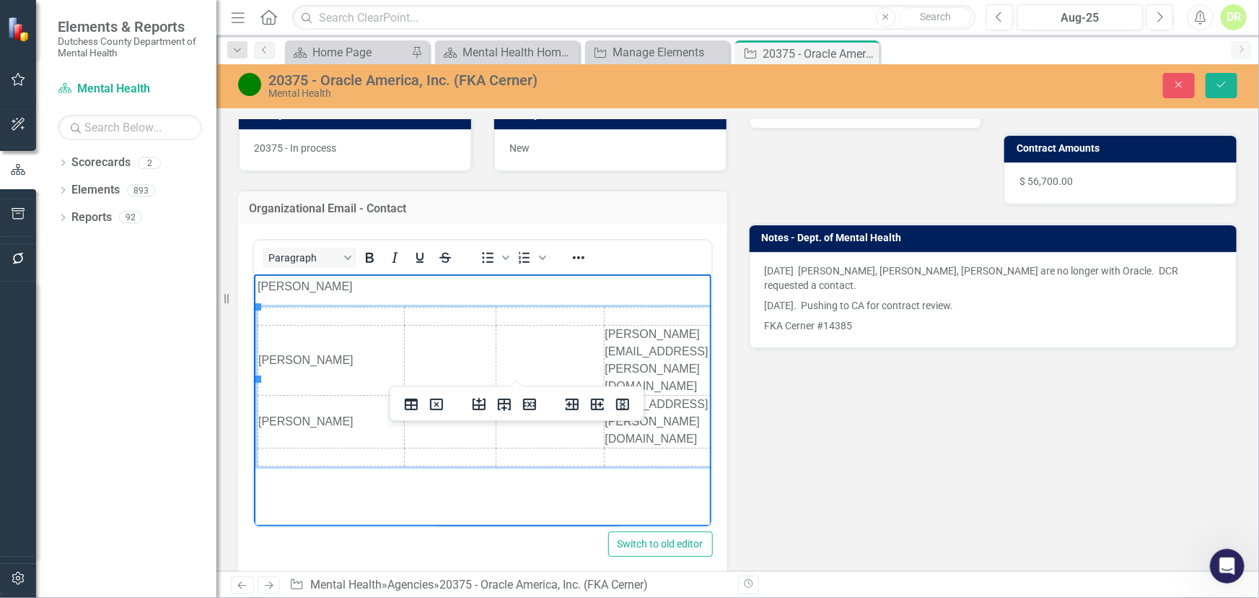
click at [277, 311] on td "Rich Text Area. Press ALT-0 for help." at bounding box center [331, 316] width 147 height 18
click at [527, 399] on icon "Delete row" at bounding box center [529, 403] width 17 height 17
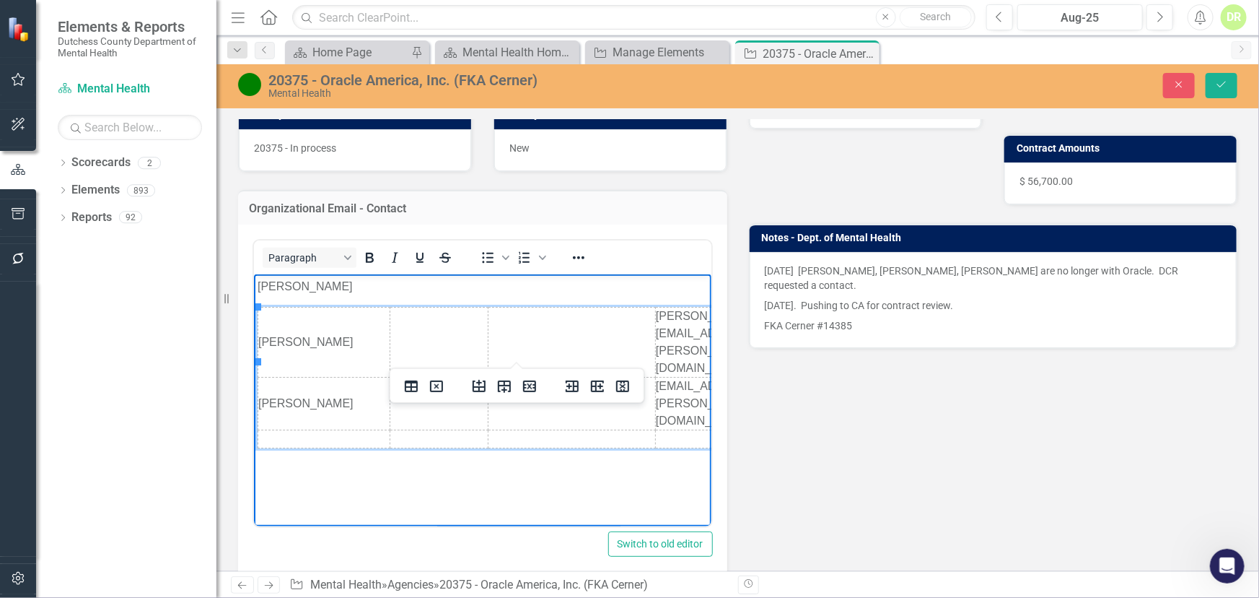
click at [267, 430] on td "Rich Text Area. Press ALT-0 for help." at bounding box center [324, 439] width 132 height 18
click at [532, 388] on icon "Delete row" at bounding box center [529, 385] width 17 height 17
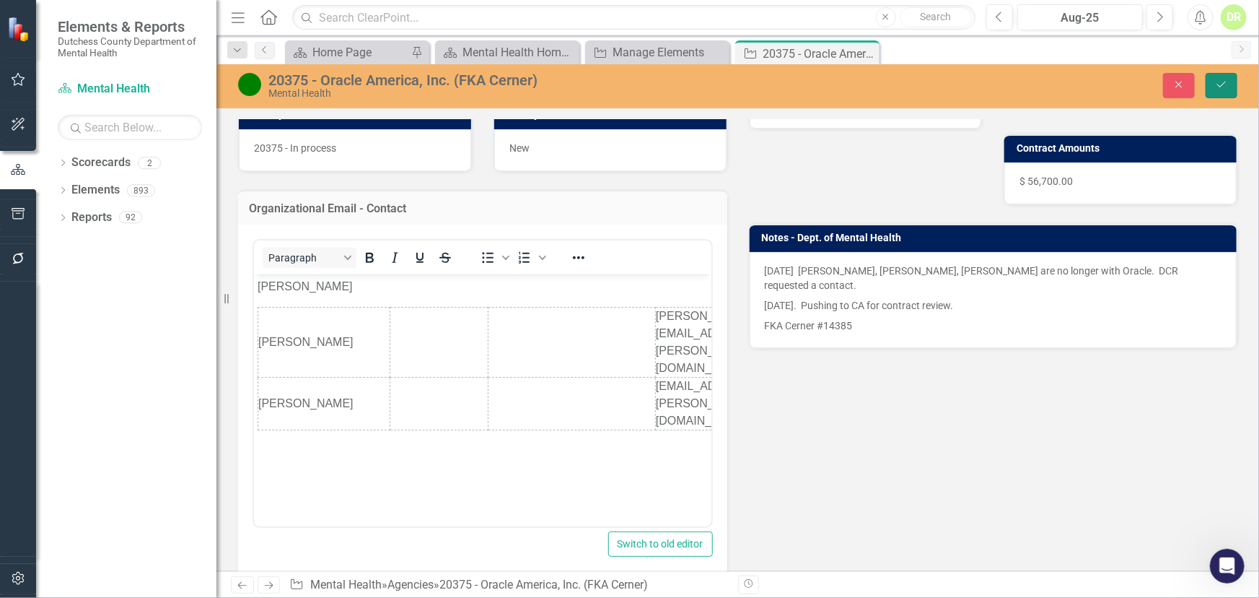
click at [1214, 86] on button "Save" at bounding box center [1222, 85] width 32 height 25
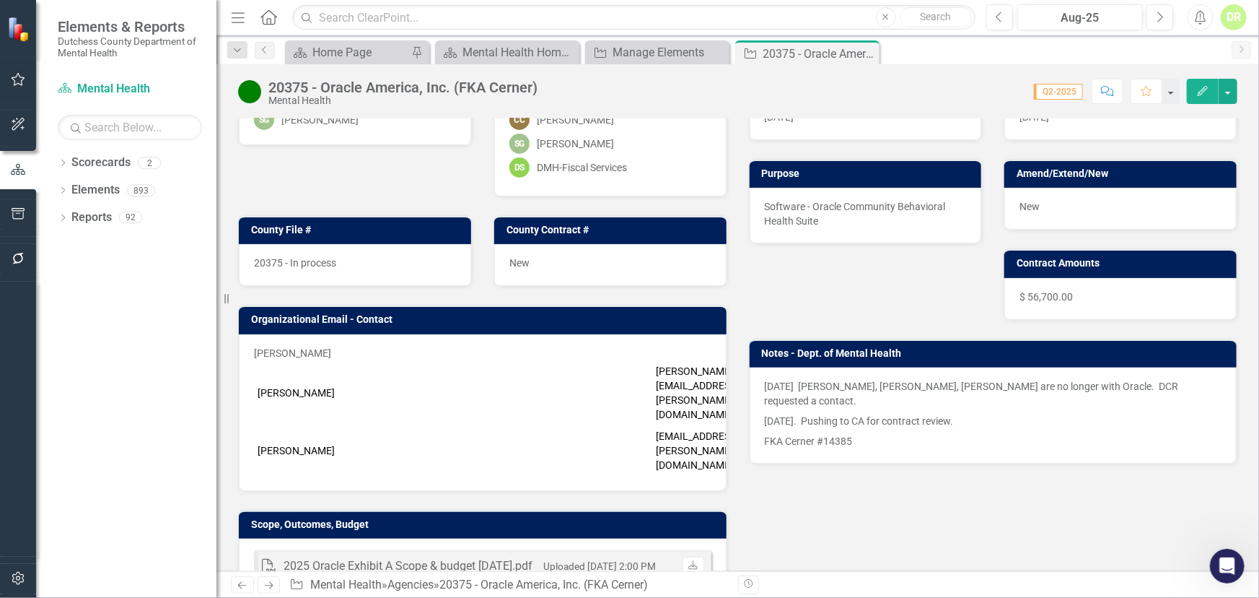
scroll to position [196, 0]
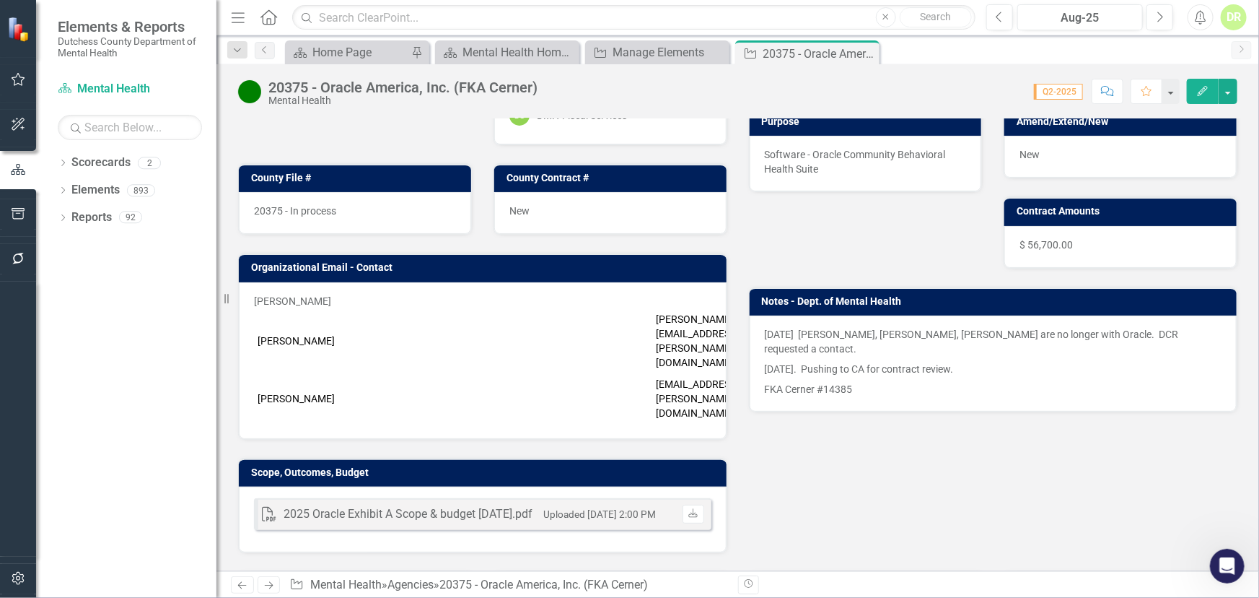
click at [666, 321] on td "[PERSON_NAME][EMAIL_ADDRESS][PERSON_NAME][DOMAIN_NAME]" at bounding box center [712, 340] width 120 height 65
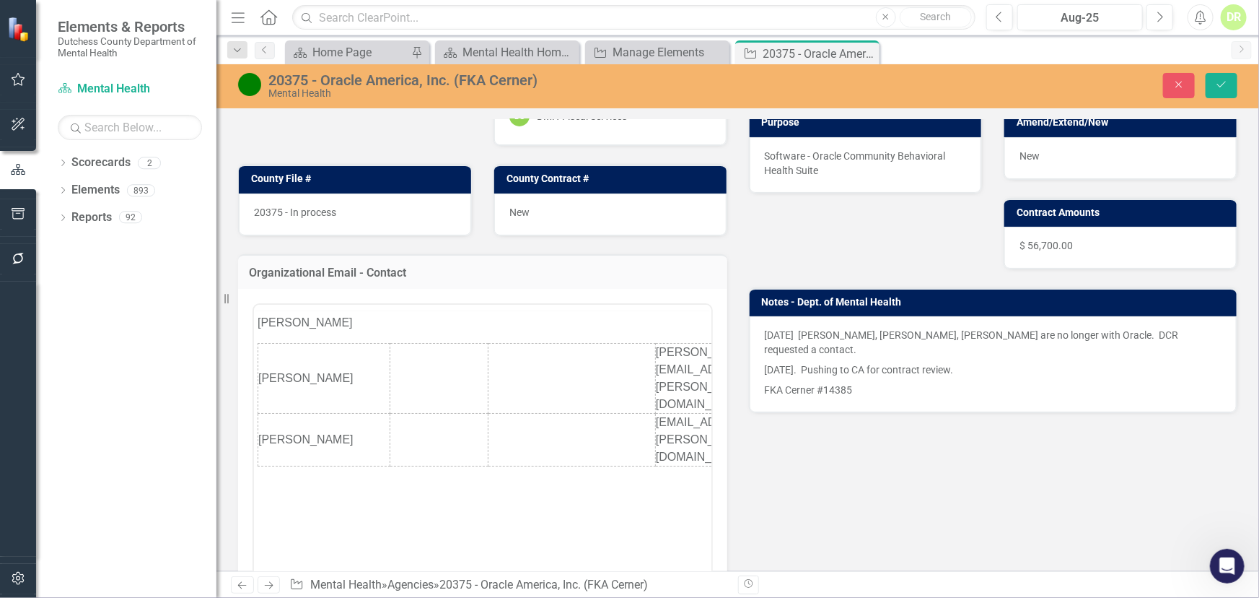
scroll to position [0, 0]
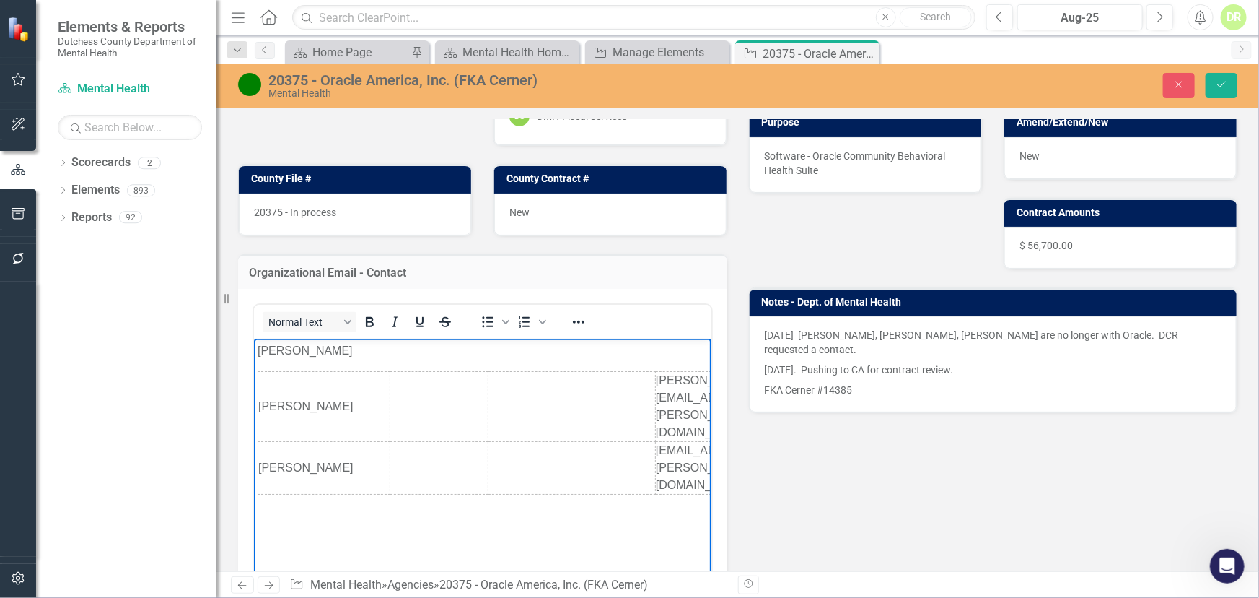
drag, startPoint x: 353, startPoint y: 351, endPoint x: 41, endPoint y: 346, distance: 311.8
click at [253, 346] on html "[PERSON_NAME] Garrett Fischer [EMAIL_ADDRESS][PERSON_NAME][DOMAIN_NAME] [PERSON…" at bounding box center [482, 446] width 458 height 217
click at [1215, 80] on icon "Save" at bounding box center [1221, 84] width 13 height 10
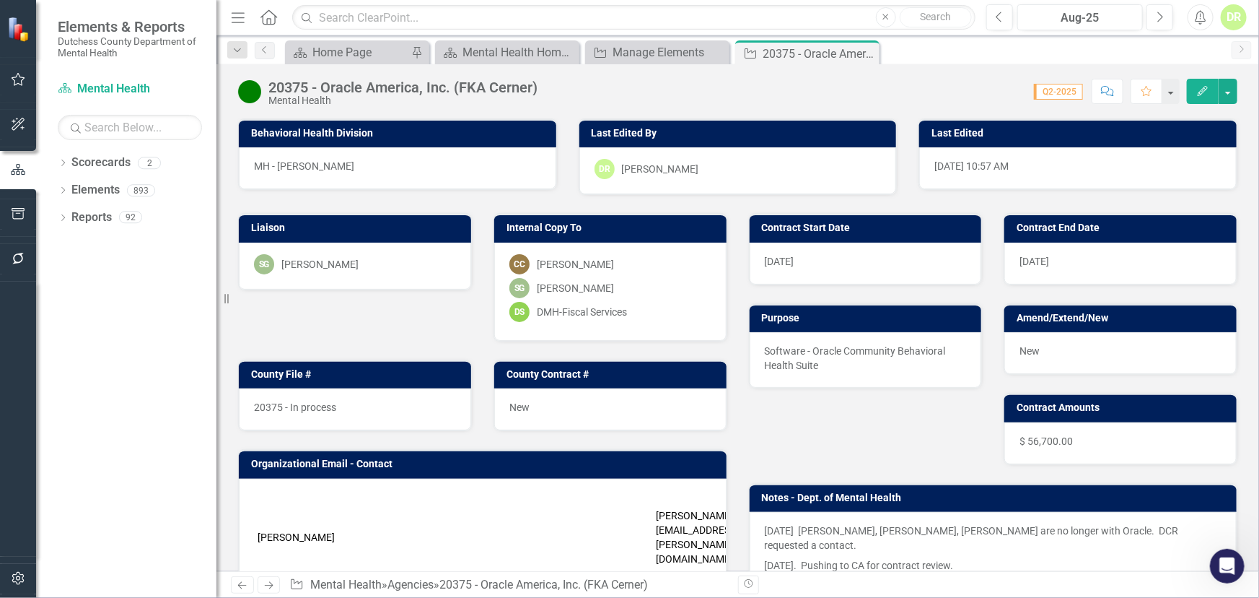
click at [675, 514] on td "[PERSON_NAME][EMAIL_ADDRESS][PERSON_NAME][DOMAIN_NAME]" at bounding box center [712, 536] width 120 height 65
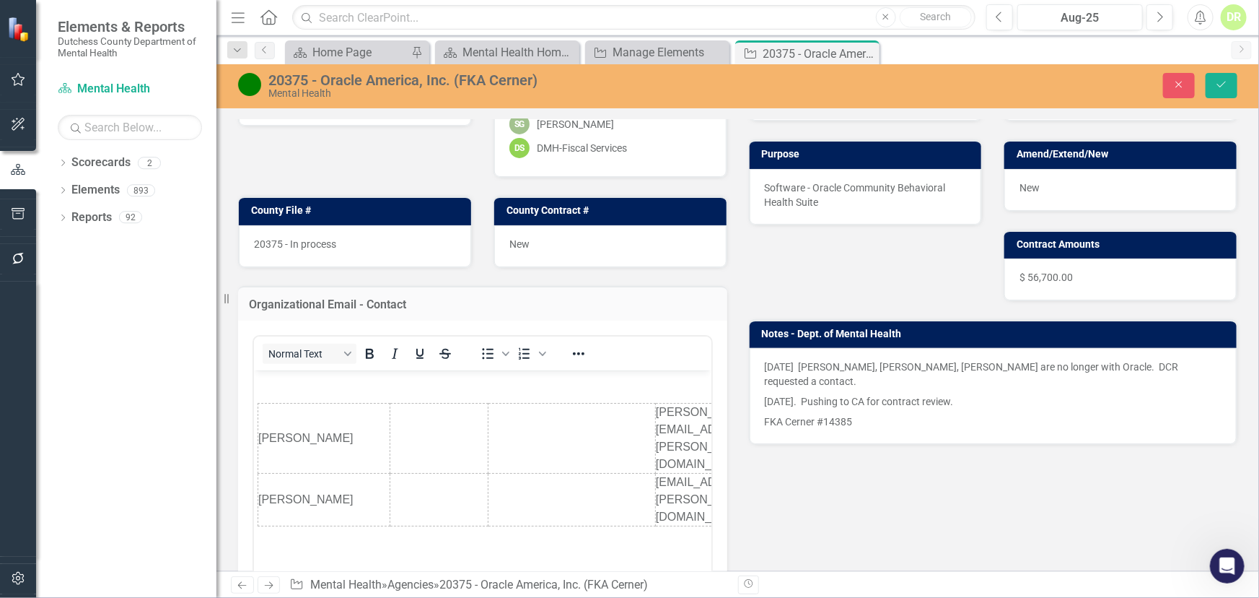
scroll to position [196, 0]
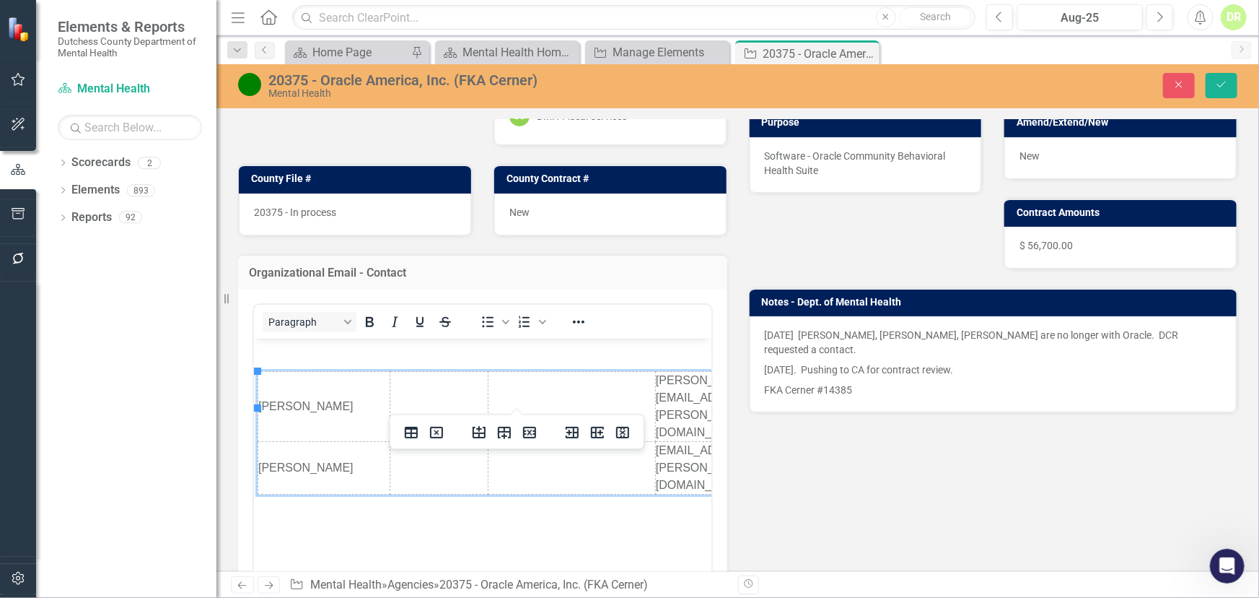
click at [657, 381] on td "[PERSON_NAME][EMAIL_ADDRESS][PERSON_NAME][DOMAIN_NAME]" at bounding box center [715, 407] width 120 height 70
click at [577, 320] on icon "Reveal or hide additional toolbar items" at bounding box center [578, 321] width 17 height 17
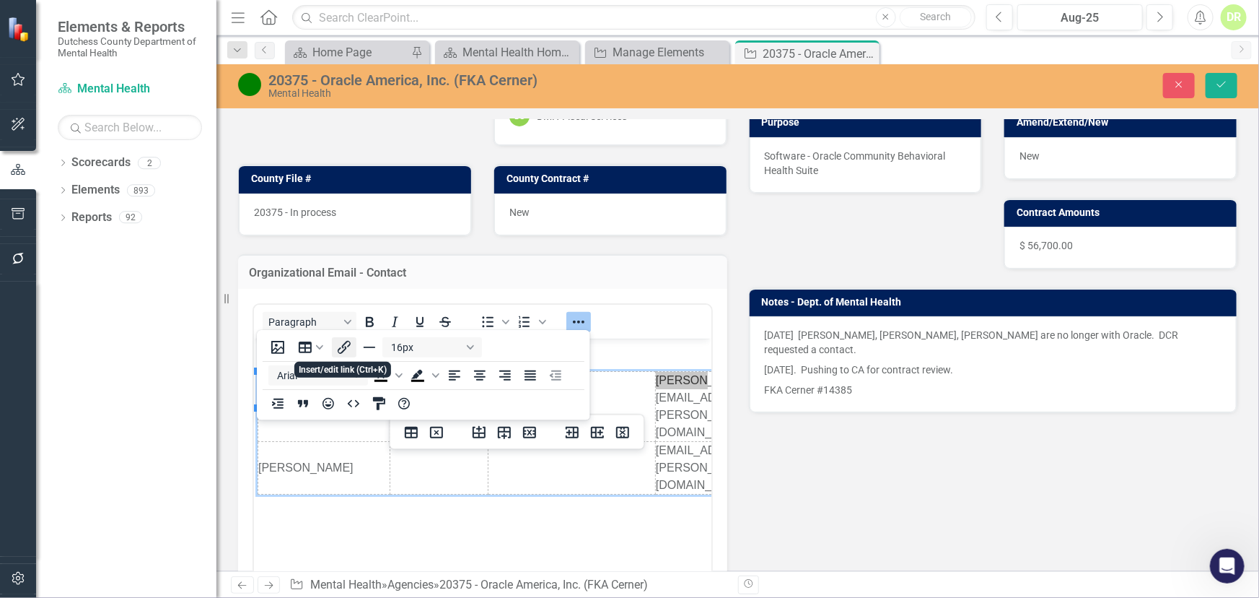
click at [339, 346] on icon "Insert/edit link" at bounding box center [344, 346] width 17 height 17
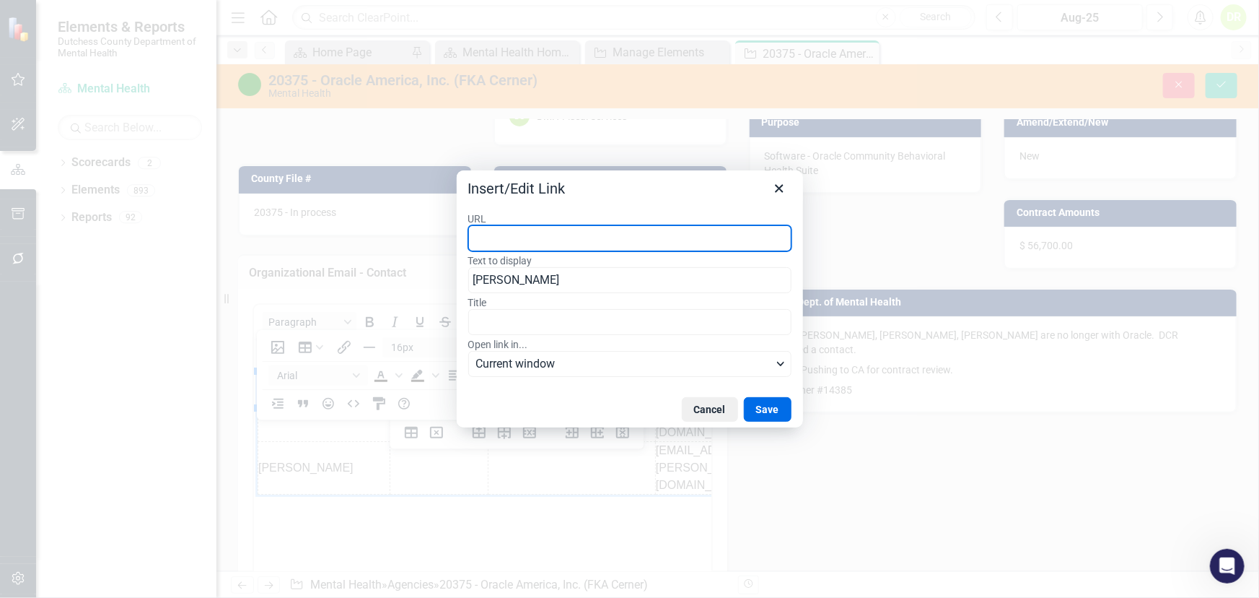
click at [487, 240] on input "URL" at bounding box center [629, 238] width 323 height 26
paste input "[PERSON_NAME][EMAIL_ADDRESS][PERSON_NAME][DOMAIN_NAME]"
type input "[PERSON_NAME][EMAIL_ADDRESS][PERSON_NAME][DOMAIN_NAME]"
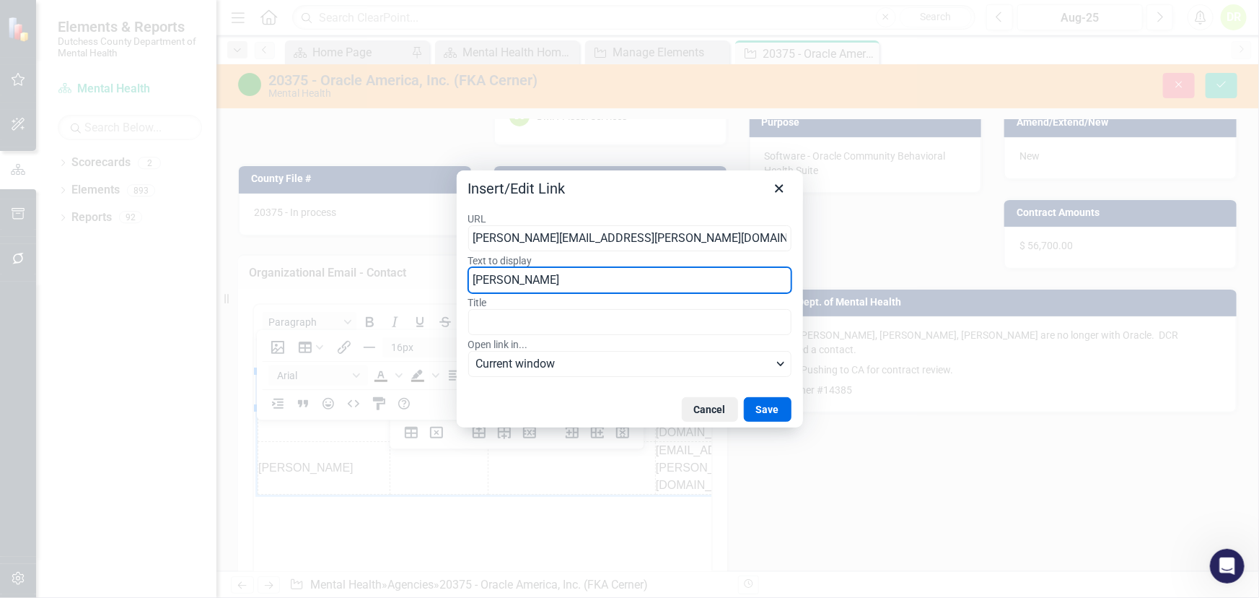
drag, startPoint x: 541, startPoint y: 284, endPoint x: 360, endPoint y: 276, distance: 181.3
click at [360, 276] on div "Insert/Edit Link URL [PERSON_NAME][EMAIL_ADDRESS][PERSON_NAME][DOMAIN_NAME] Tex…" at bounding box center [629, 299] width 1259 height 598
type input "[PERSON_NAME]"
click at [772, 403] on button "Save" at bounding box center [768, 409] width 48 height 25
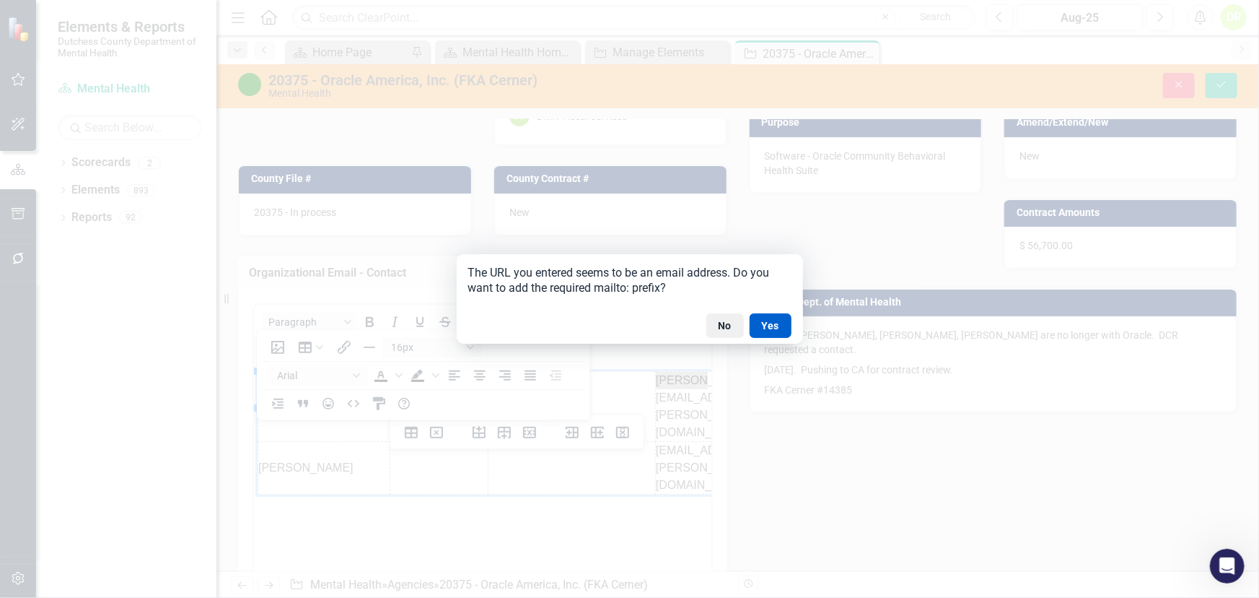
drag, startPoint x: 773, startPoint y: 319, endPoint x: 374, endPoint y: 32, distance: 491.3
click at [773, 319] on button "Yes" at bounding box center [771, 325] width 42 height 25
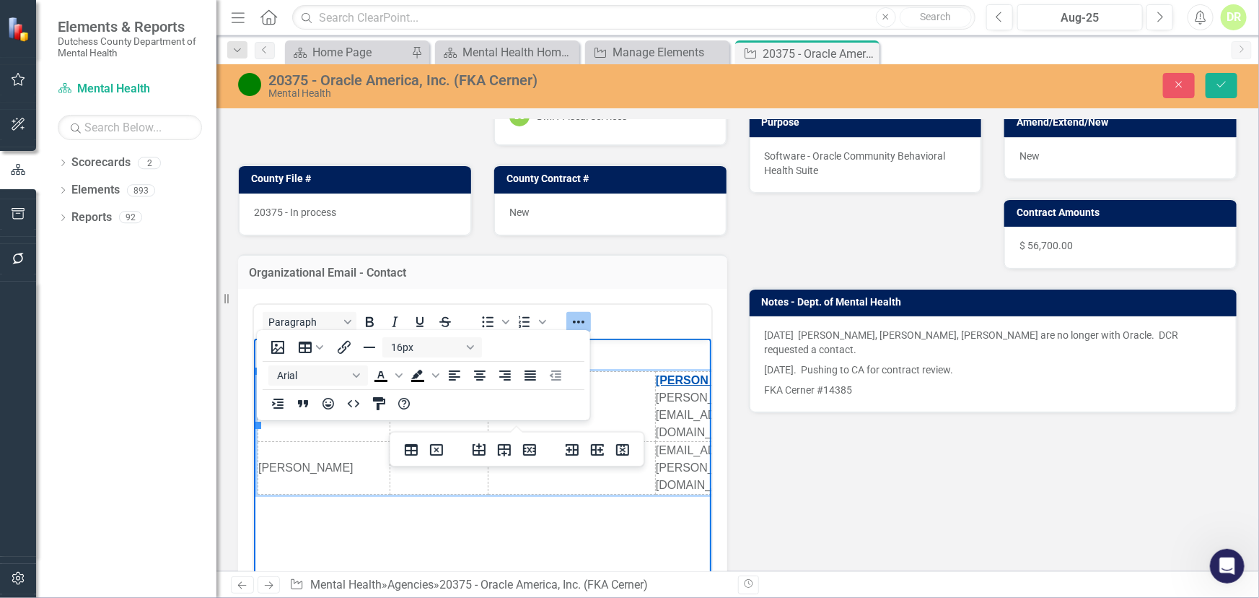
click at [655, 386] on link "[PERSON_NAME]" at bounding box center [703, 380] width 97 height 12
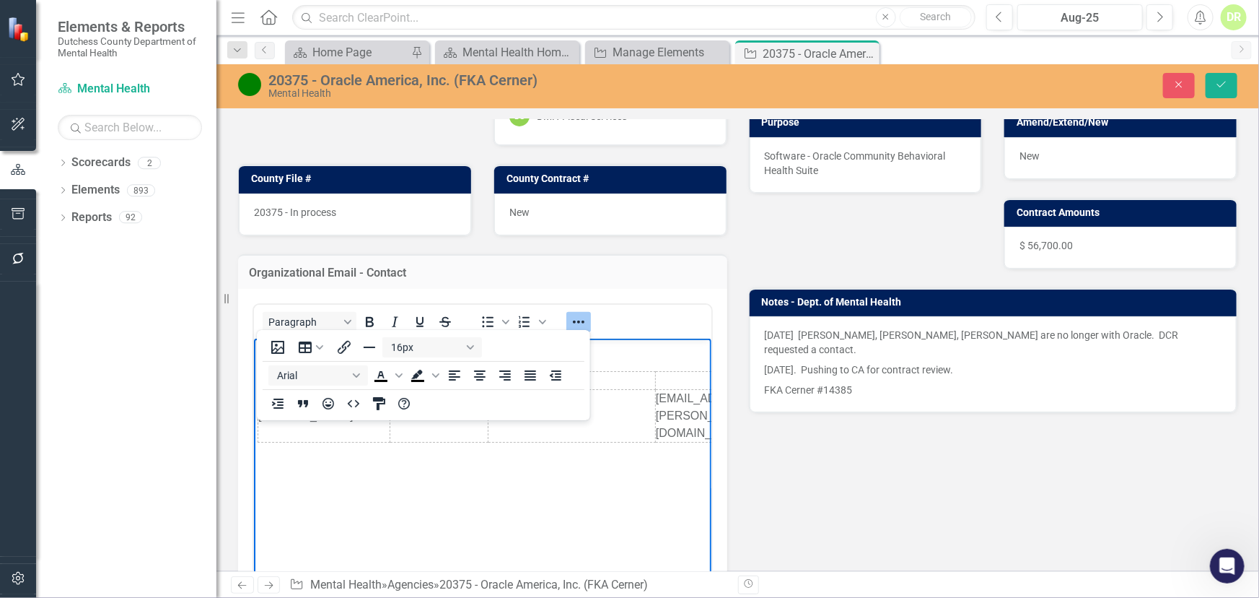
click at [487, 508] on body "[PERSON_NAME] [PERSON_NAME] [EMAIL_ADDRESS][PERSON_NAME][DOMAIN_NAME]" at bounding box center [482, 446] width 458 height 217
click at [489, 484] on body "[PERSON_NAME] [PERSON_NAME] [EMAIL_ADDRESS][PERSON_NAME][DOMAIN_NAME]" at bounding box center [482, 446] width 458 height 217
drag, startPoint x: 577, startPoint y: 315, endPoint x: 211, endPoint y: 34, distance: 462.2
click at [577, 315] on icon "Reveal or hide additional toolbar items" at bounding box center [578, 321] width 17 height 17
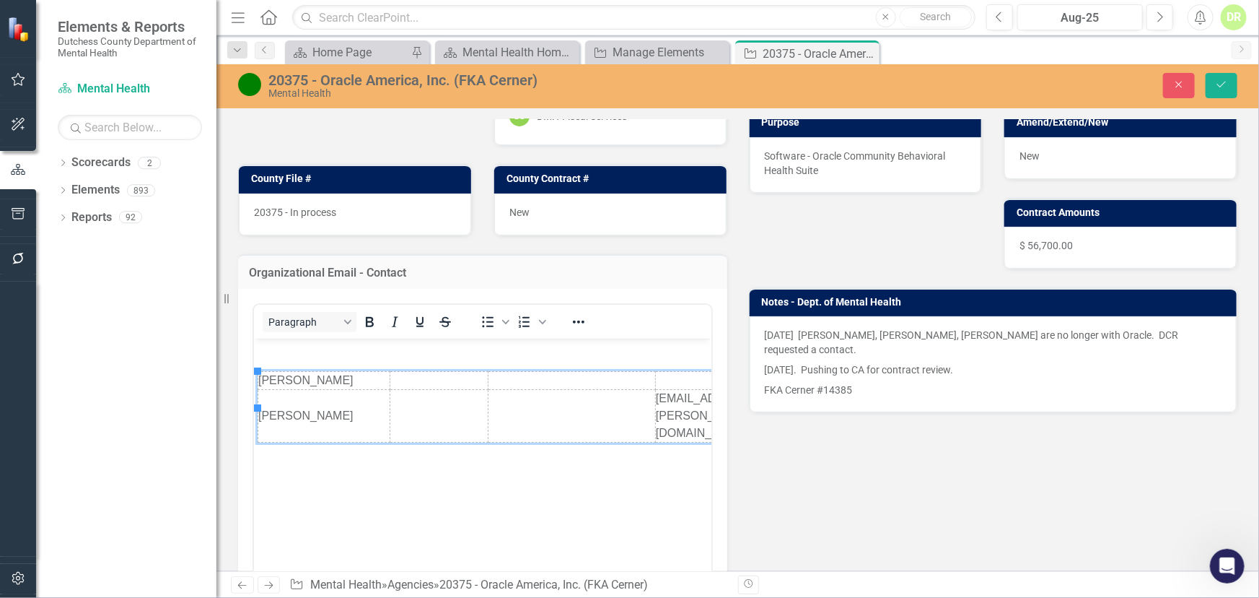
click at [258, 399] on td "[PERSON_NAME]" at bounding box center [324, 416] width 132 height 53
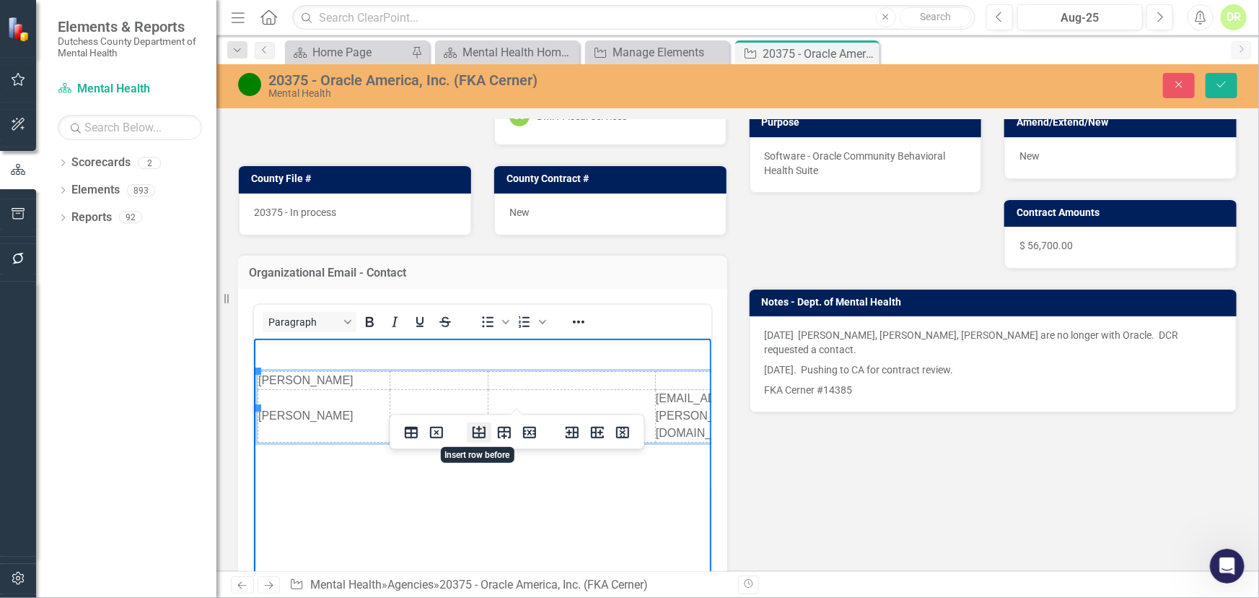
click at [480, 433] on icon "Insert row before" at bounding box center [479, 432] width 13 height 12
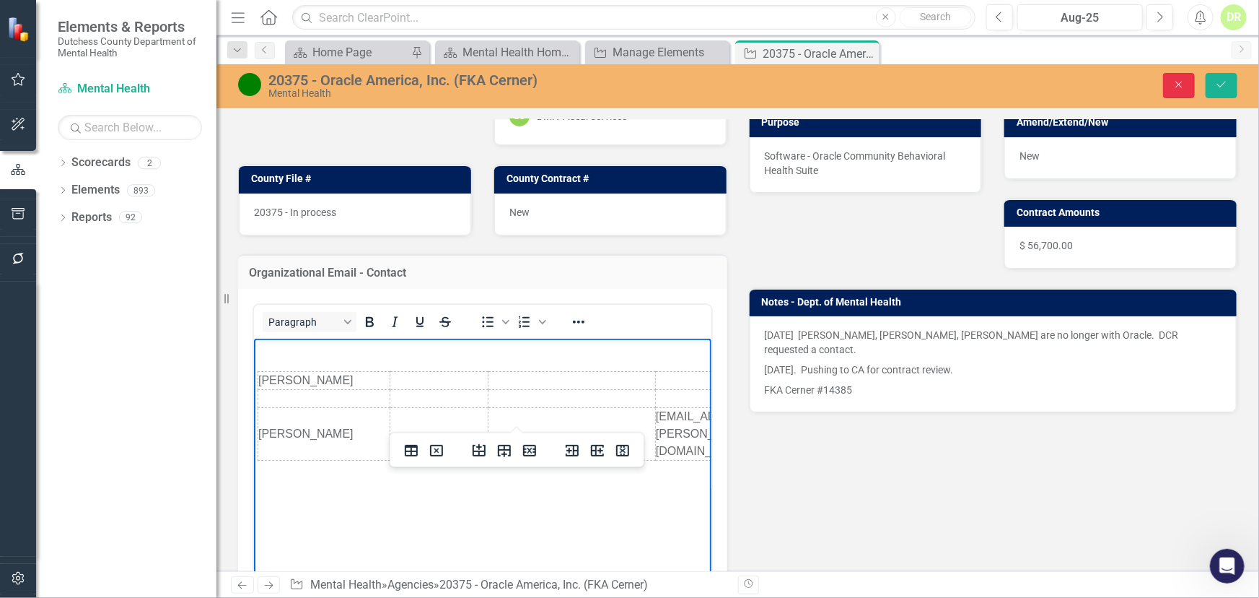
click at [1170, 80] on button "Close" at bounding box center [1179, 85] width 32 height 25
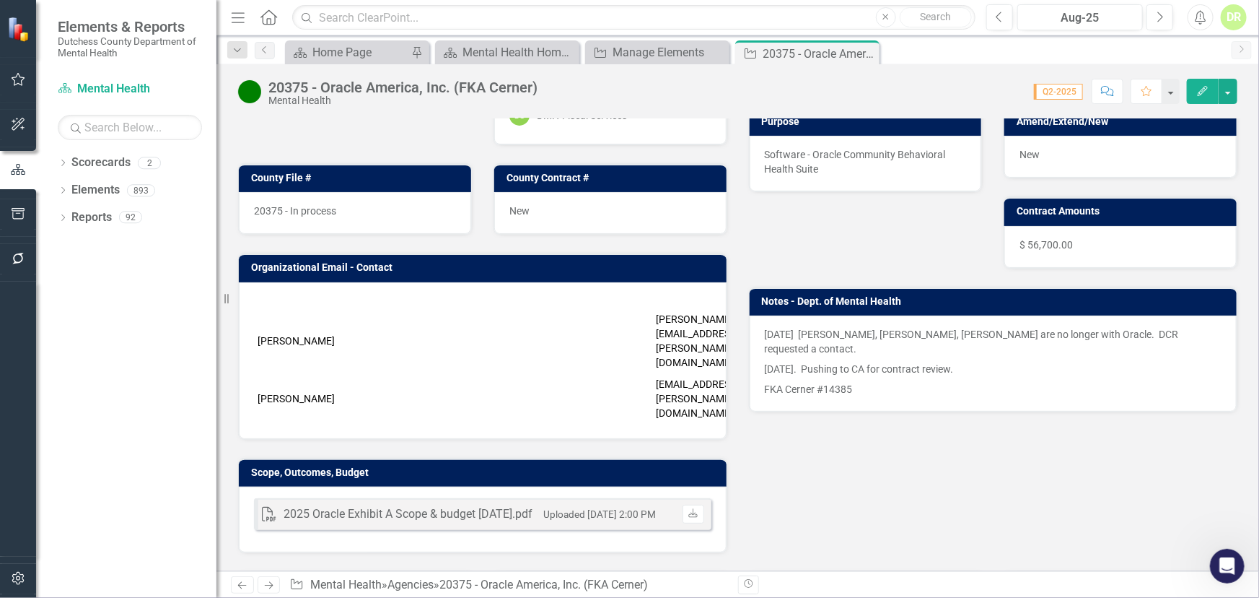
click at [404, 373] on td at bounding box center [435, 398] width 98 height 51
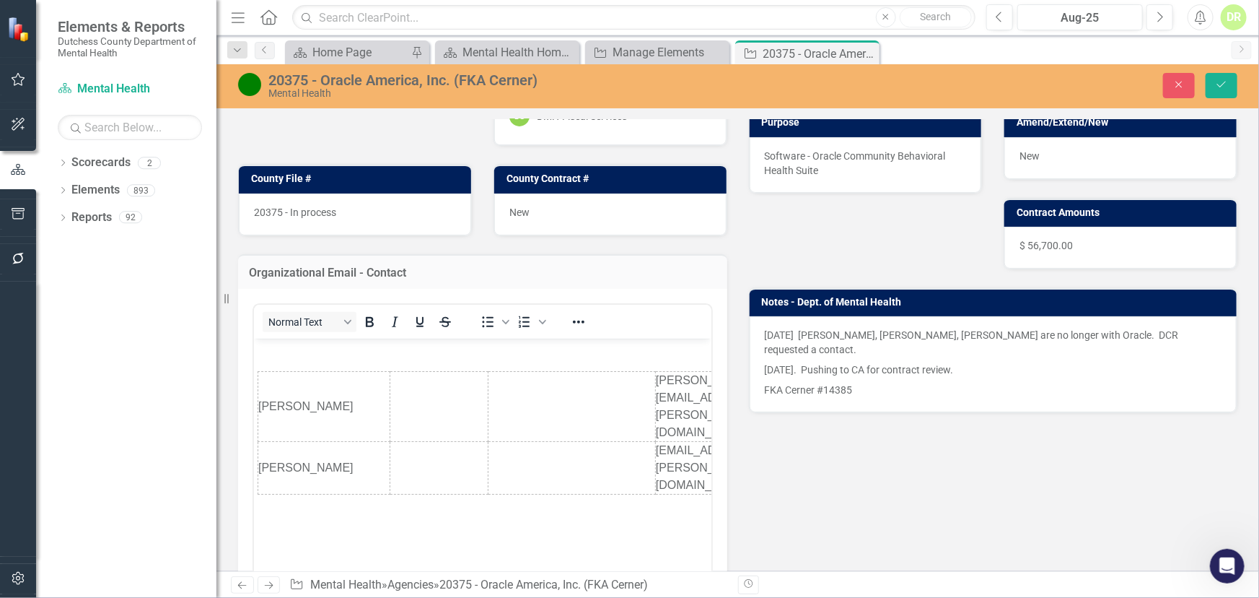
scroll to position [0, 0]
click at [292, 358] on p "Rich Text Area. Press ALT-0 for help." at bounding box center [482, 350] width 450 height 17
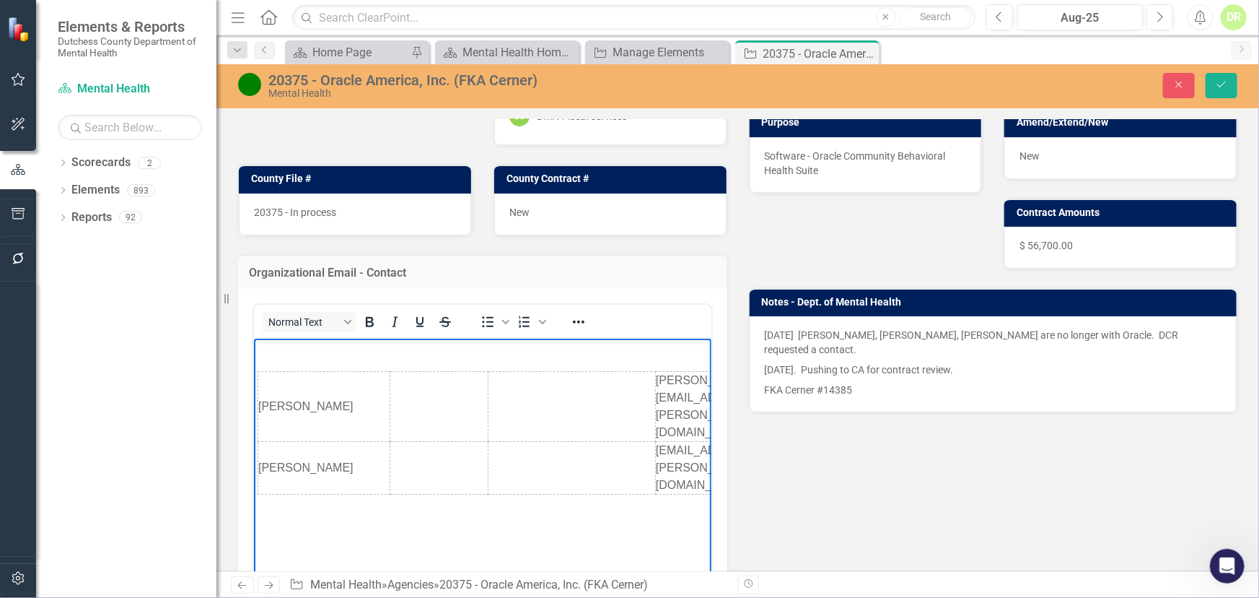
click at [282, 417] on body "Garrett Fischer [EMAIL_ADDRESS][PERSON_NAME][DOMAIN_NAME] [PERSON_NAME] [PERSON…" at bounding box center [482, 446] width 458 height 217
click at [305, 442] on td "[PERSON_NAME]" at bounding box center [324, 468] width 132 height 53
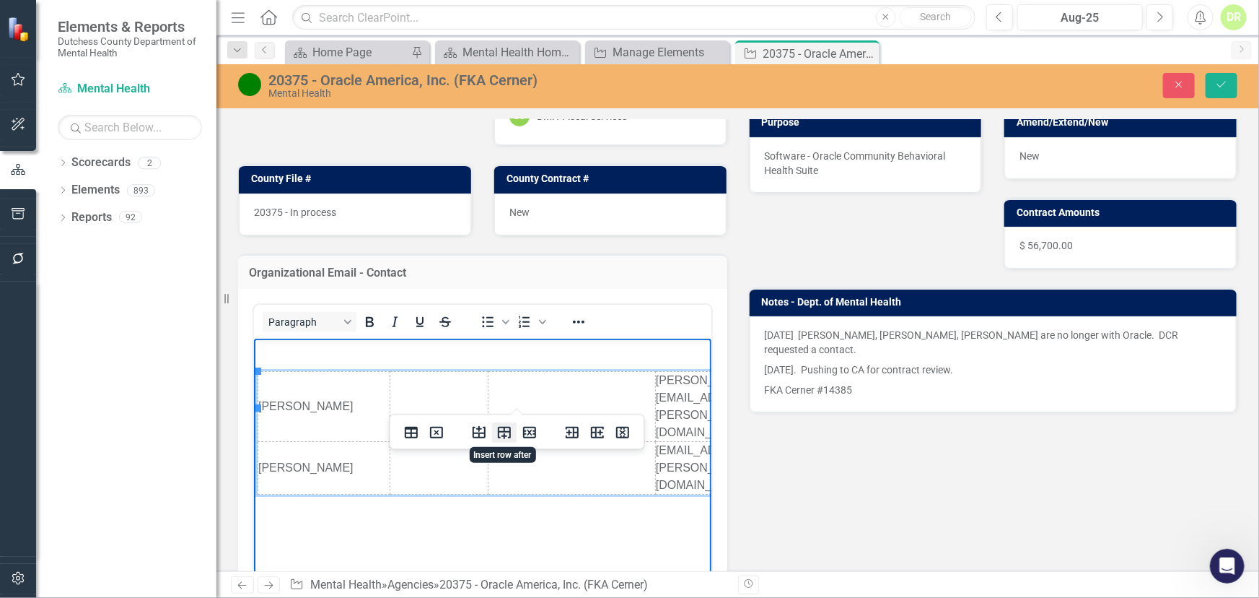
click at [499, 433] on icon "Insert row after" at bounding box center [504, 432] width 17 height 17
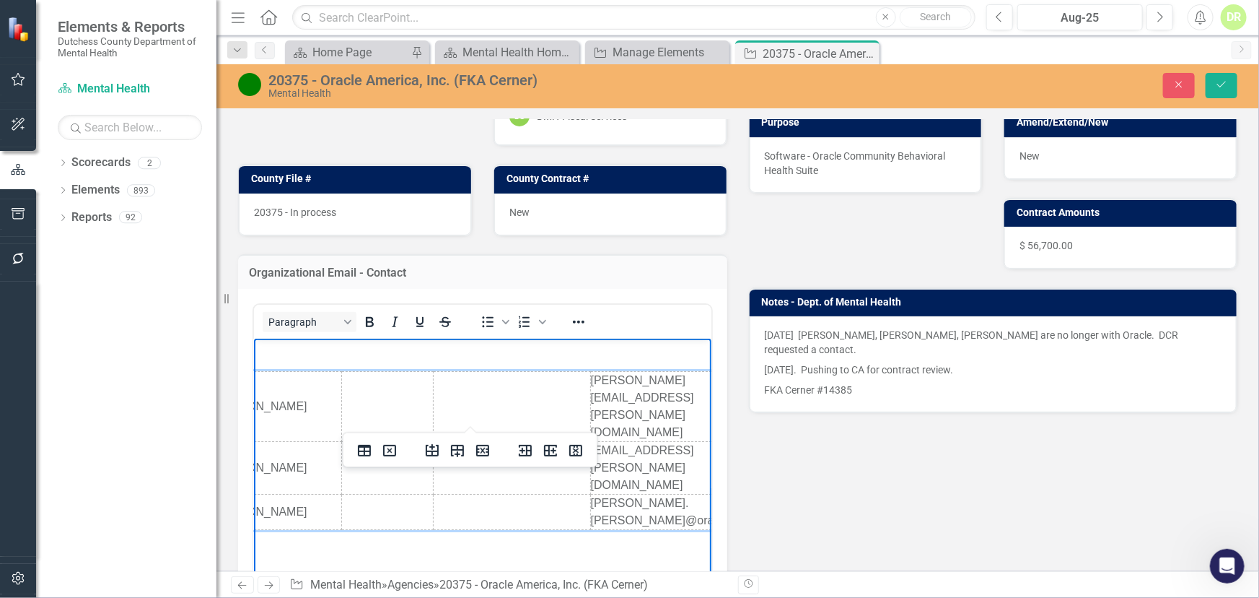
scroll to position [0, 50]
click at [691, 497] on link "[PERSON_NAME].[PERSON_NAME]@oracle" at bounding box center [653, 512] width 142 height 30
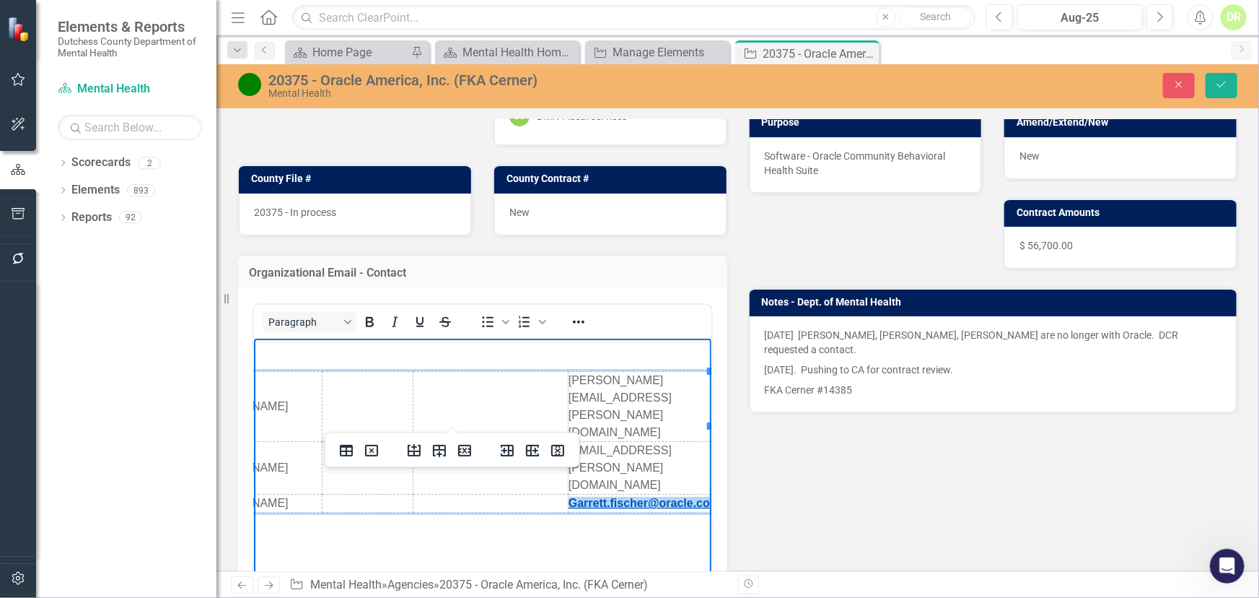
scroll to position [0, 69]
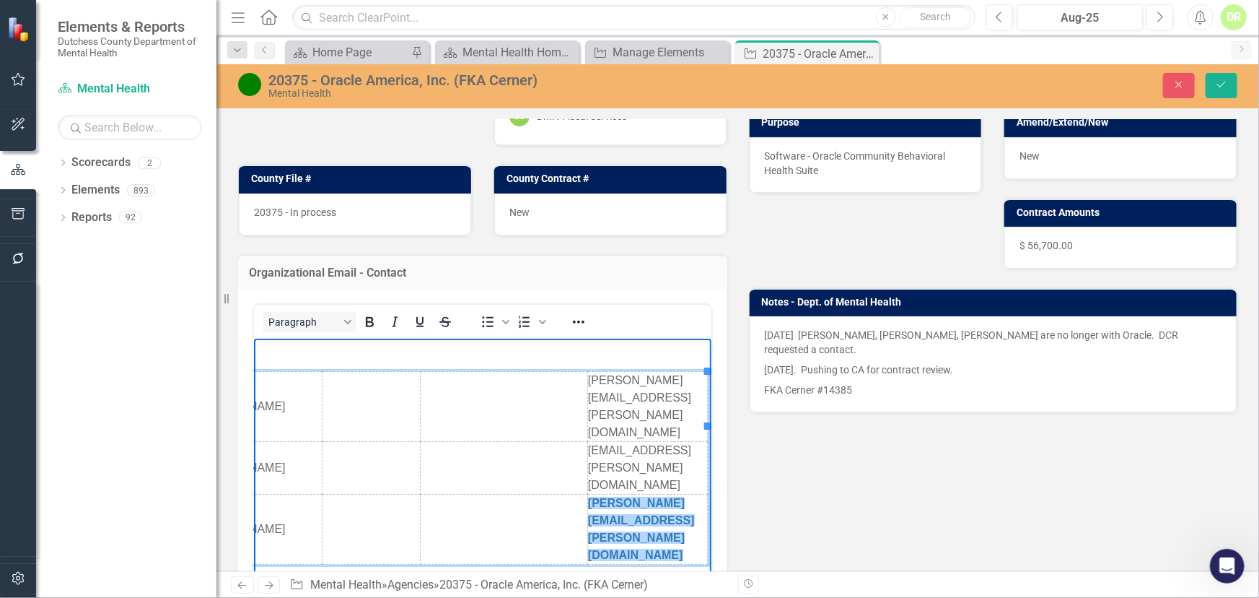
click at [643, 460] on html "Garrett Fischer [EMAIL_ADDRESS][PERSON_NAME][DOMAIN_NAME] [PERSON_NAME] [PERSON…" at bounding box center [414, 452] width 458 height 229
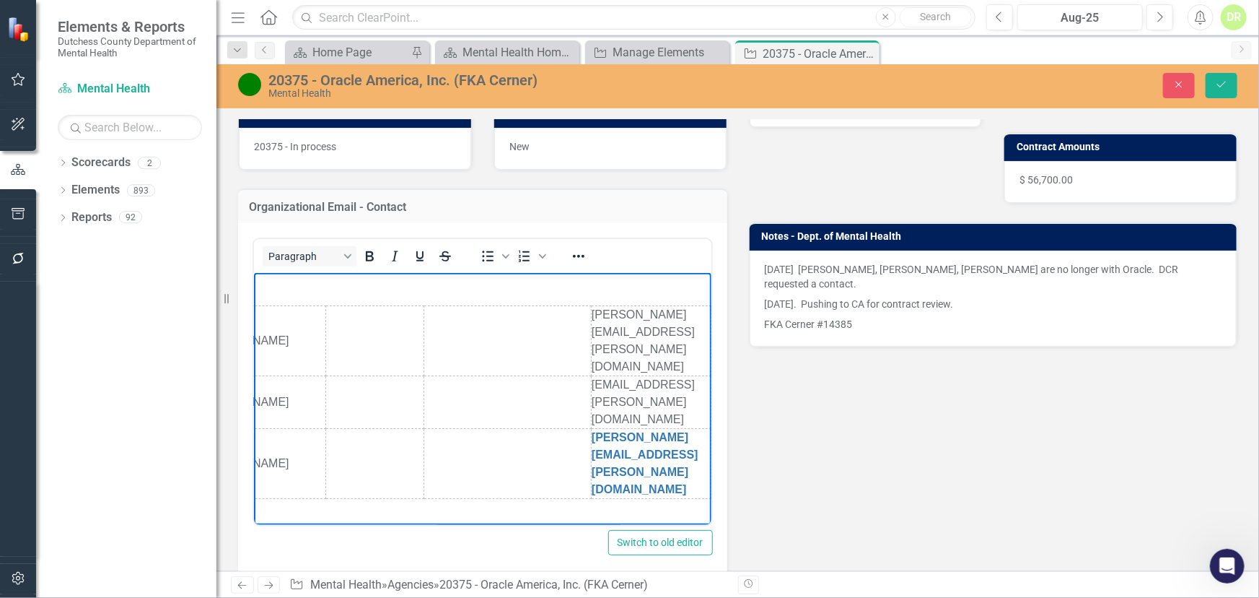
scroll to position [0, 0]
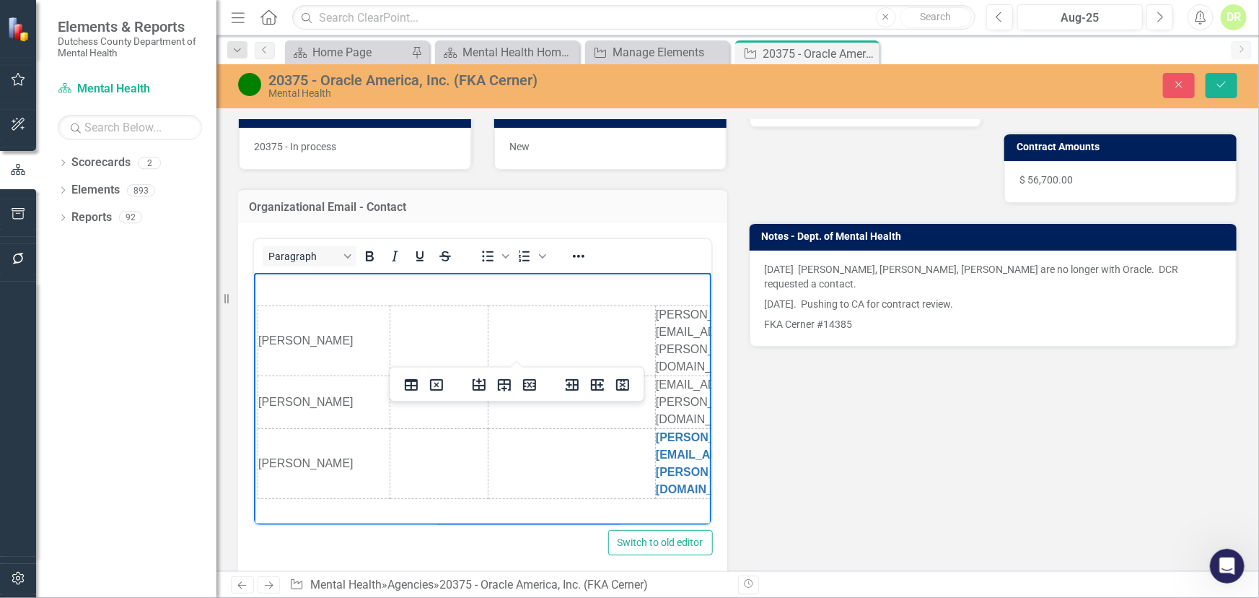
click at [260, 311] on td "[PERSON_NAME]" at bounding box center [324, 341] width 132 height 70
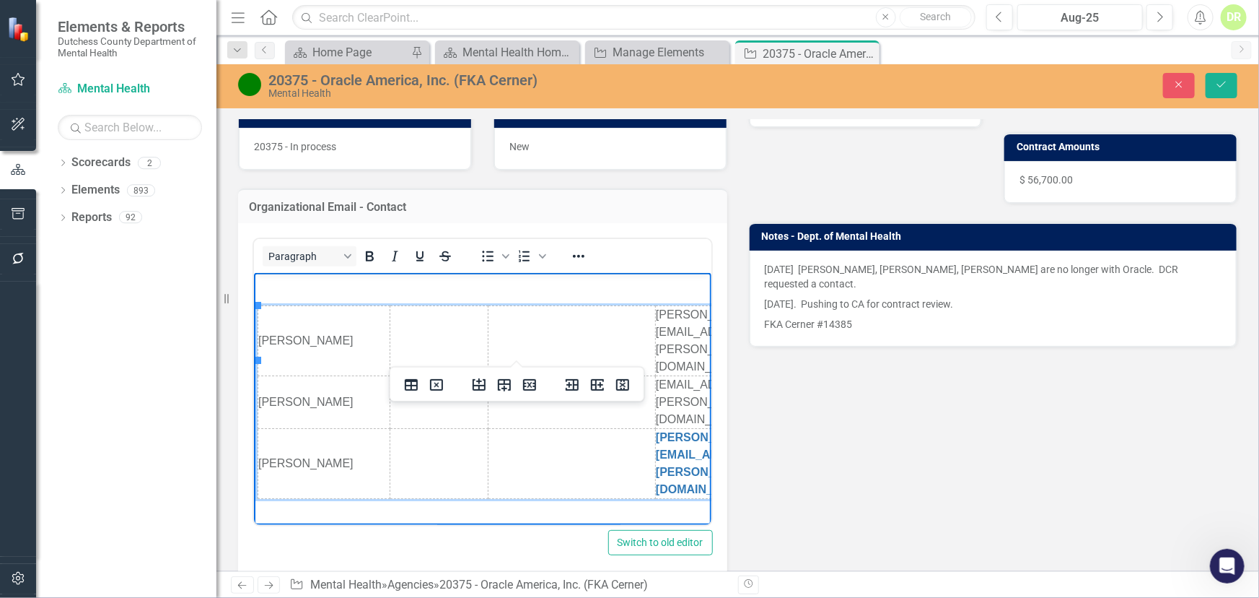
click at [260, 310] on td "[PERSON_NAME]" at bounding box center [324, 341] width 132 height 70
click at [533, 386] on icon "Delete row" at bounding box center [529, 384] width 17 height 17
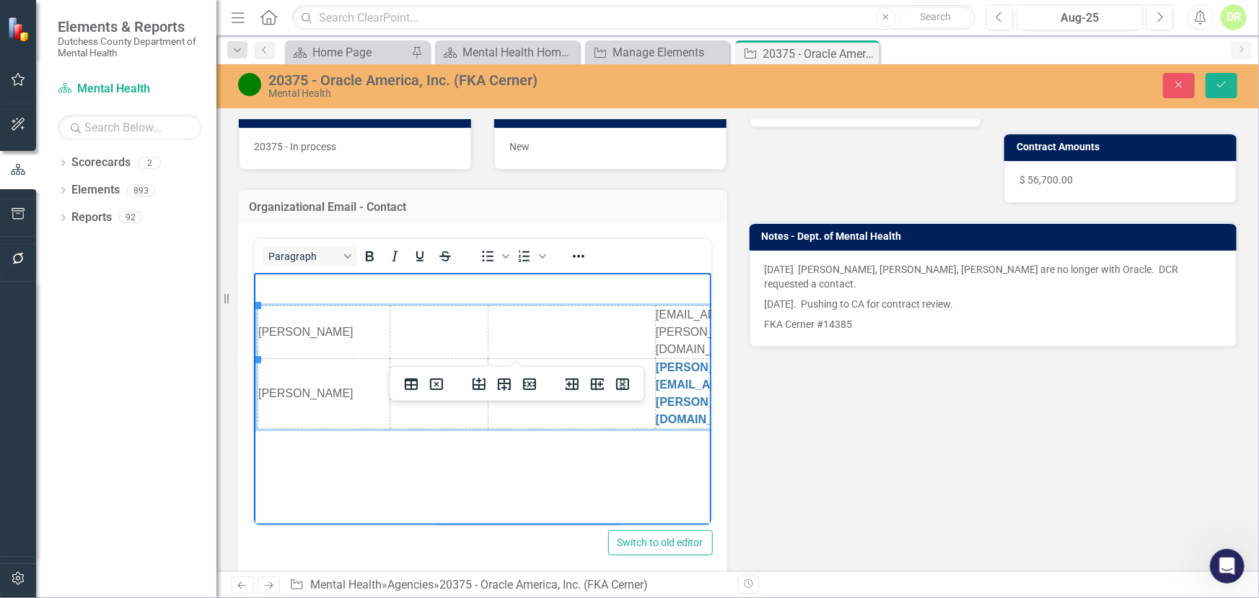
click at [261, 359] on td "[PERSON_NAME]" at bounding box center [324, 394] width 132 height 70
click at [499, 382] on icon "Insert row after" at bounding box center [504, 384] width 13 height 12
click at [321, 429] on td "Rich Text Area. Press ALT-0 for help." at bounding box center [324, 438] width 132 height 18
click at [655, 429] on td "Rich Text Area. Press ALT-0 for help." at bounding box center [715, 438] width 120 height 18
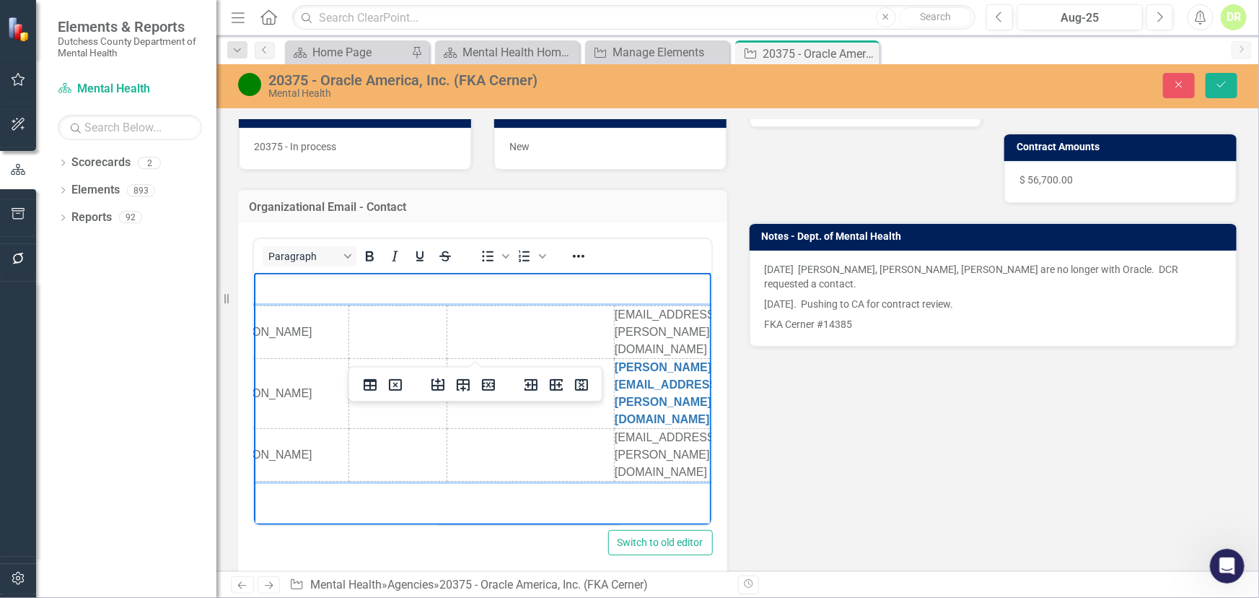
scroll to position [0, 44]
click at [445, 313] on td "Rich Text Area. Press ALT-0 for help." at bounding box center [527, 332] width 167 height 53
click at [490, 382] on icon "Delete row" at bounding box center [484, 385] width 13 height 12
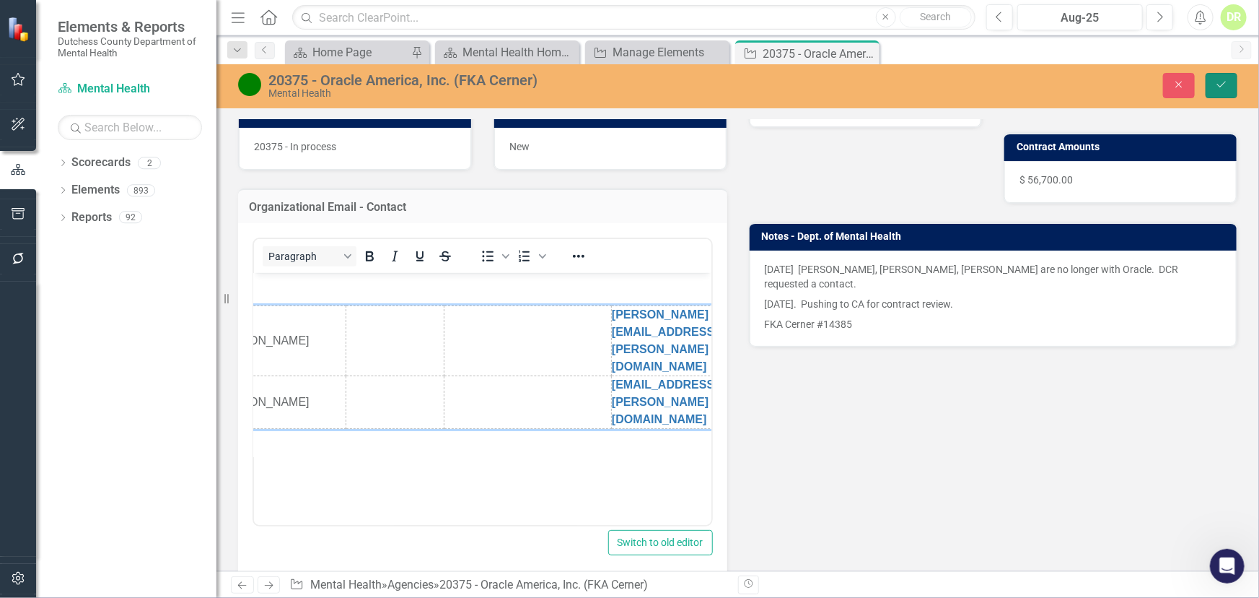
click at [1221, 75] on button "Save" at bounding box center [1222, 85] width 32 height 25
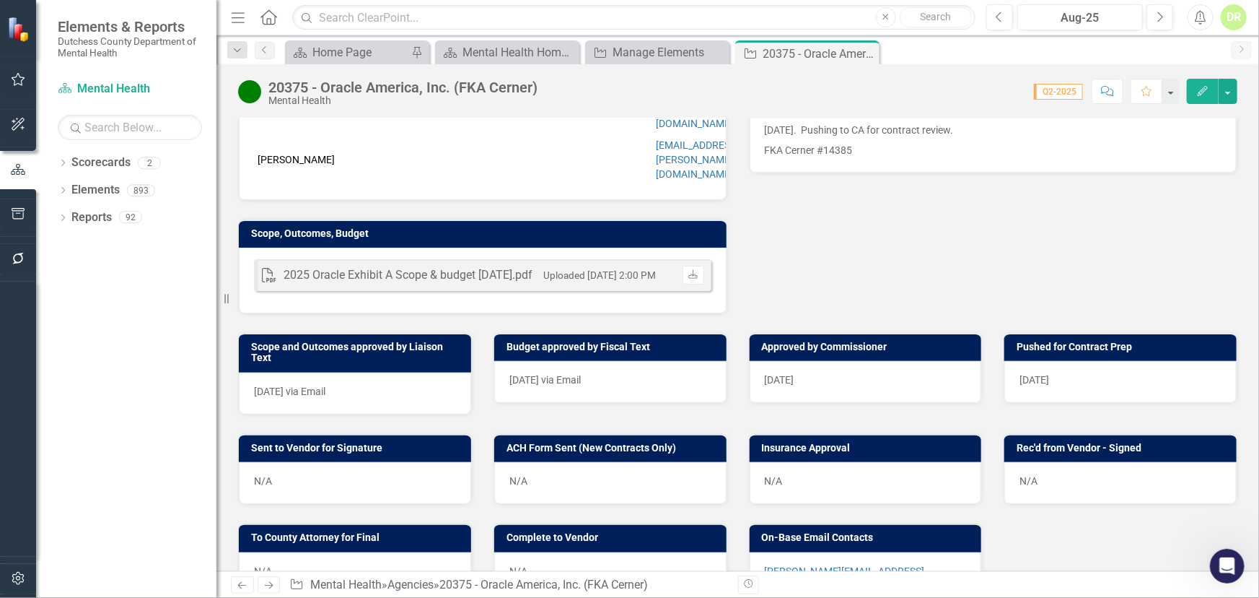
scroll to position [615, 0]
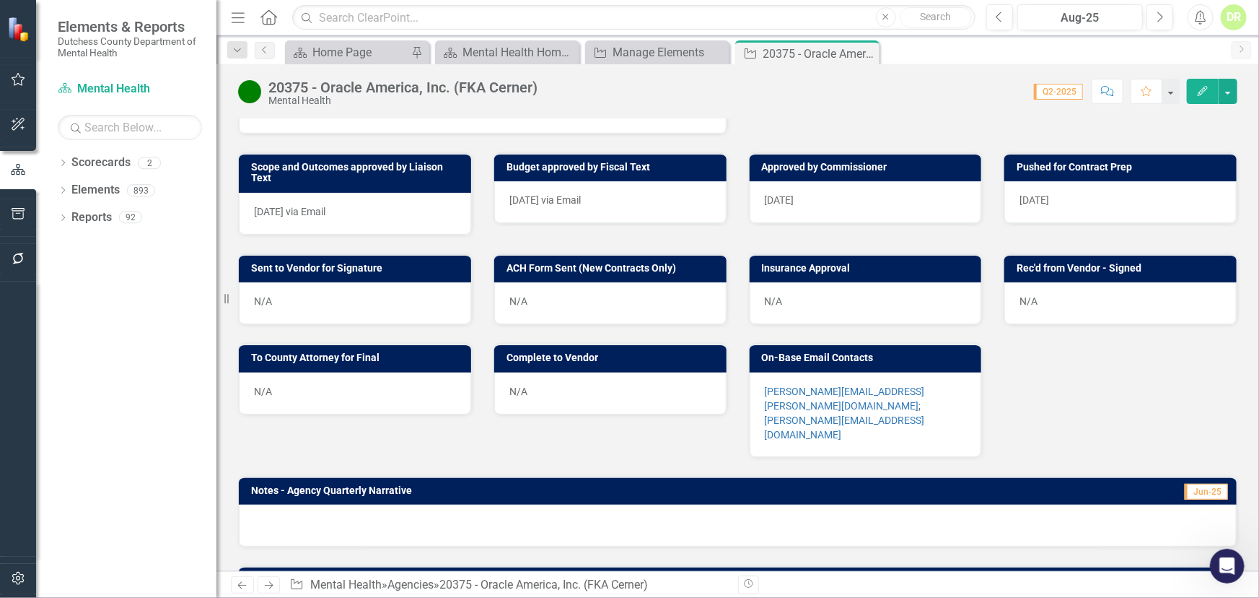
click at [924, 384] on p "[PERSON_NAME][EMAIL_ADDRESS][PERSON_NAME][DOMAIN_NAME] ; [PERSON_NAME][DOMAIN_N…" at bounding box center [866, 413] width 202 height 58
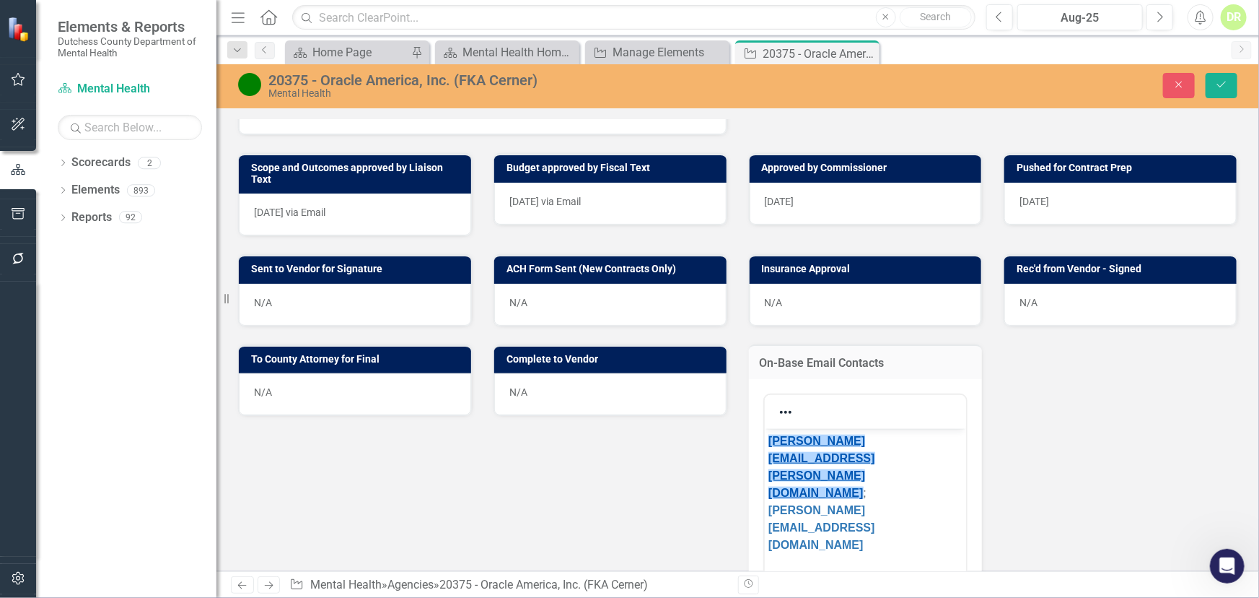
scroll to position [0, 0]
click at [831, 482] on body "﻿[PERSON_NAME][EMAIL_ADDRESS][PERSON_NAME][DOMAIN_NAME] ; [PERSON_NAME][DOMAIN_…" at bounding box center [865, 536] width 202 height 217
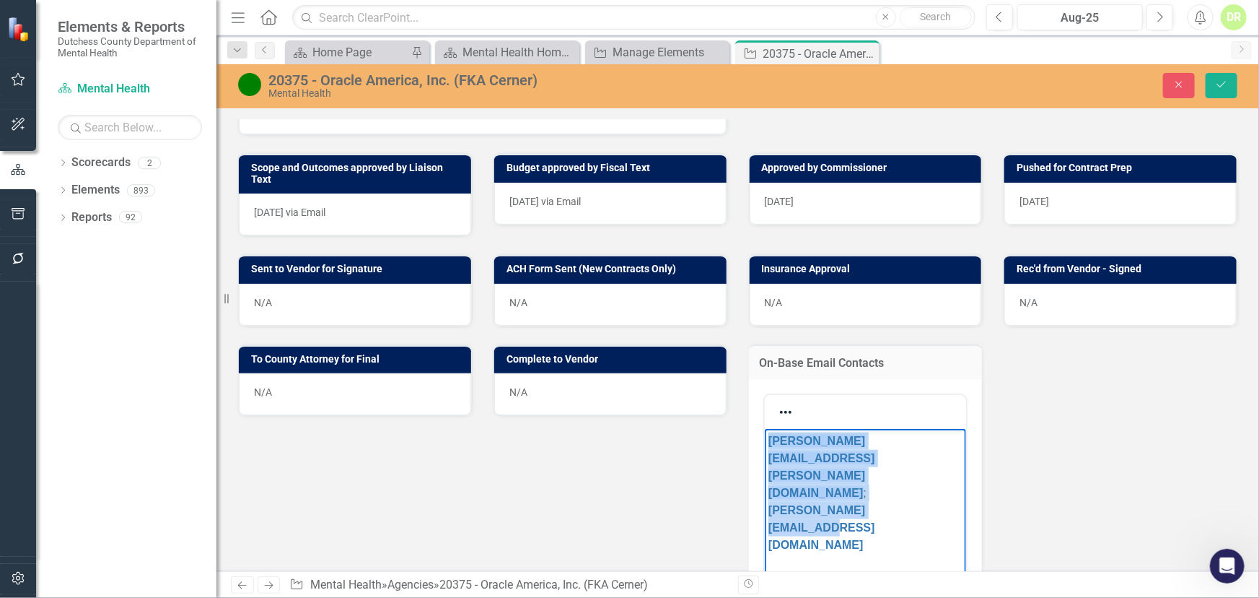
drag, startPoint x: 919, startPoint y: 458, endPoint x: 1521, endPoint y: 808, distance: 695.6
click at [764, 430] on html "[PERSON_NAME][EMAIL_ADDRESS][PERSON_NAME][DOMAIN_NAME] ; [PERSON_NAME][DOMAIN_N…" at bounding box center [865, 536] width 202 height 217
paste body "Rich Text Area. Press ALT-0 for help."
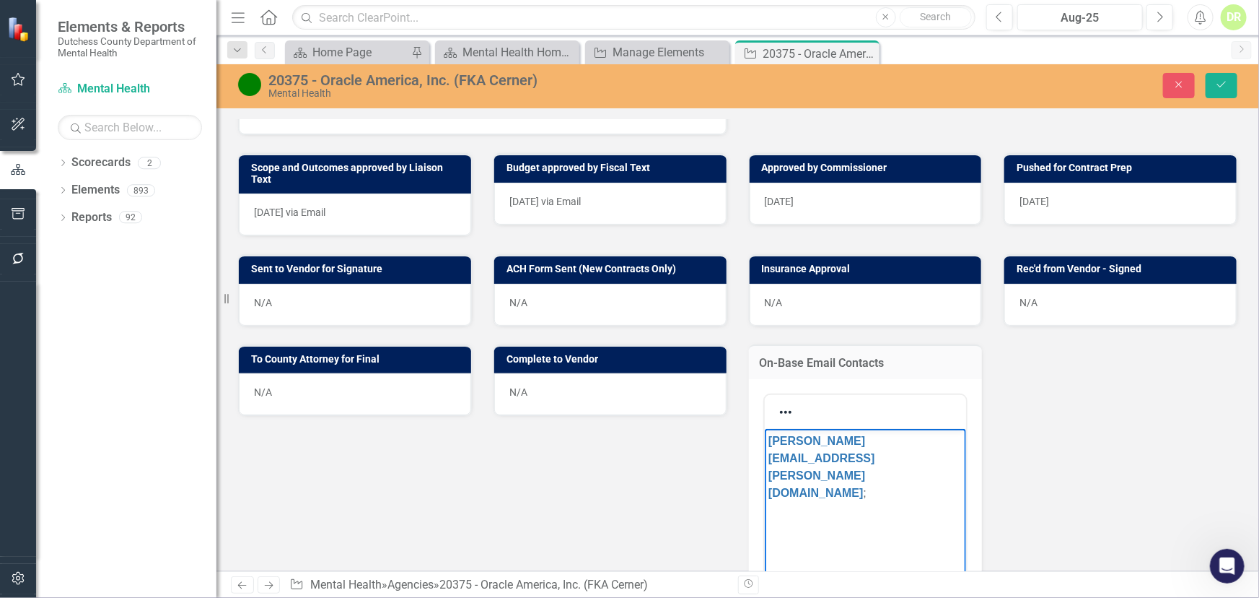
click at [941, 437] on p "[PERSON_NAME][EMAIL_ADDRESS][PERSON_NAME][DOMAIN_NAME] ;" at bounding box center [865, 466] width 195 height 69
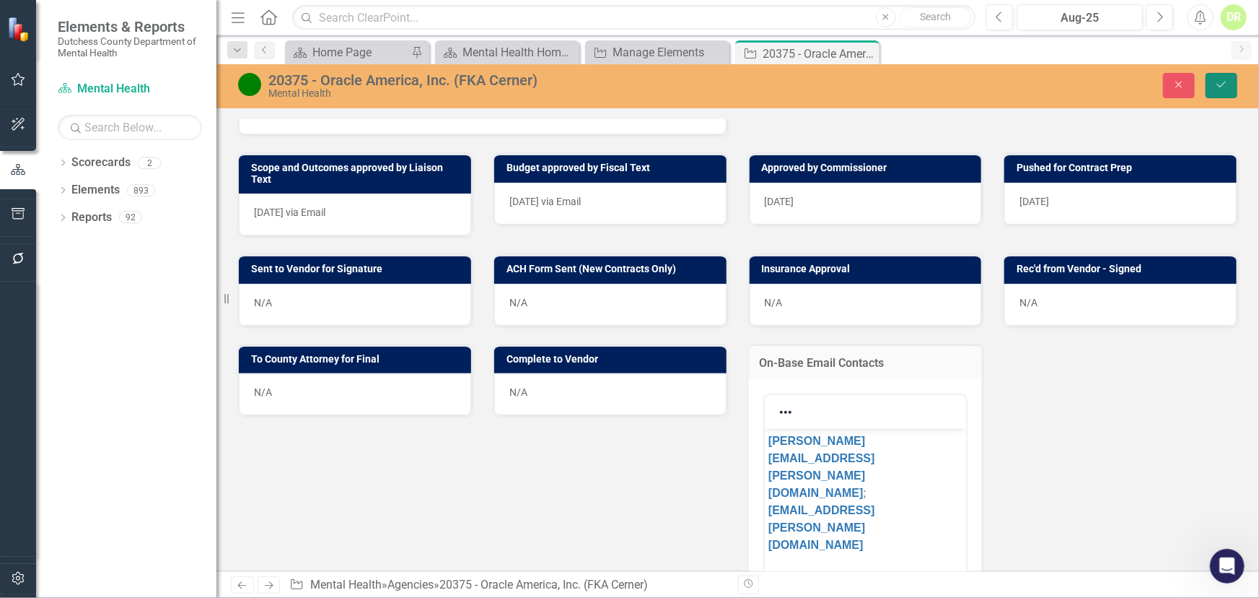
drag, startPoint x: 1228, startPoint y: 81, endPoint x: 601, endPoint y: 253, distance: 649.5
click at [1220, 81] on icon "Save" at bounding box center [1221, 84] width 13 height 10
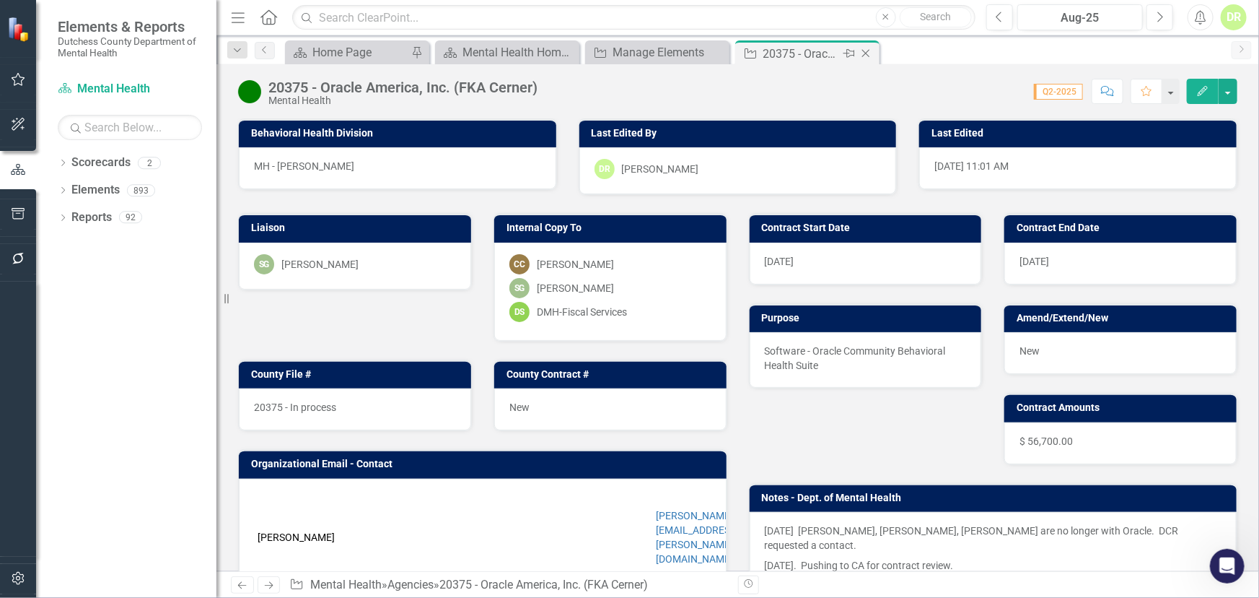
click at [865, 53] on icon at bounding box center [866, 54] width 8 height 8
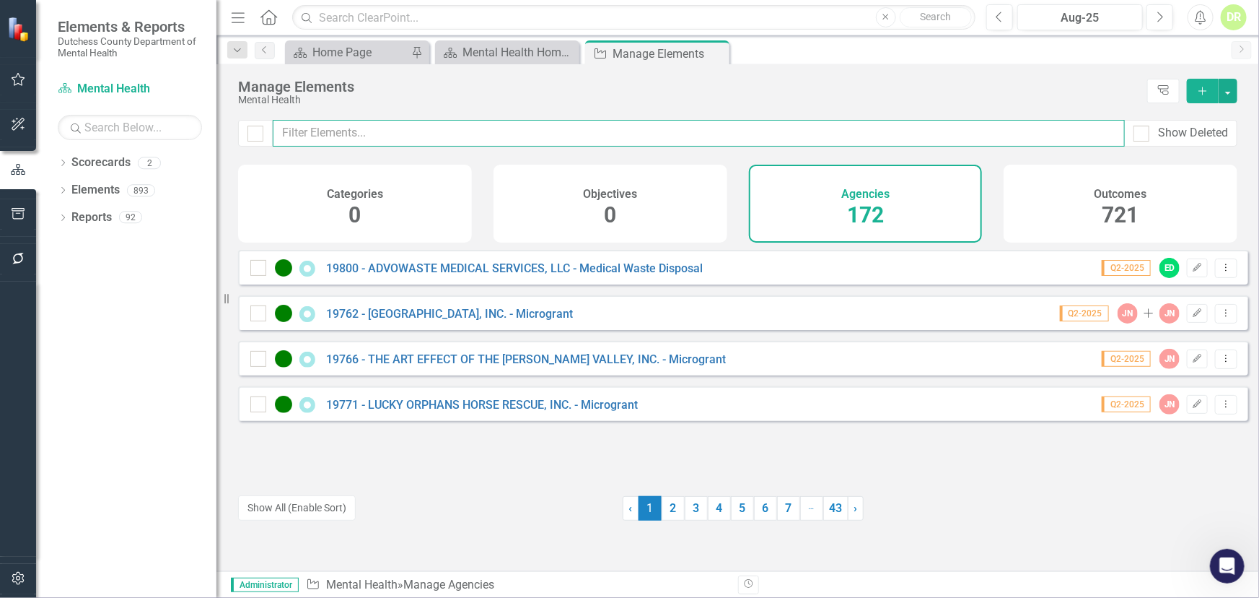
click at [411, 123] on input "text" at bounding box center [699, 133] width 852 height 27
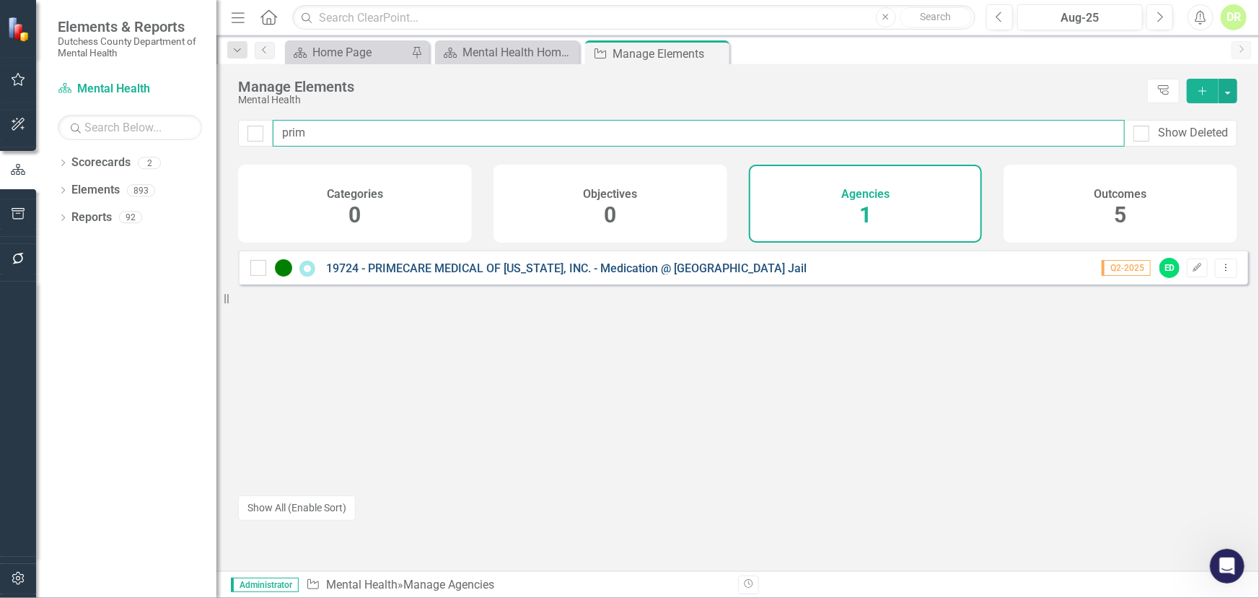
type input "prim"
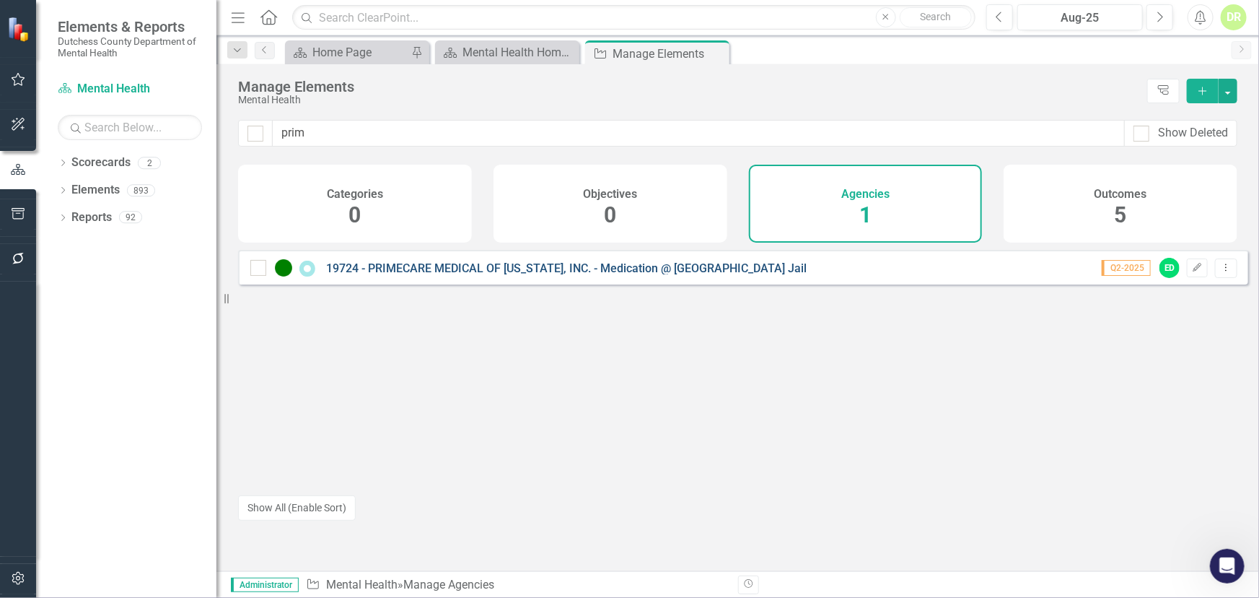
click at [541, 275] on link "19724 - PRIMECARE MEDICAL OF [US_STATE], INC. - Medication @ [GEOGRAPHIC_DATA] …" at bounding box center [566, 268] width 481 height 14
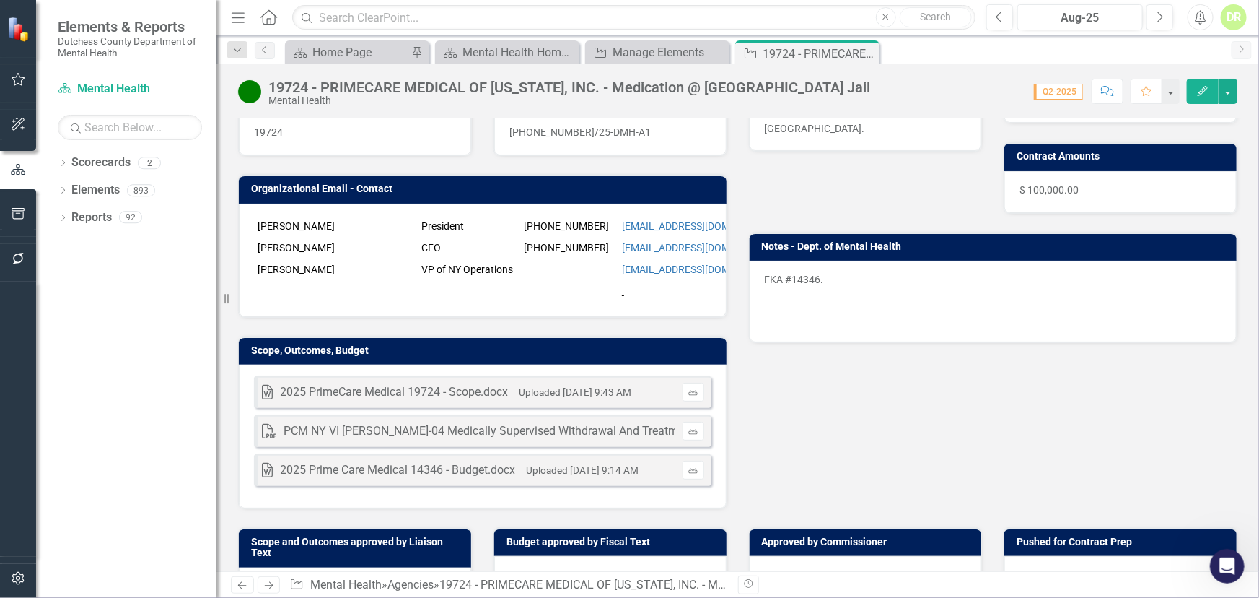
scroll to position [65, 0]
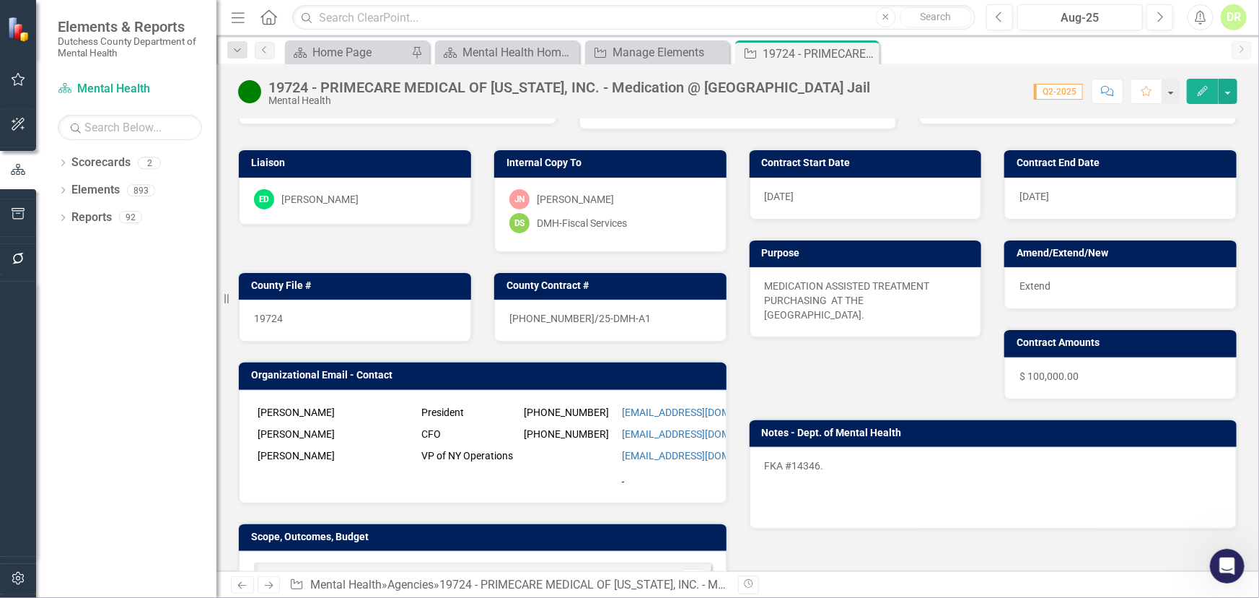
click at [827, 459] on p "FKA #14346." at bounding box center [994, 466] width 458 height 17
click at [826, 460] on p "FKA #14346." at bounding box center [994, 466] width 458 height 17
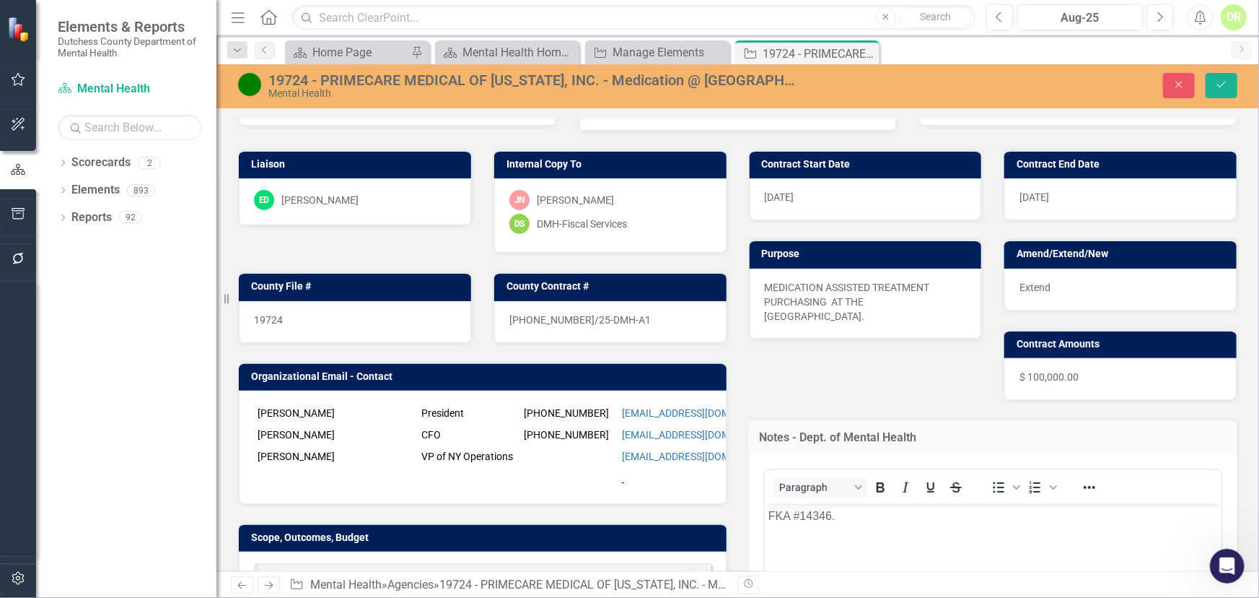
scroll to position [0, 0]
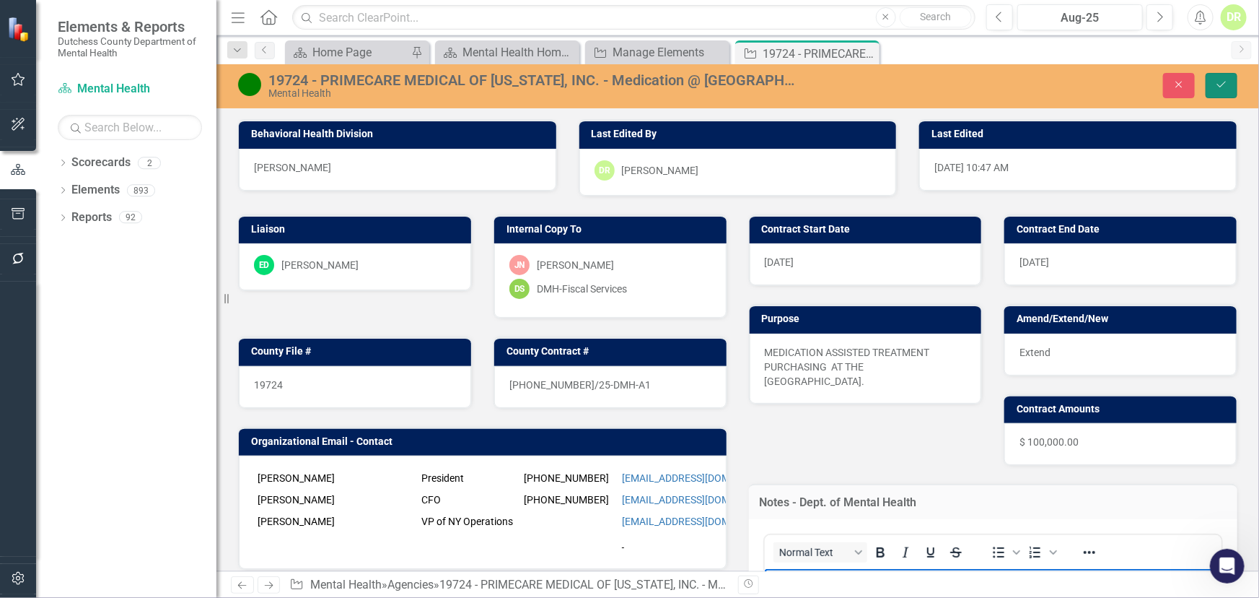
click at [1219, 79] on icon "Save" at bounding box center [1221, 84] width 13 height 10
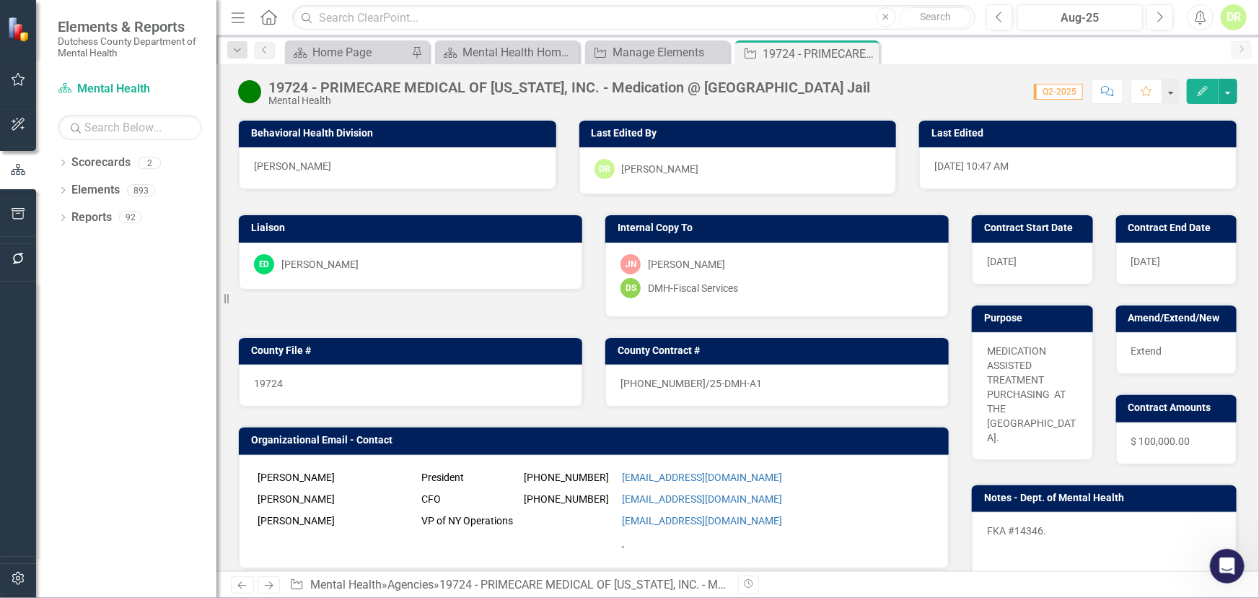
click at [347, 382] on div "19724" at bounding box center [411, 385] width 344 height 42
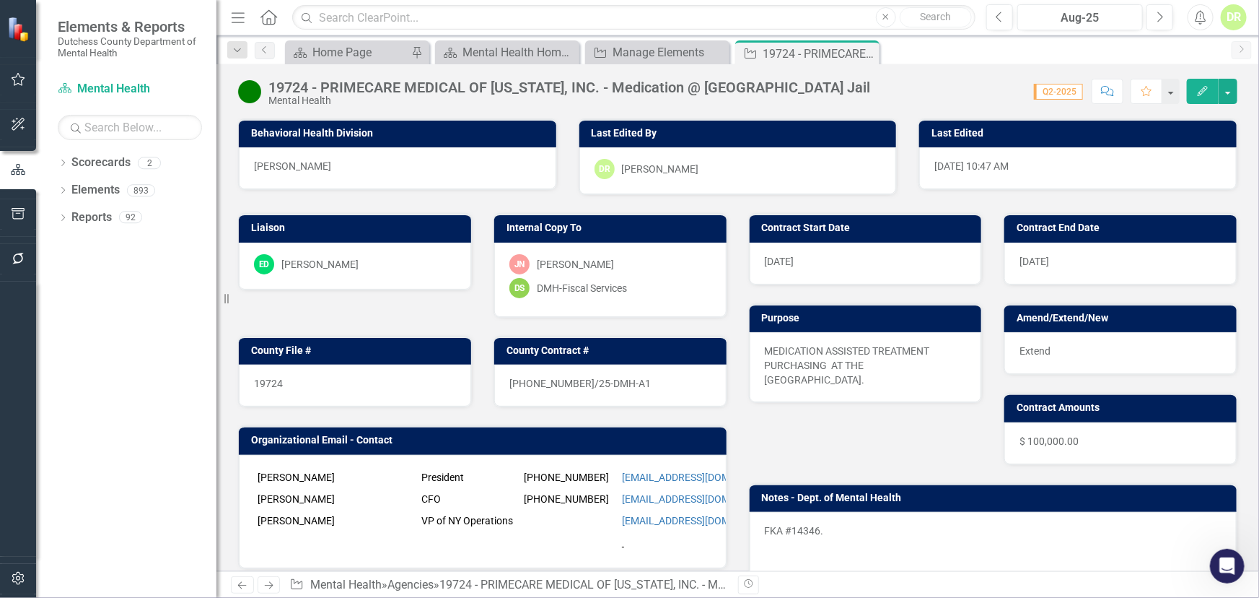
click at [347, 382] on div "19724" at bounding box center [355, 385] width 232 height 42
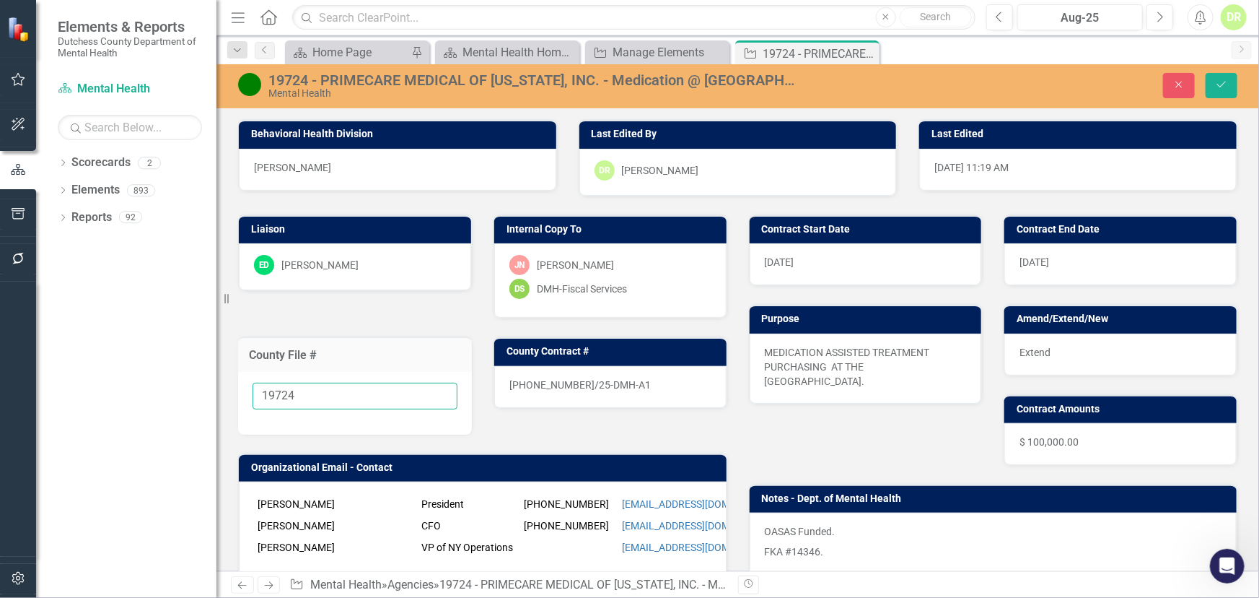
click at [351, 393] on input "19724" at bounding box center [355, 395] width 205 height 27
type input "19724-Oasas Funded"
drag, startPoint x: 1221, startPoint y: 86, endPoint x: 1202, endPoint y: 91, distance: 19.4
click at [1220, 91] on button "Save" at bounding box center [1222, 85] width 32 height 25
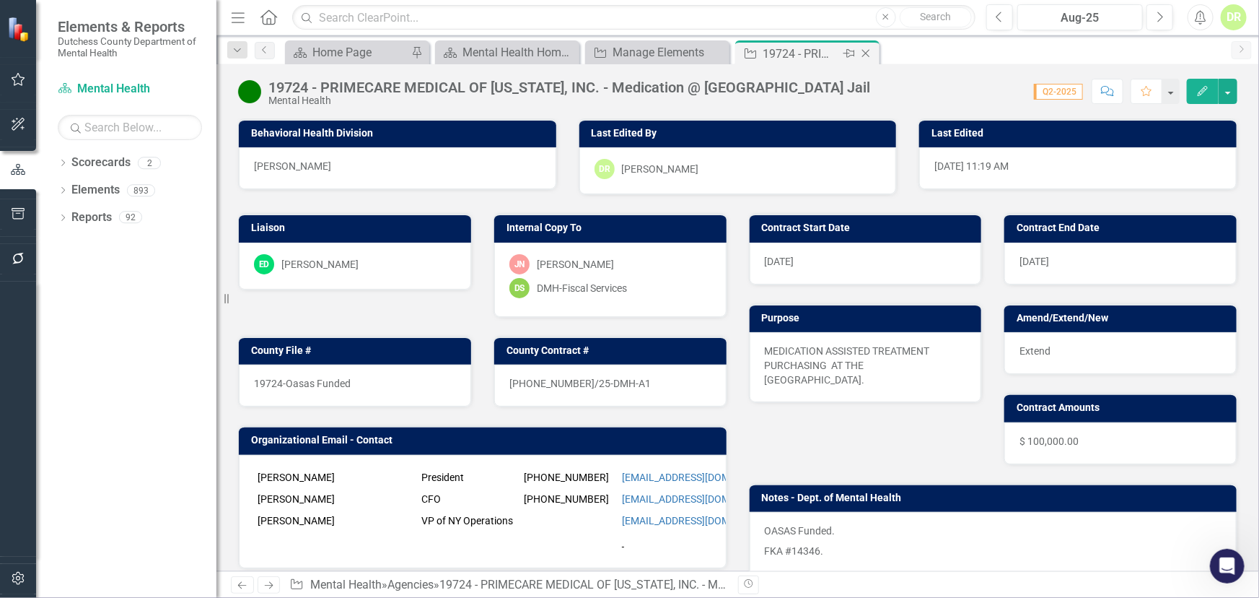
click at [866, 51] on icon "Close" at bounding box center [866, 54] width 14 height 12
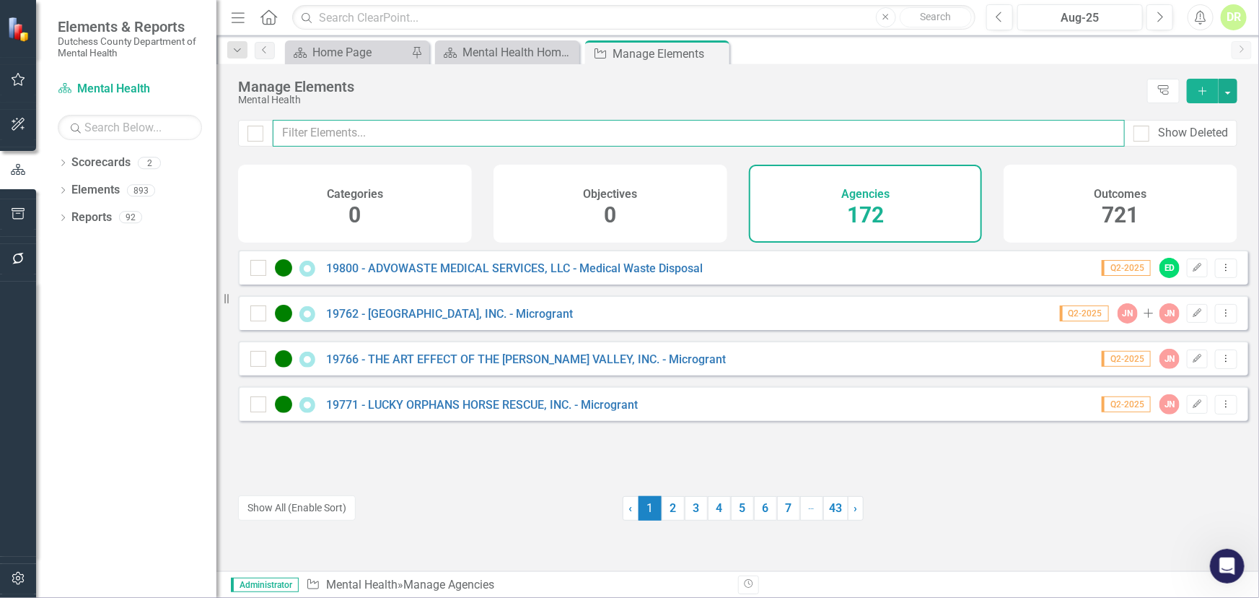
click at [334, 123] on input "text" at bounding box center [699, 133] width 852 height 27
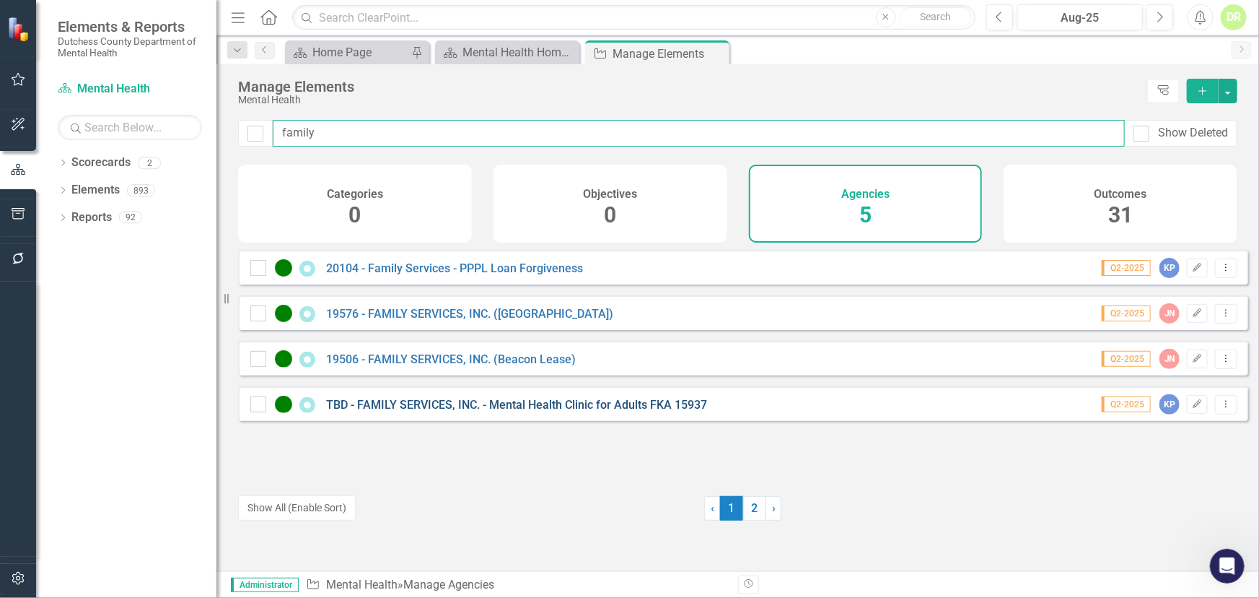
type input "family"
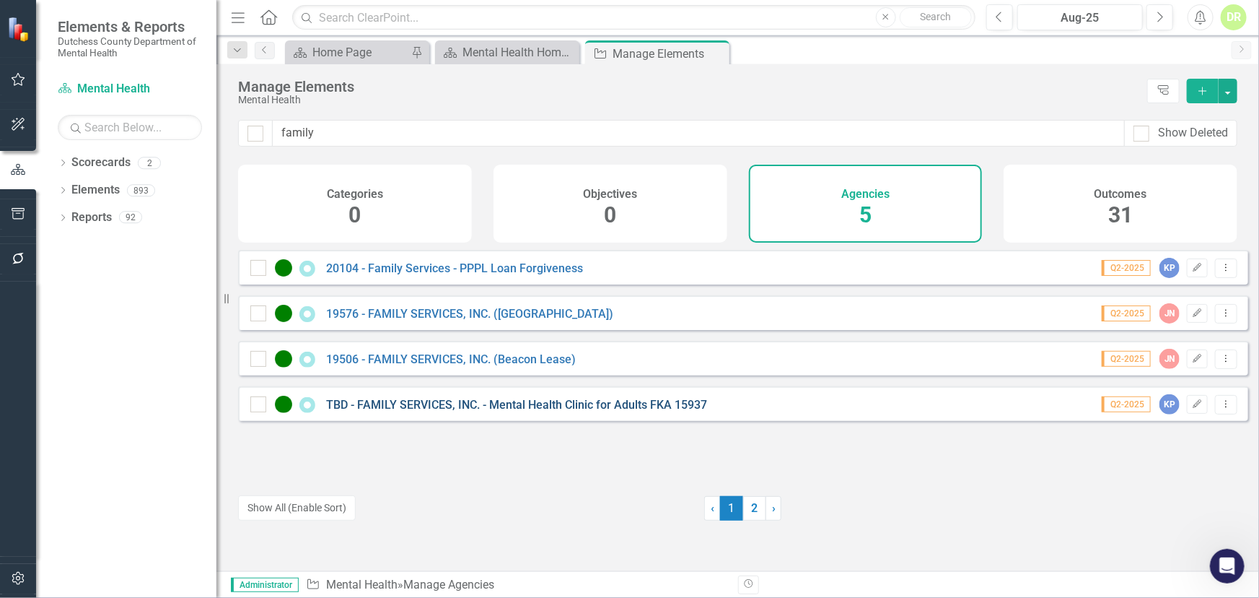
click at [446, 411] on link "TBD - FAMILY SERVICES, INC. - Mental Health Clinic for Adults FKA 15937" at bounding box center [516, 405] width 381 height 14
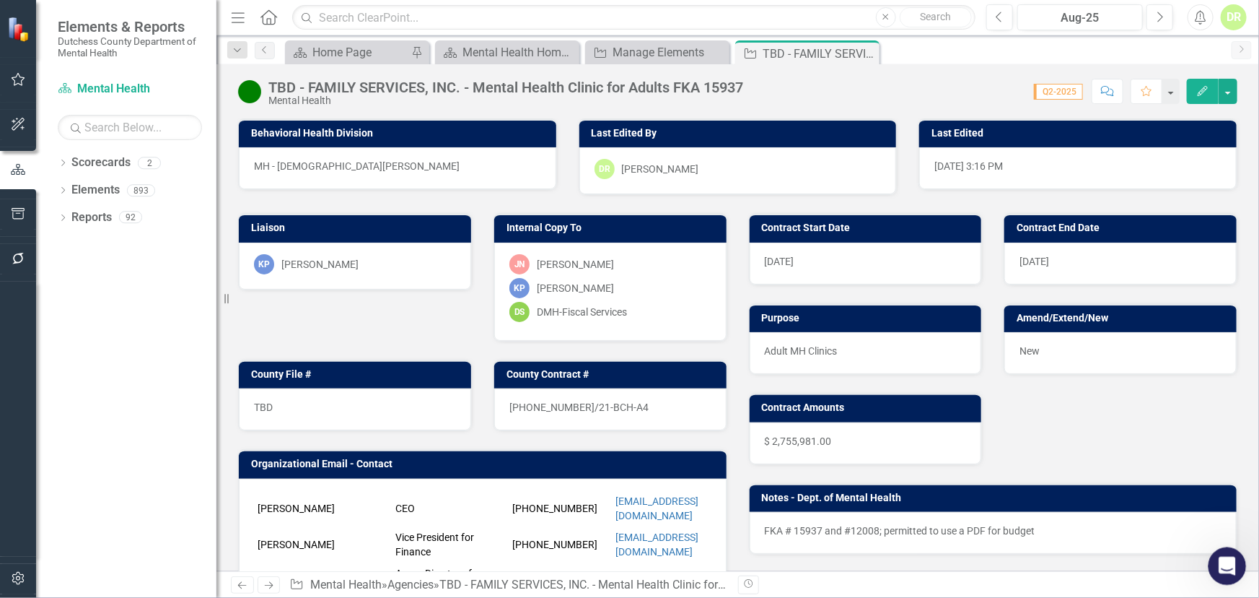
click at [1231, 567] on icon "Open Intercom Messenger" at bounding box center [1226, 564] width 24 height 24
click at [1228, 563] on icon "Open Intercom Messenger" at bounding box center [1226, 564] width 24 height 24
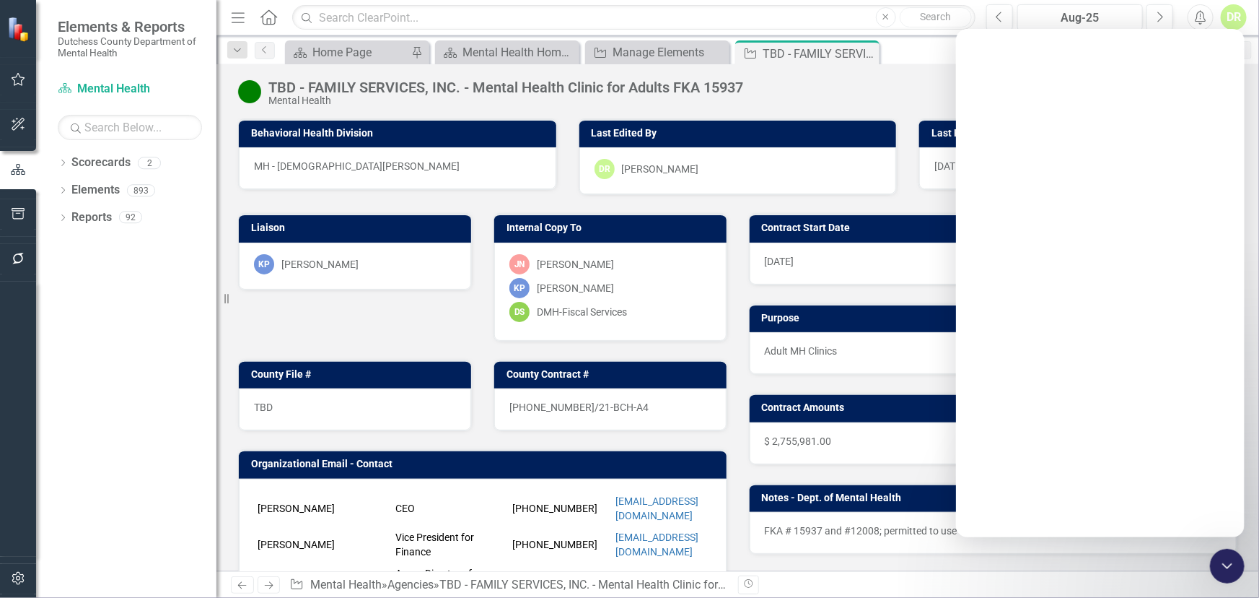
drag, startPoint x: 974, startPoint y: 570, endPoint x: 1162, endPoint y: 2, distance: 598.4
click at [973, 571] on div "Previous Next Agency Mental Health » Agencies » TBD - FAMILY SERVICES, INC. - M…" at bounding box center [738, 584] width 1043 height 27
click at [1012, 40] on div "Intercom messenger" at bounding box center [1099, 282] width 289 height 508
